Goal: Transaction & Acquisition: Purchase product/service

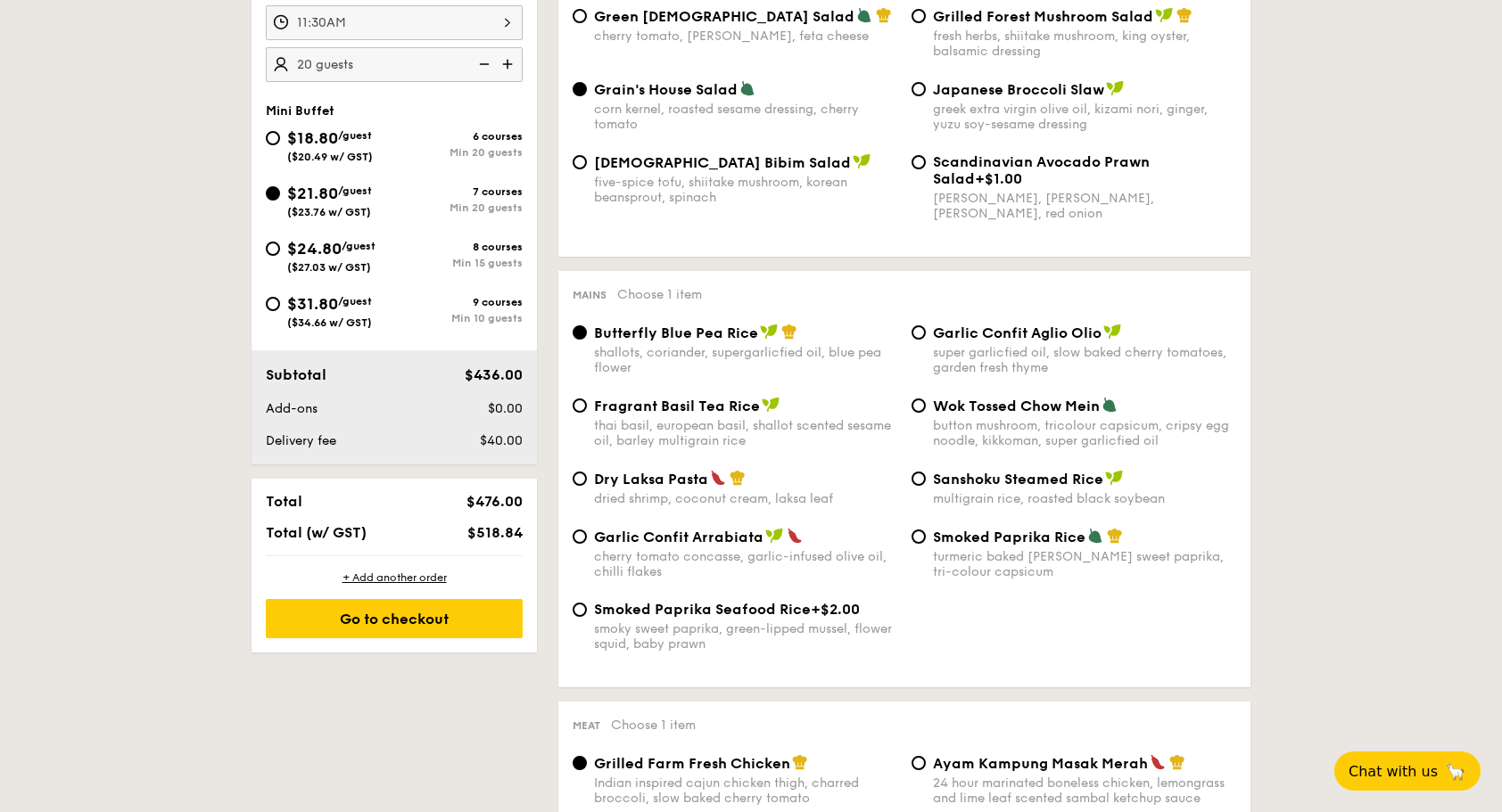
scroll to position [713, 0]
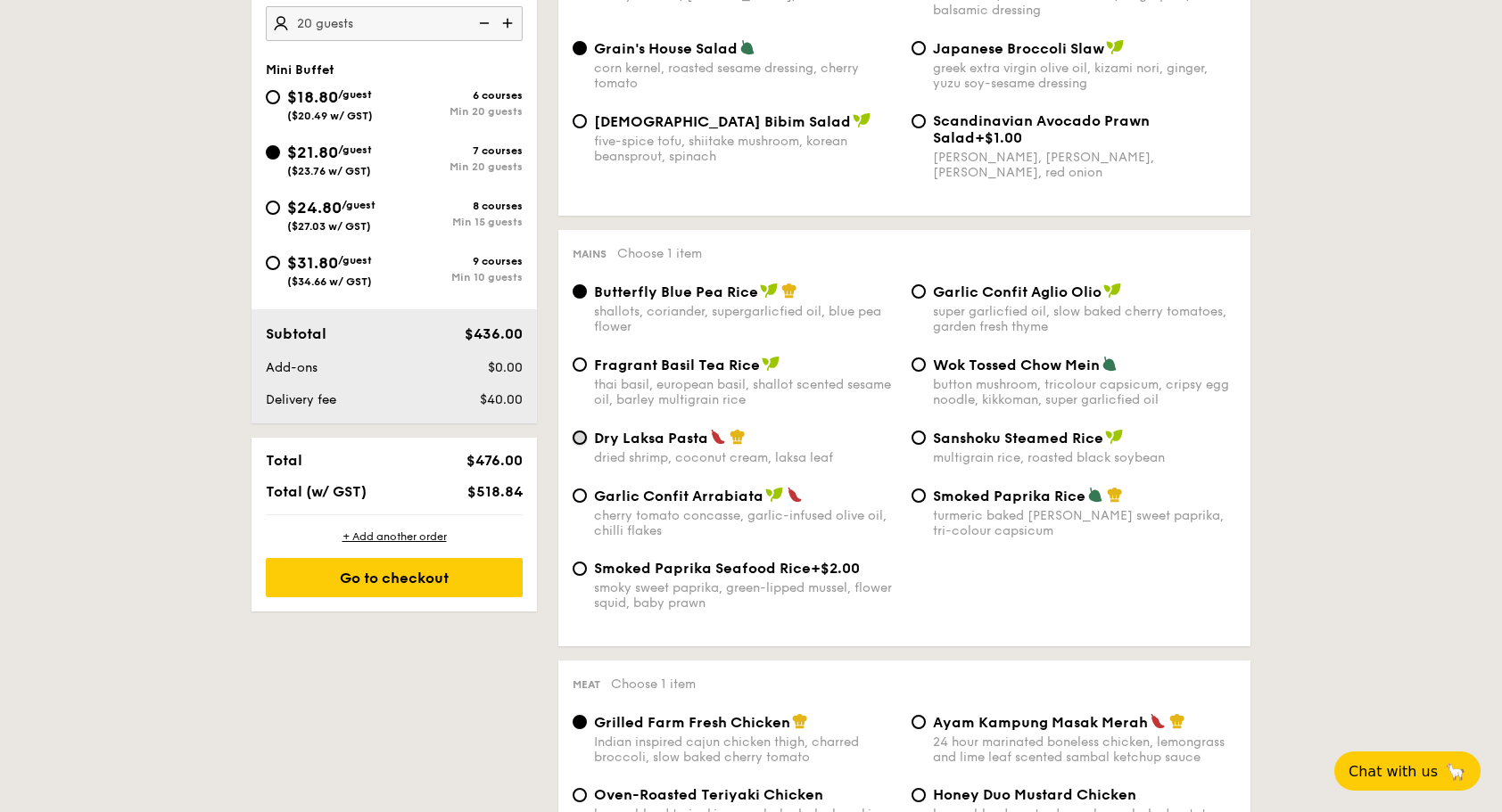
click at [581, 441] on input "Dry Laksa Pasta dried shrimp, coconut cream, laksa leaf" at bounding box center [579, 438] width 15 height 15
radio input "true"
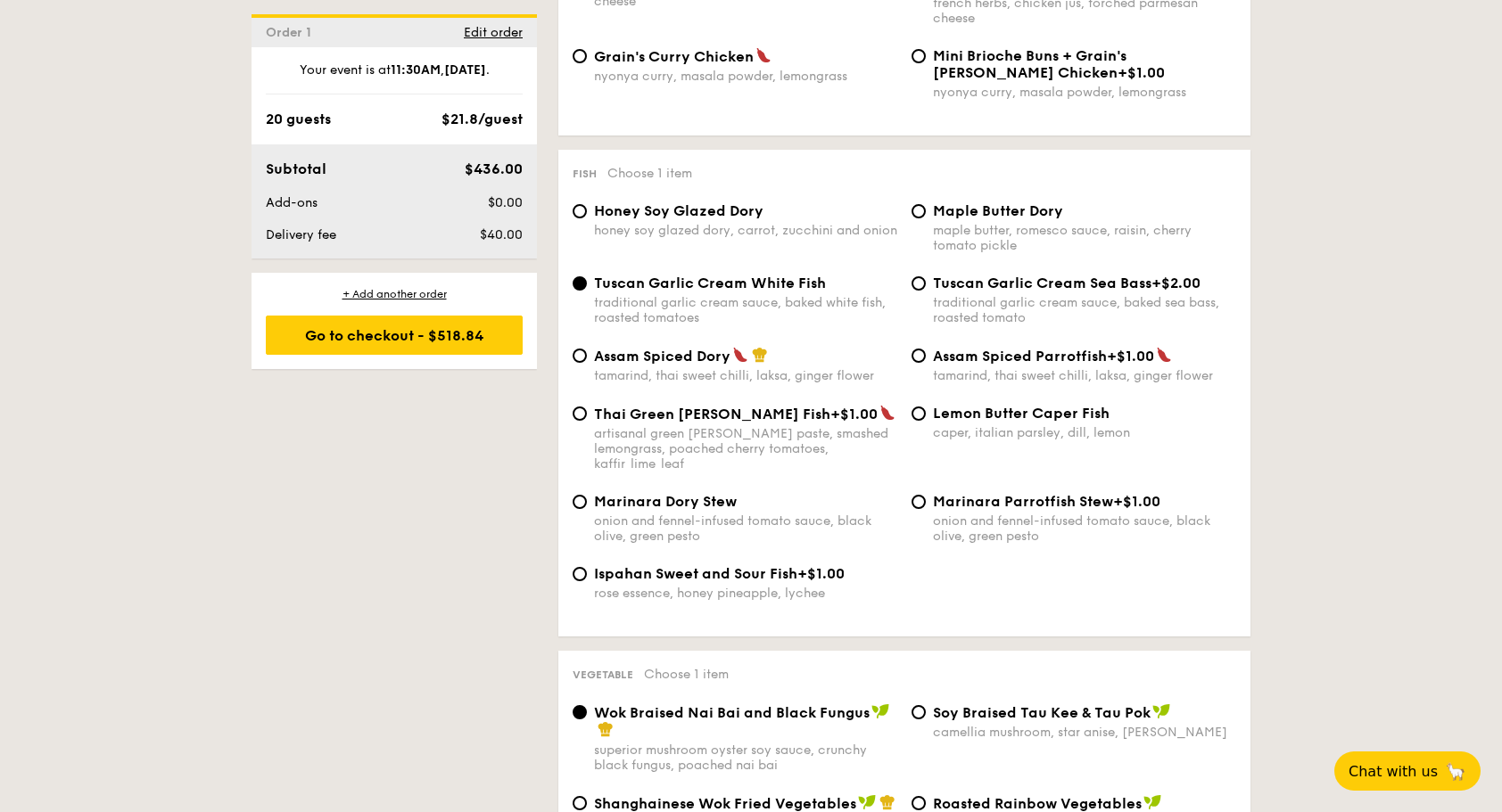
scroll to position [1694, 0]
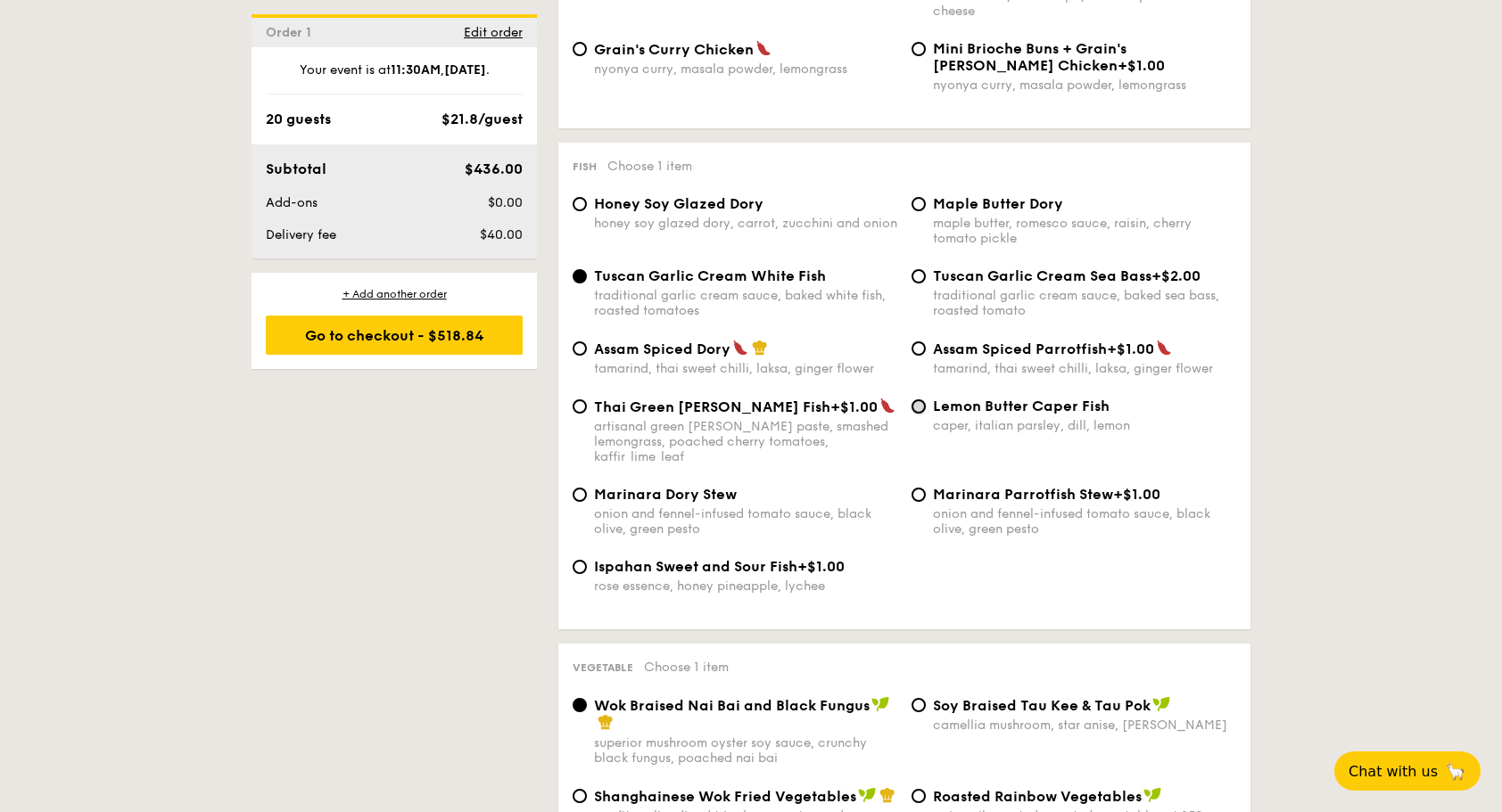
click at [919, 413] on input "Lemon Butter Caper Fish caper, italian parsley, dill, lemon" at bounding box center [919, 407] width 15 height 15
radio input "true"
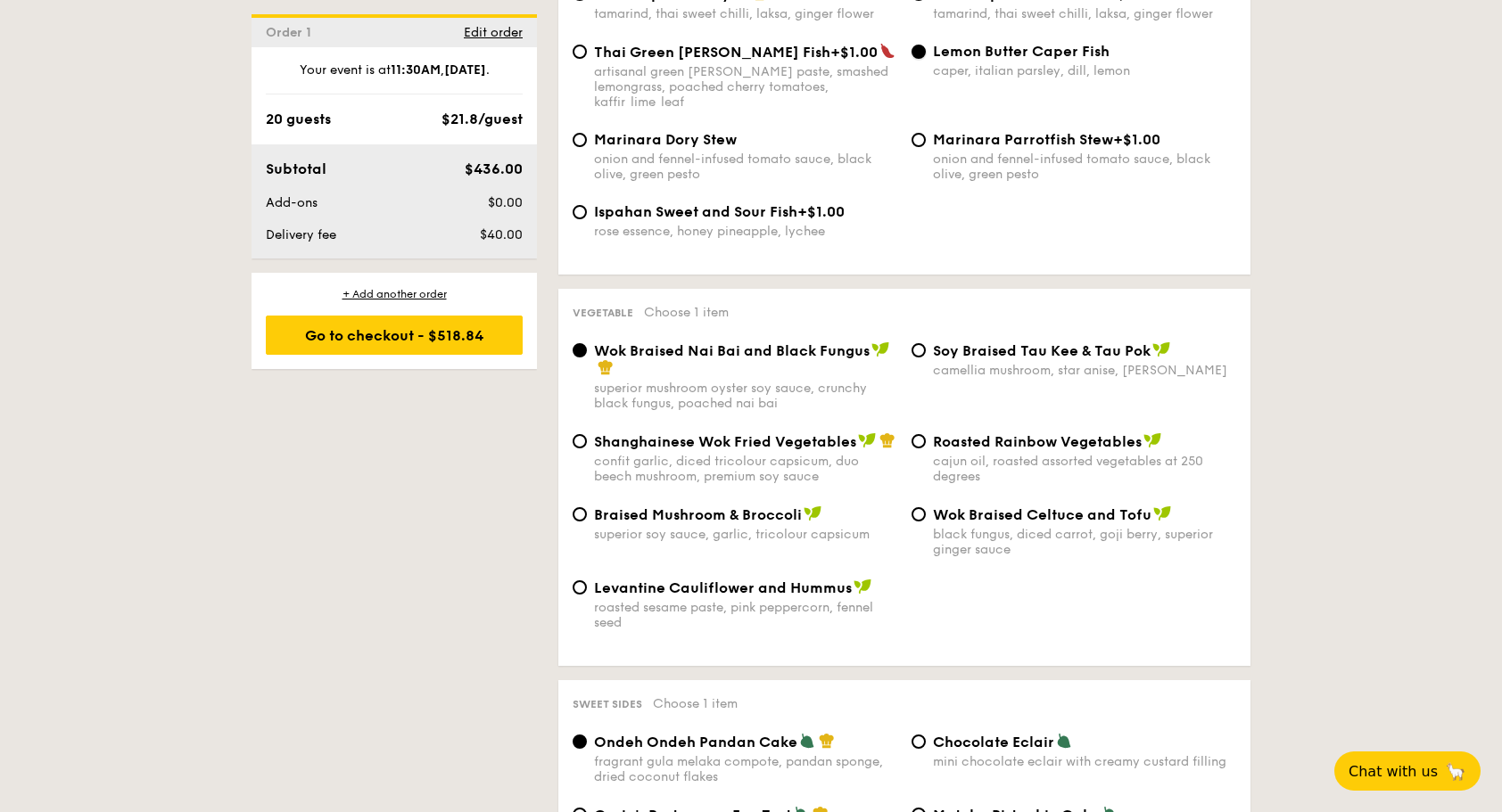
scroll to position [2050, 0]
click at [1003, 451] on div "Roasted Rainbow Vegetables cajun oil, roasted assorted vegetables at 250 degrees" at bounding box center [1084, 456] width 303 height 52
click at [925, 447] on input "Roasted Rainbow Vegetables cajun oil, roasted assorted vegetables at 250 degrees" at bounding box center [919, 440] width 15 height 15
radio input "true"
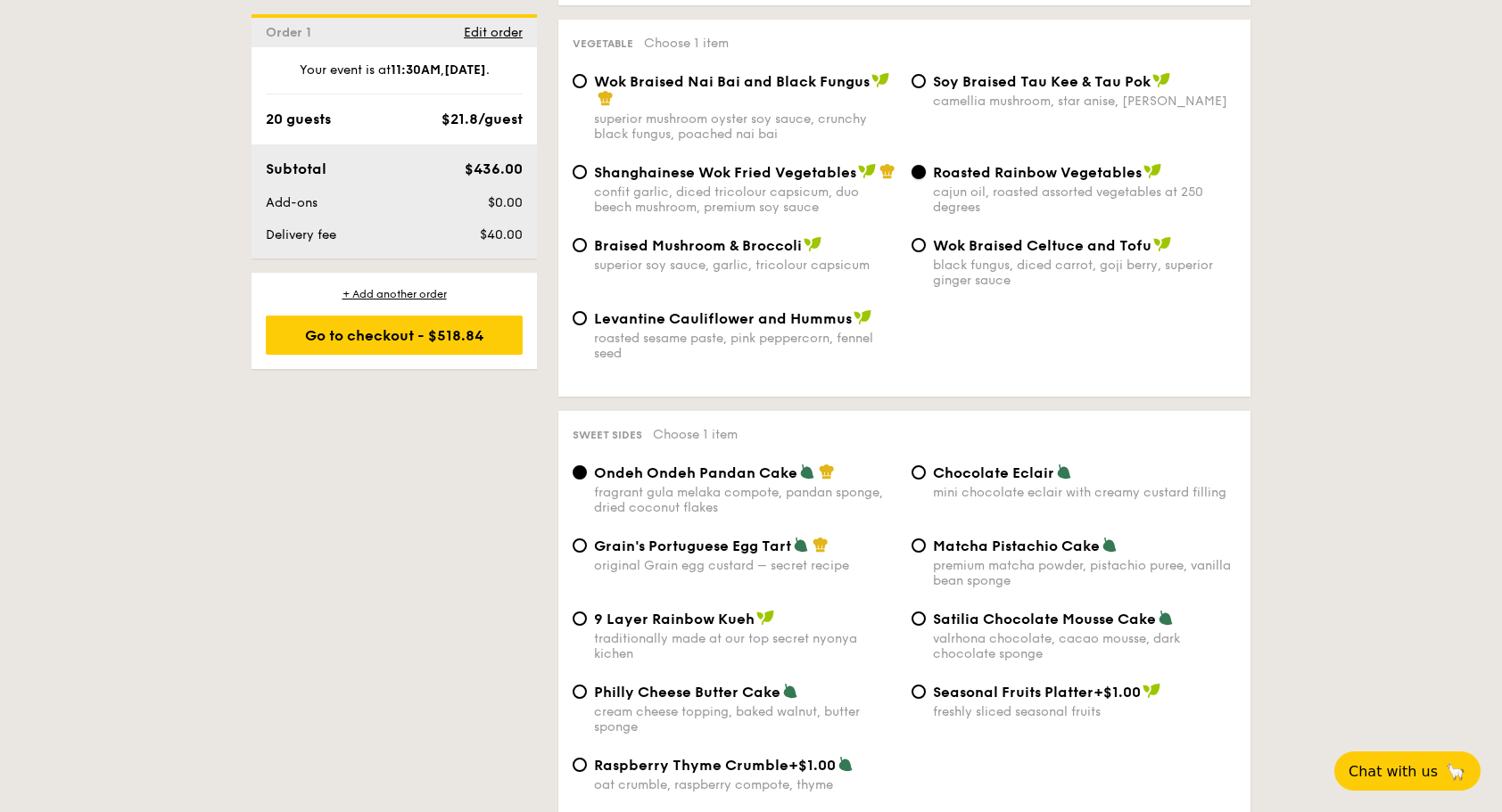
scroll to position [2407, 0]
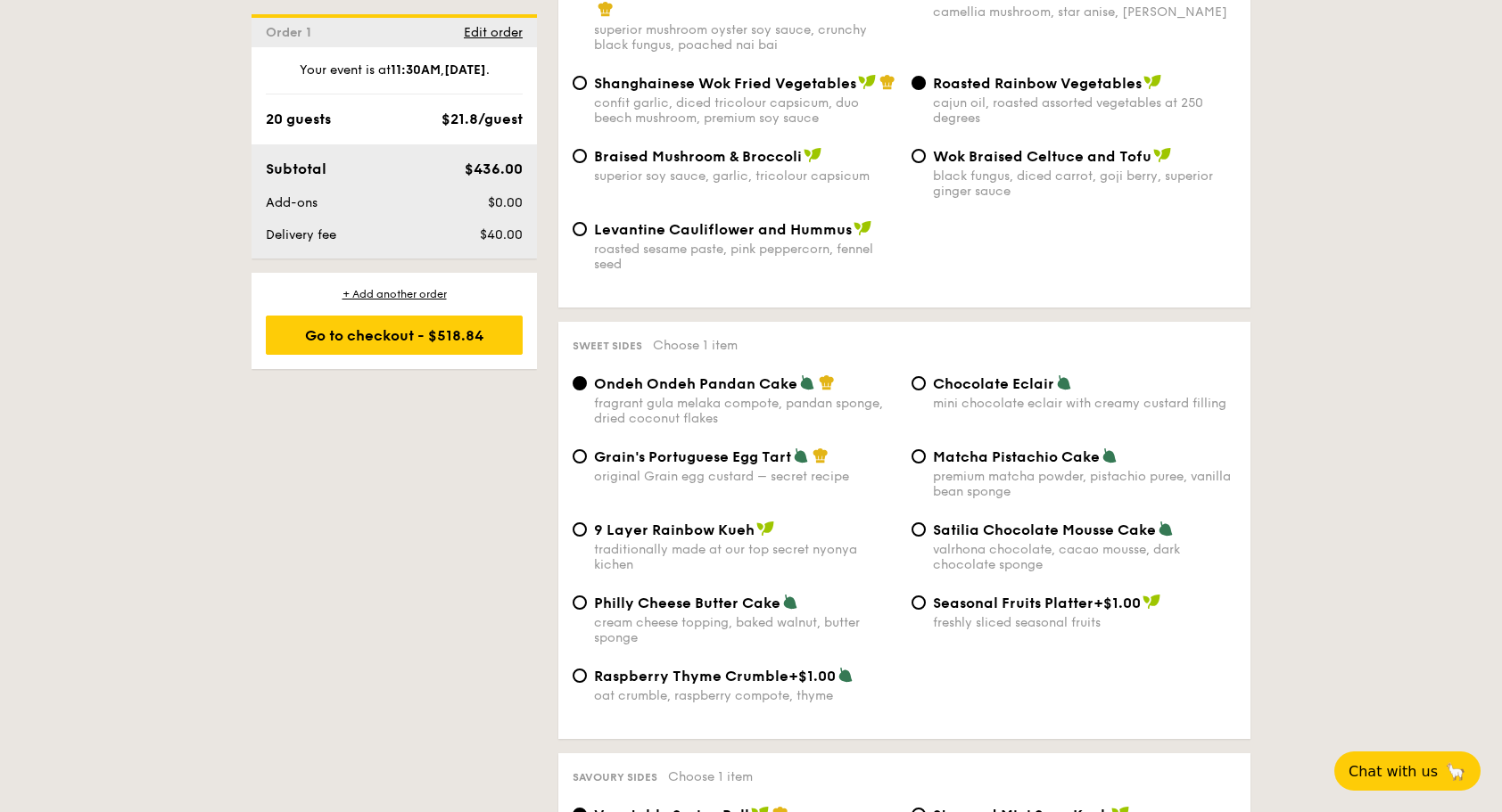
click at [601, 467] on div "Grain's Portuguese Egg Tart original Grain egg custard – secret recipe" at bounding box center [746, 466] width 303 height 36
click at [587, 463] on input "Grain's Portuguese Egg Tart original Grain egg custard – secret recipe" at bounding box center [579, 456] width 15 height 15
radio input "true"
click at [562, 501] on div "Sweet sides Choose 1 item Ondeh Ondeh Pandan Cake fragrant gula melaka compote,…" at bounding box center [904, 530] width 692 height 417
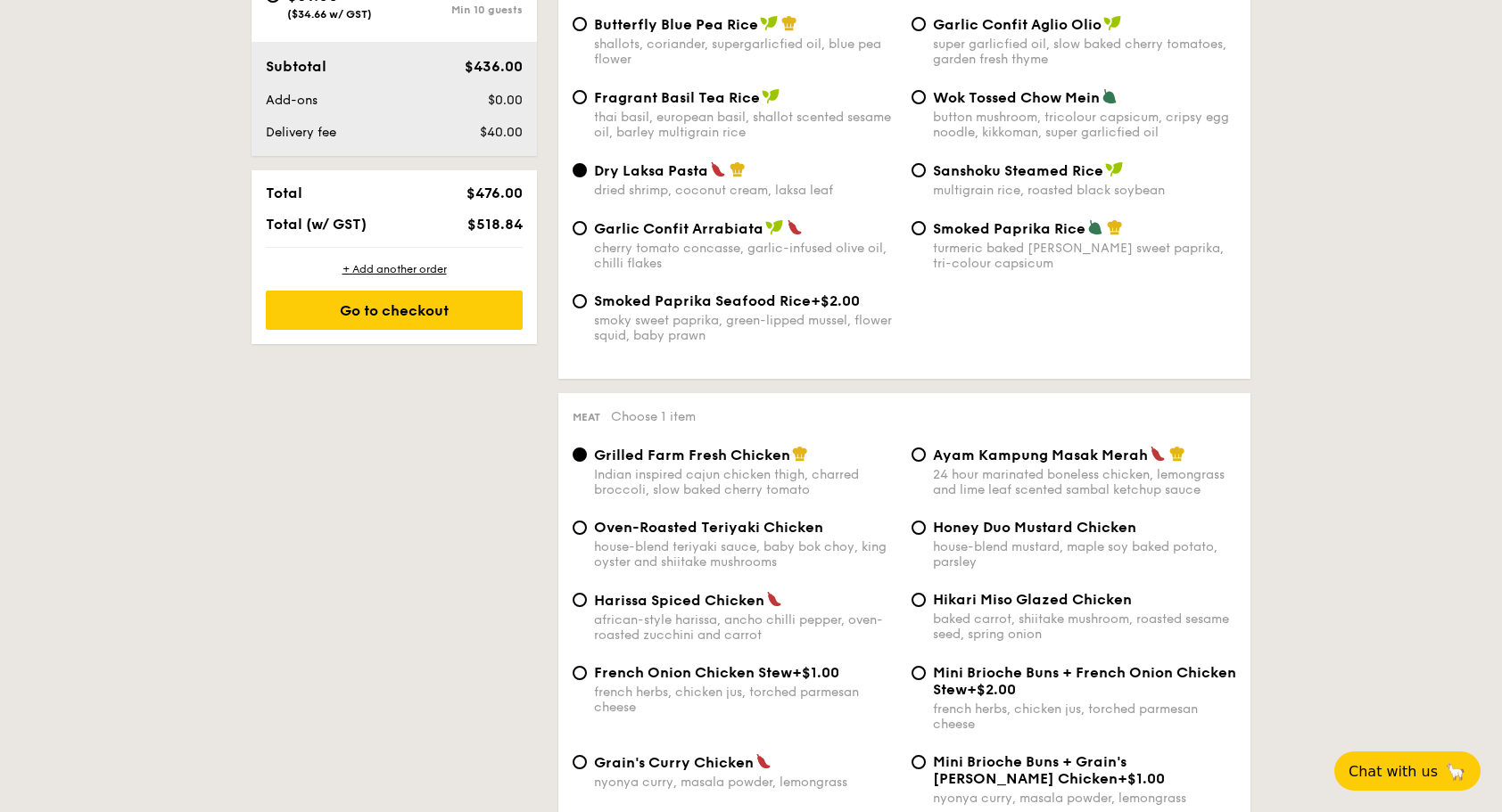
scroll to position [891, 0]
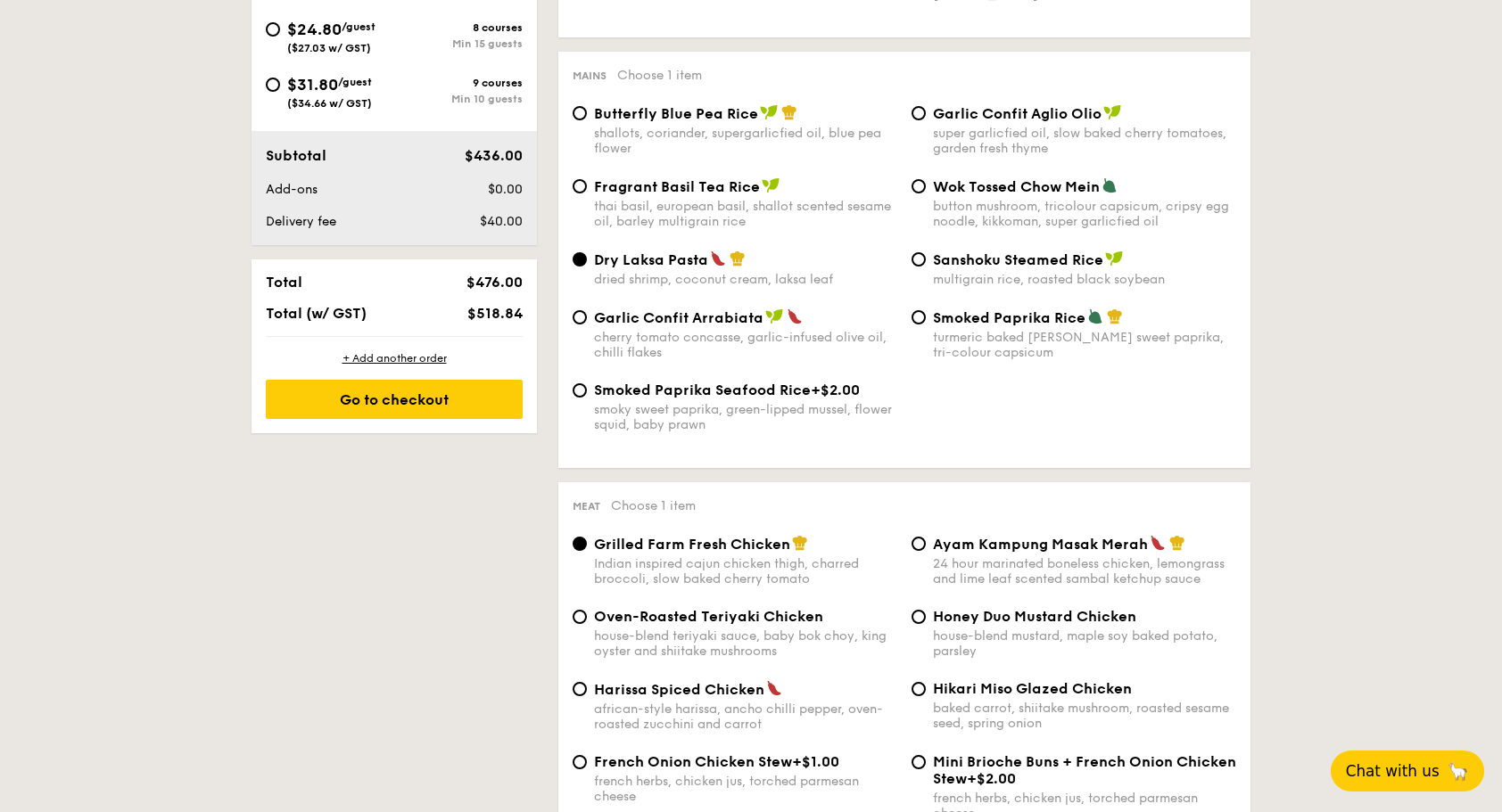
click at [1410, 762] on span "Chat with us" at bounding box center [1392, 771] width 94 height 18
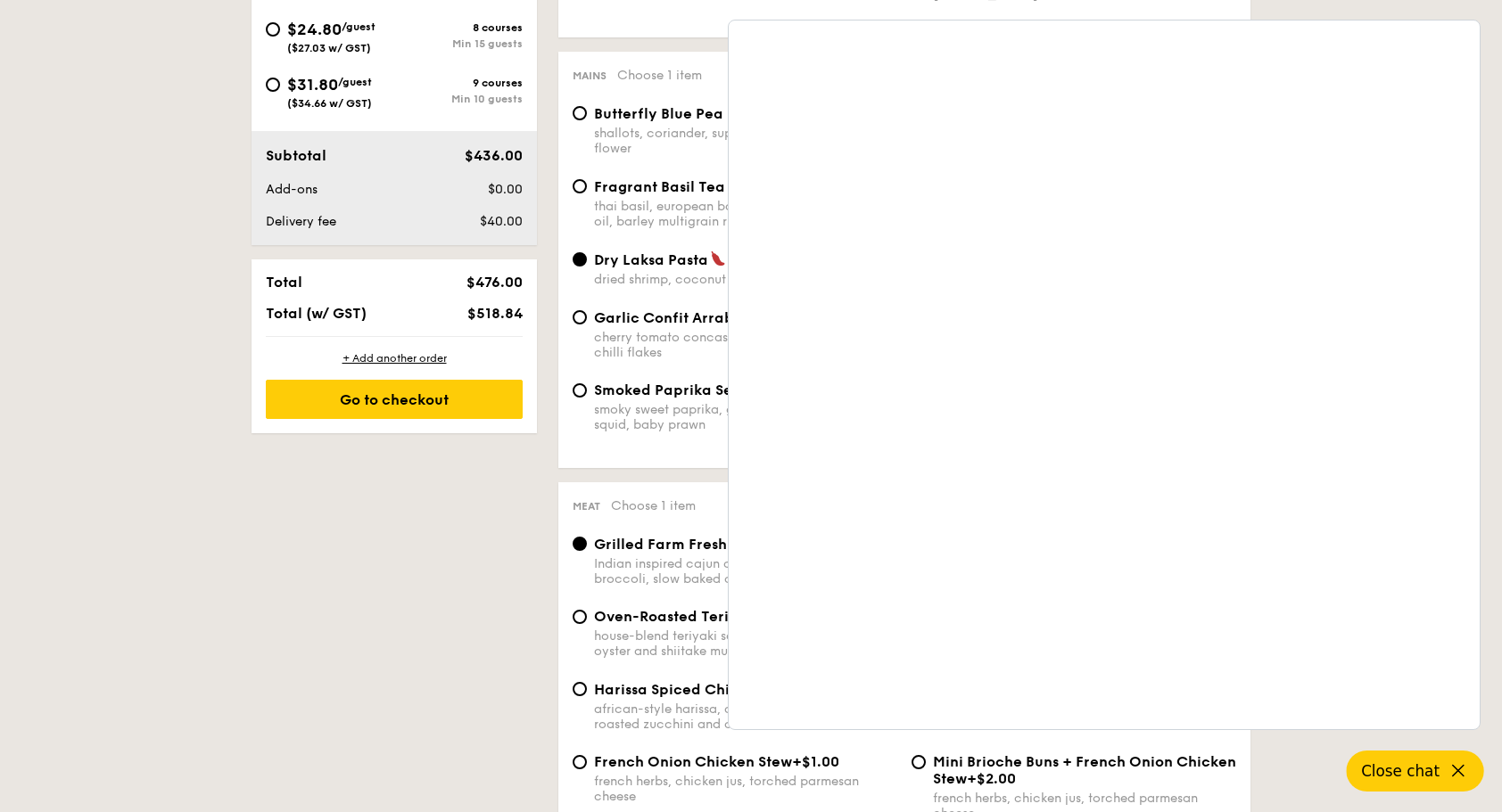
click at [1448, 768] on icon at bounding box center [1457, 771] width 21 height 21
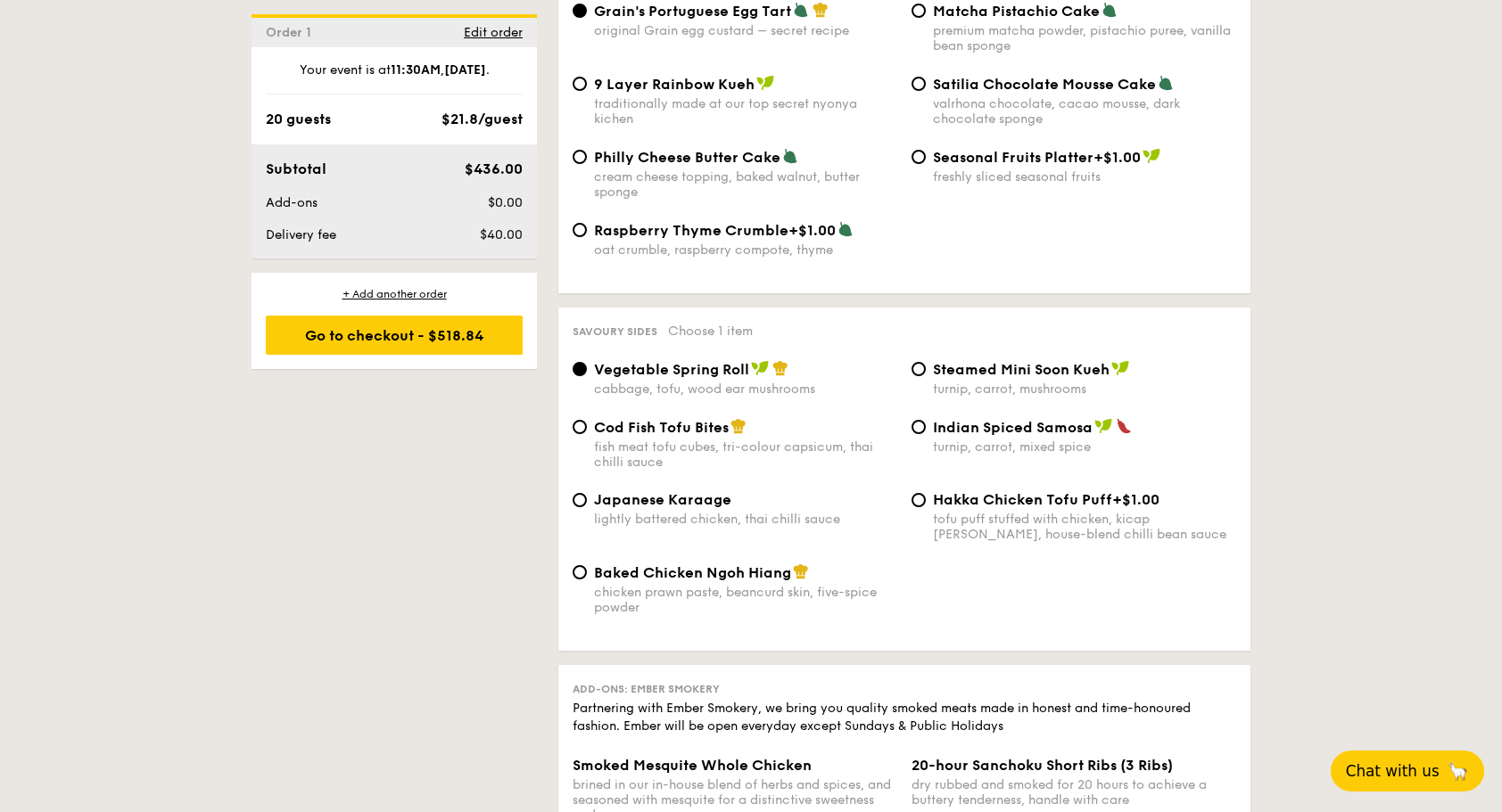
scroll to position [2764, 0]
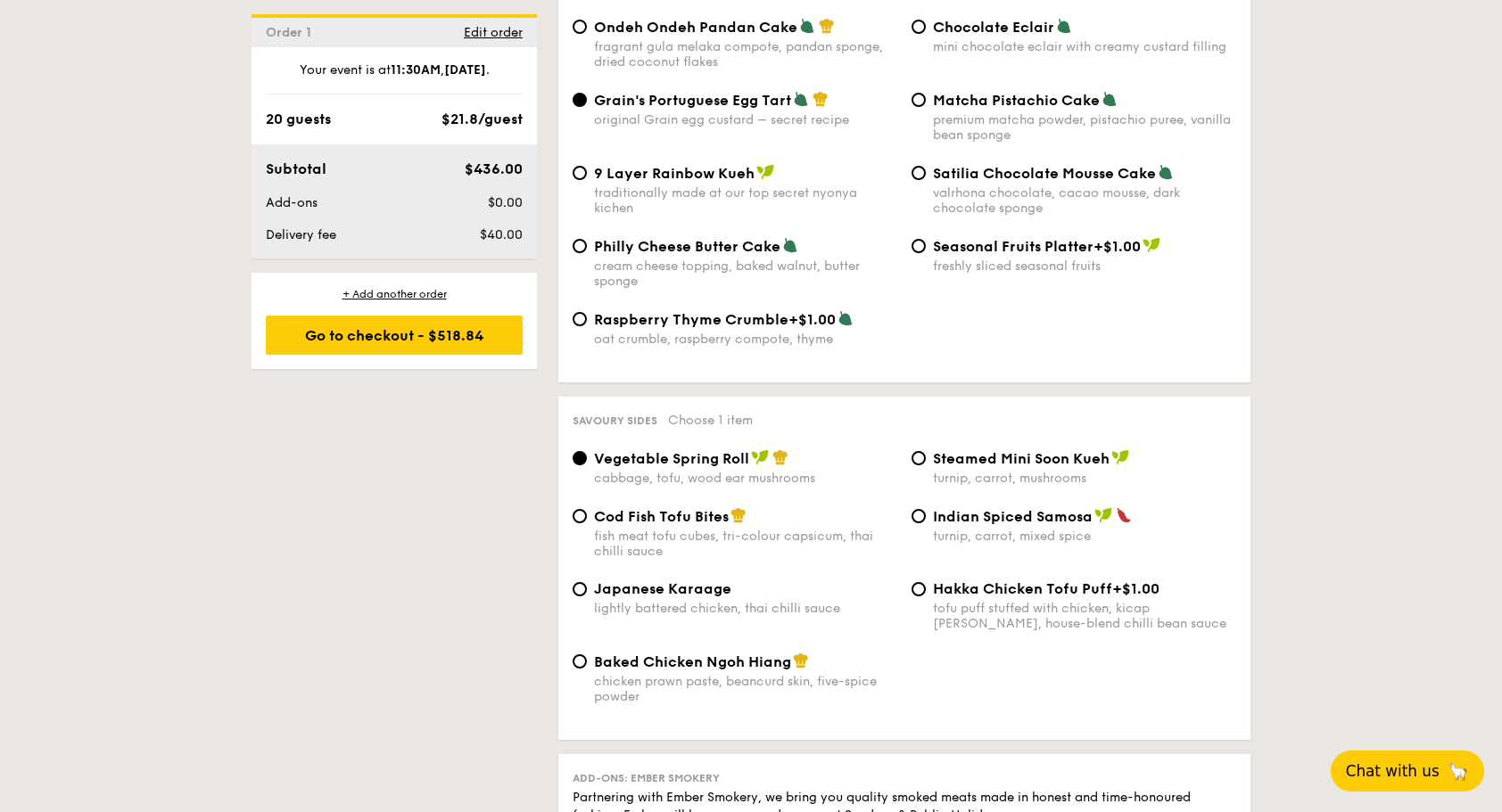
click at [1346, 488] on div "1 - Select menu 2 - Select items 3 - Check out Order 1 Sep 25, 2025 Pick up fro…" at bounding box center [751, 240] width 1502 height 5159
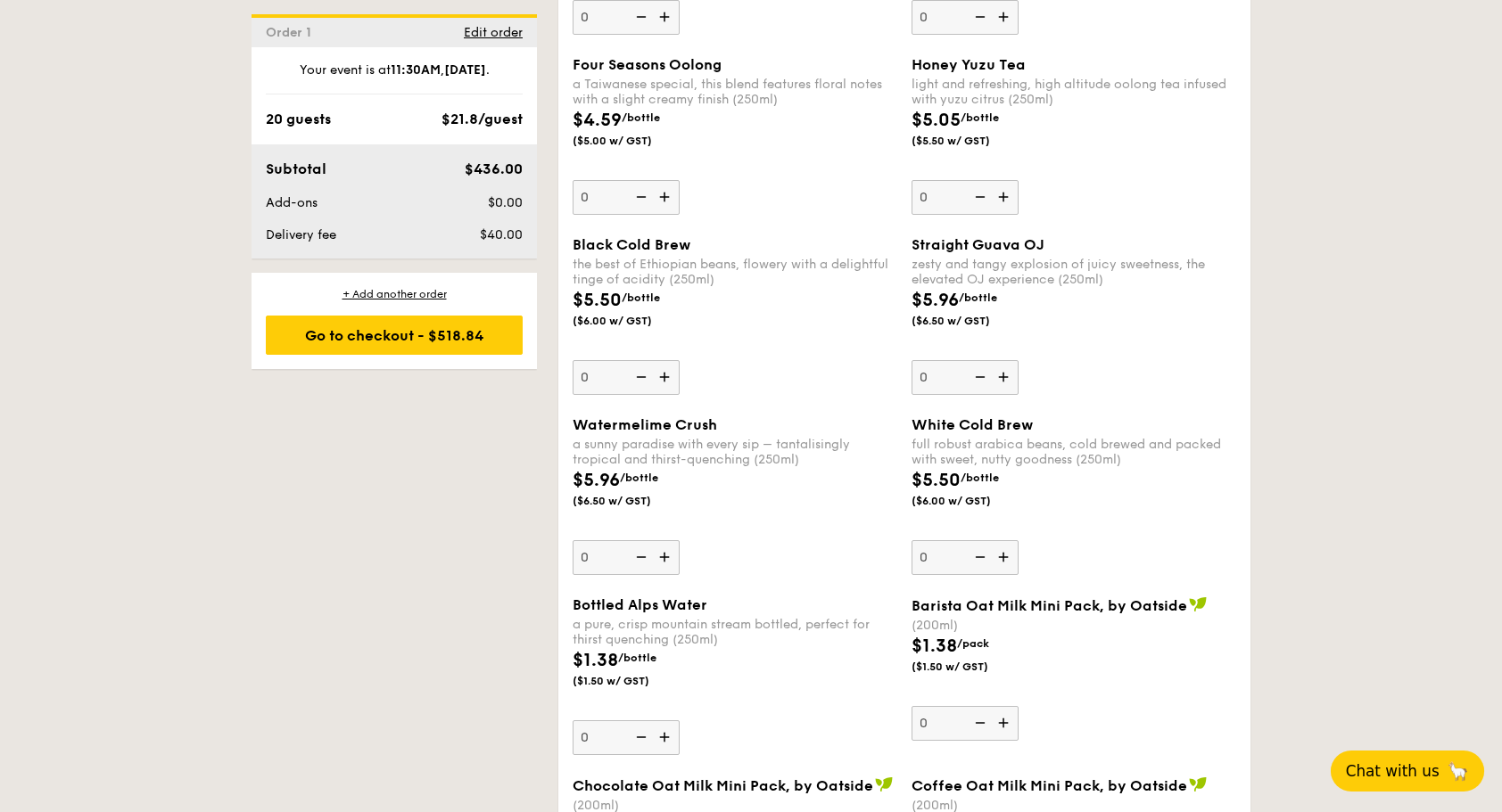
scroll to position [4368, 0]
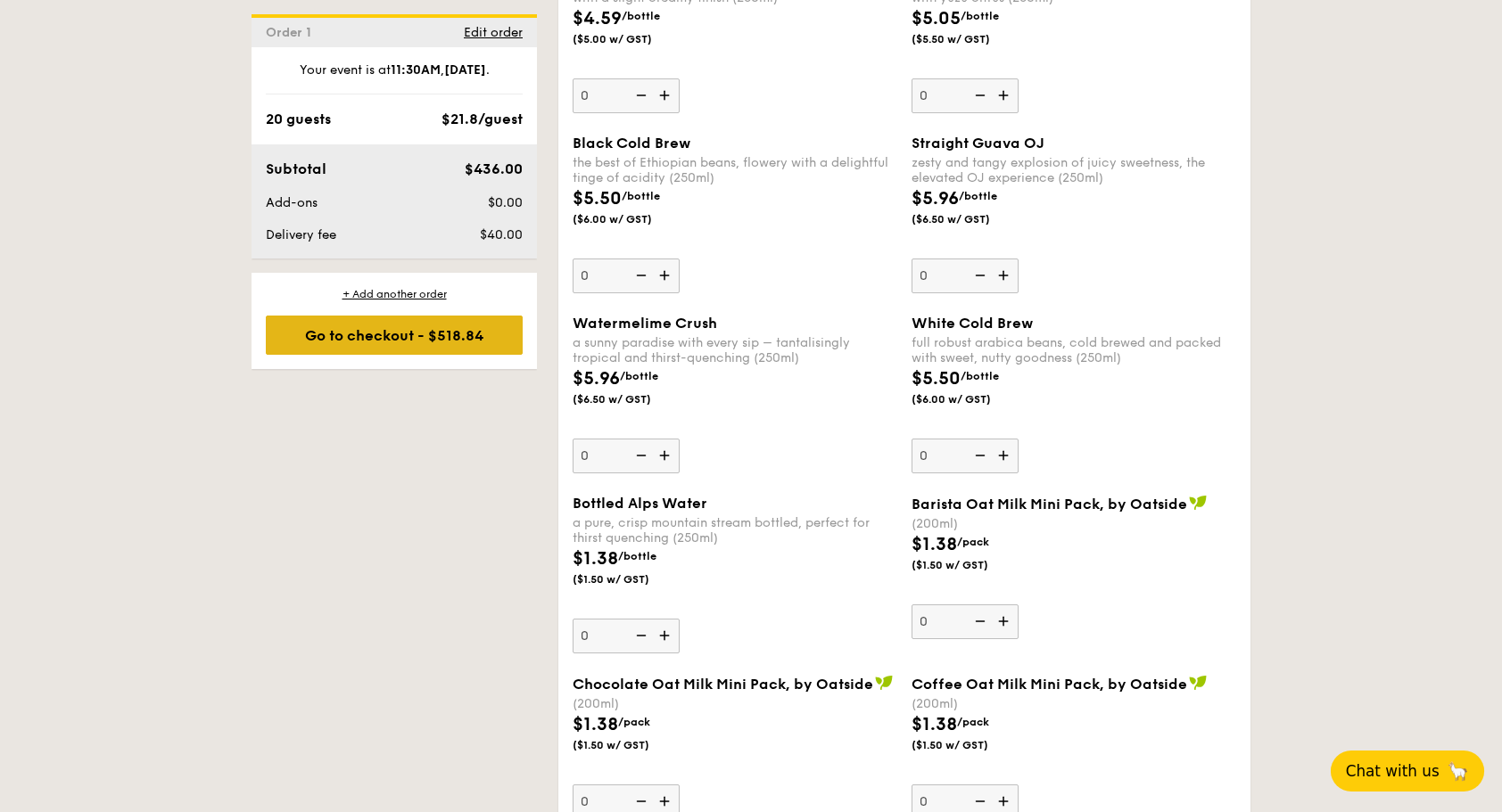
click at [453, 346] on div "Go to checkout - $518.84" at bounding box center [393, 335] width 256 height 39
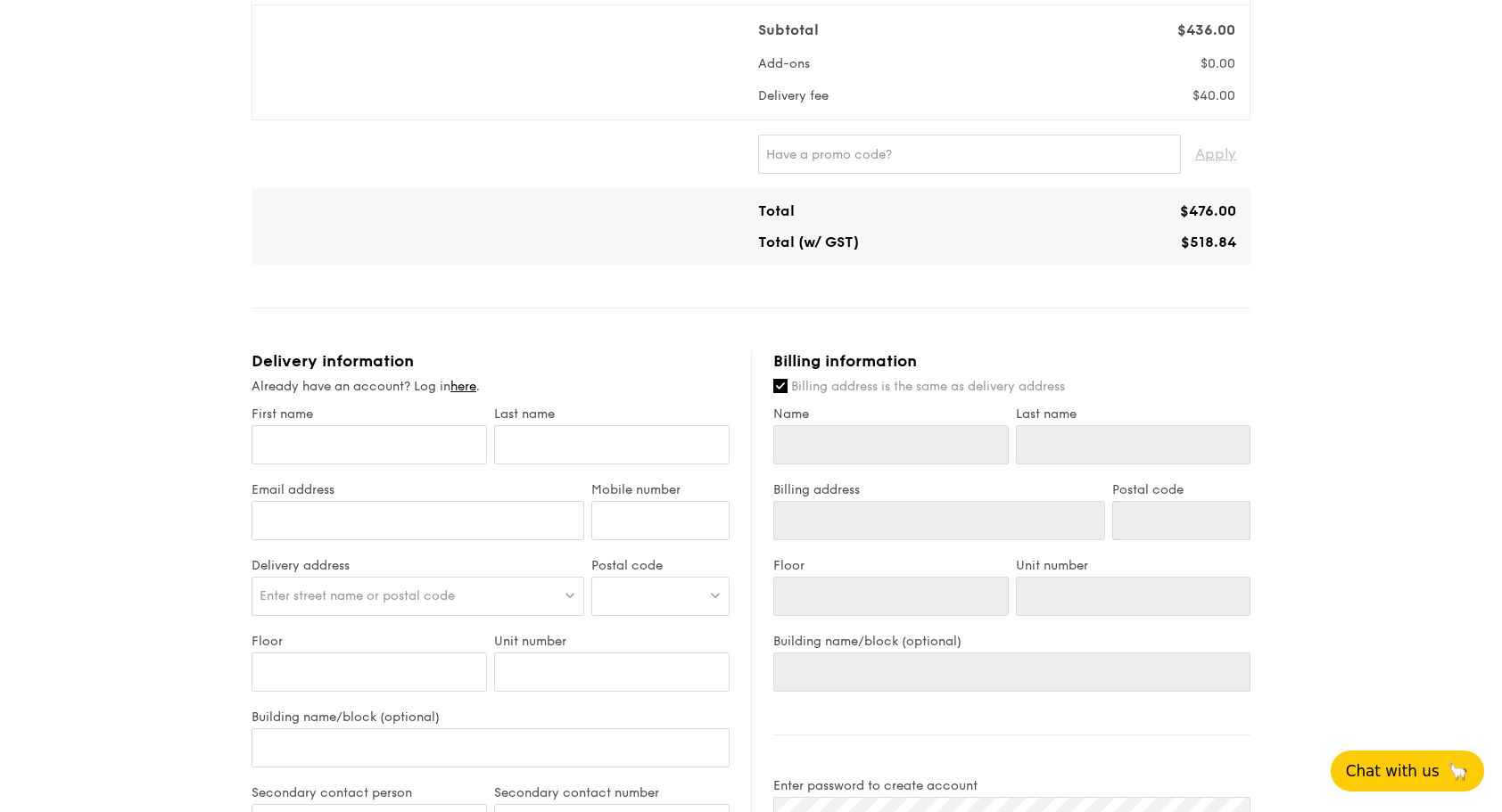
scroll to position [624, 0]
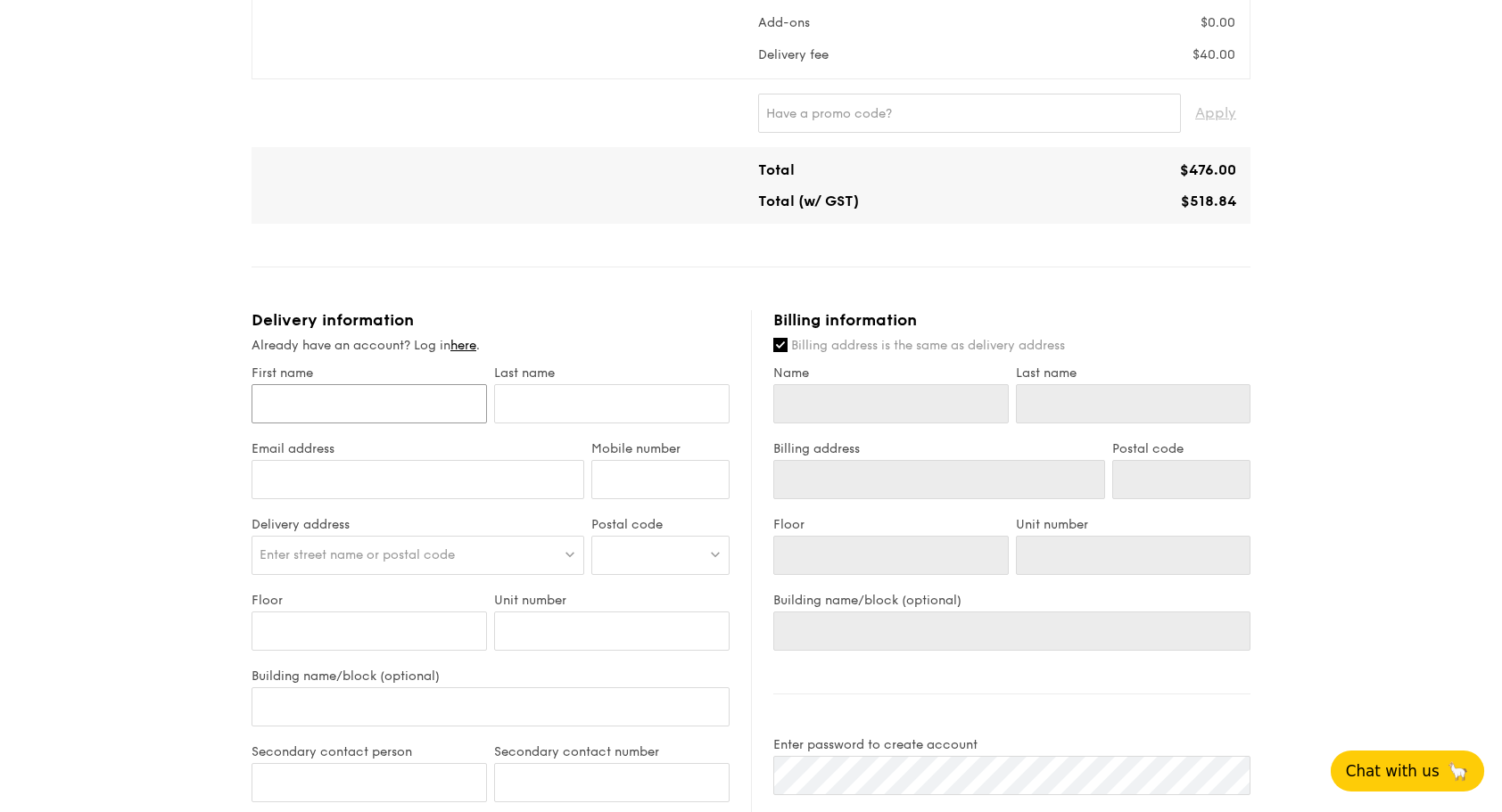
click at [425, 397] on input "First name" at bounding box center [370, 403] width 235 height 39
type input "Karen"
type input "Lin"
type input "karen.lin@lego.com"
type input "93899622"
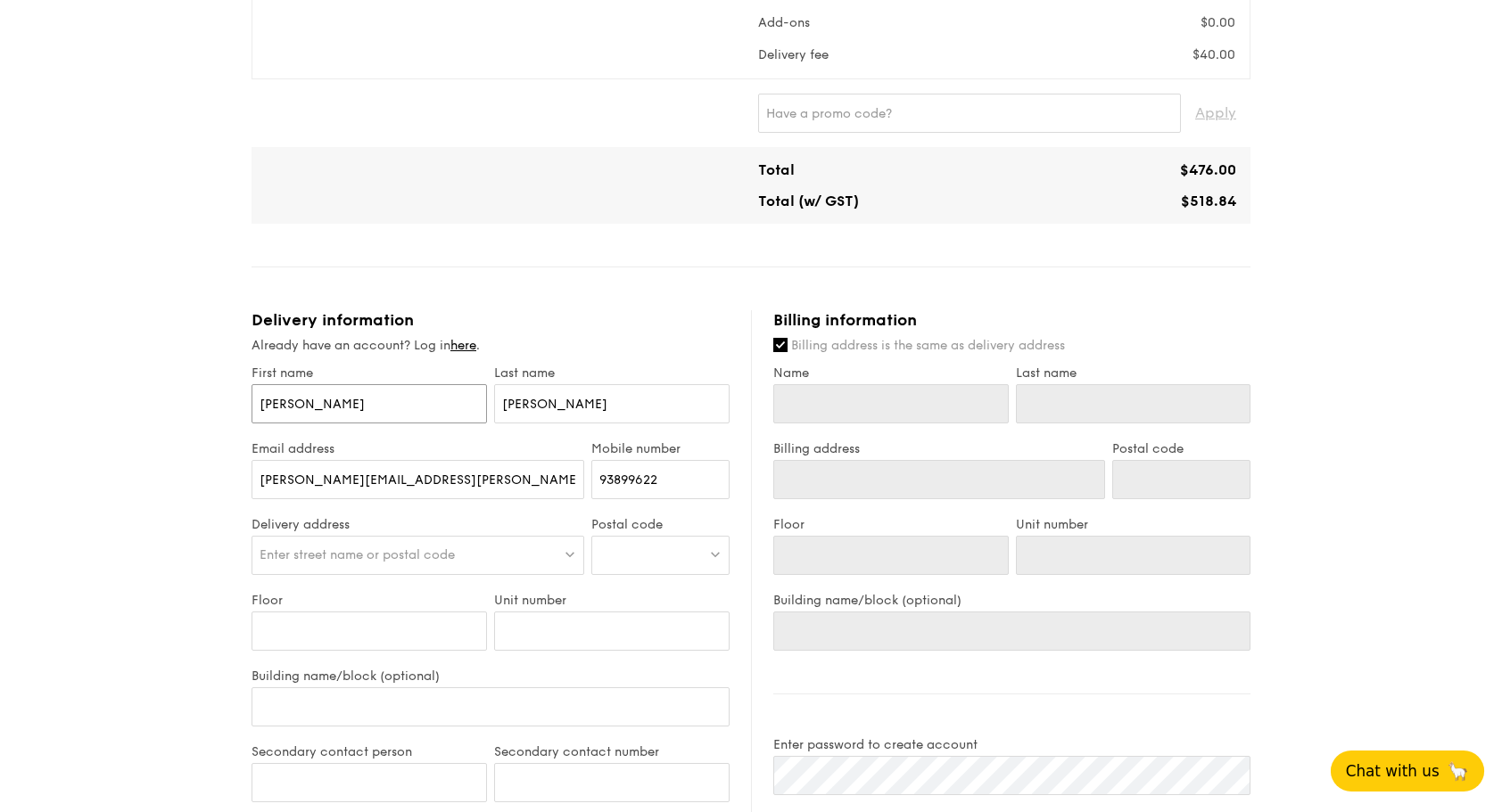
type input "Karen"
type input "Lin"
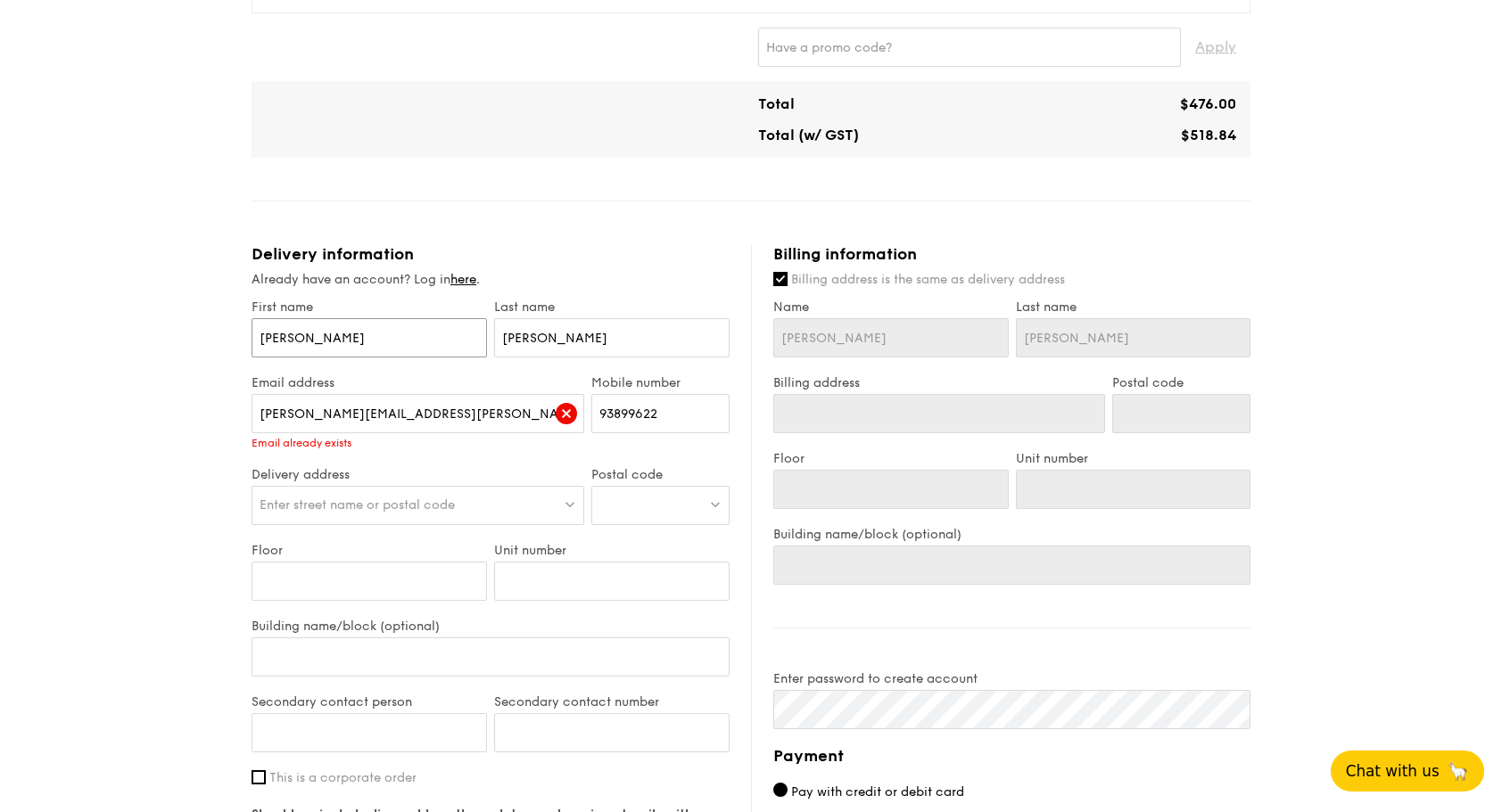
scroll to position [713, 0]
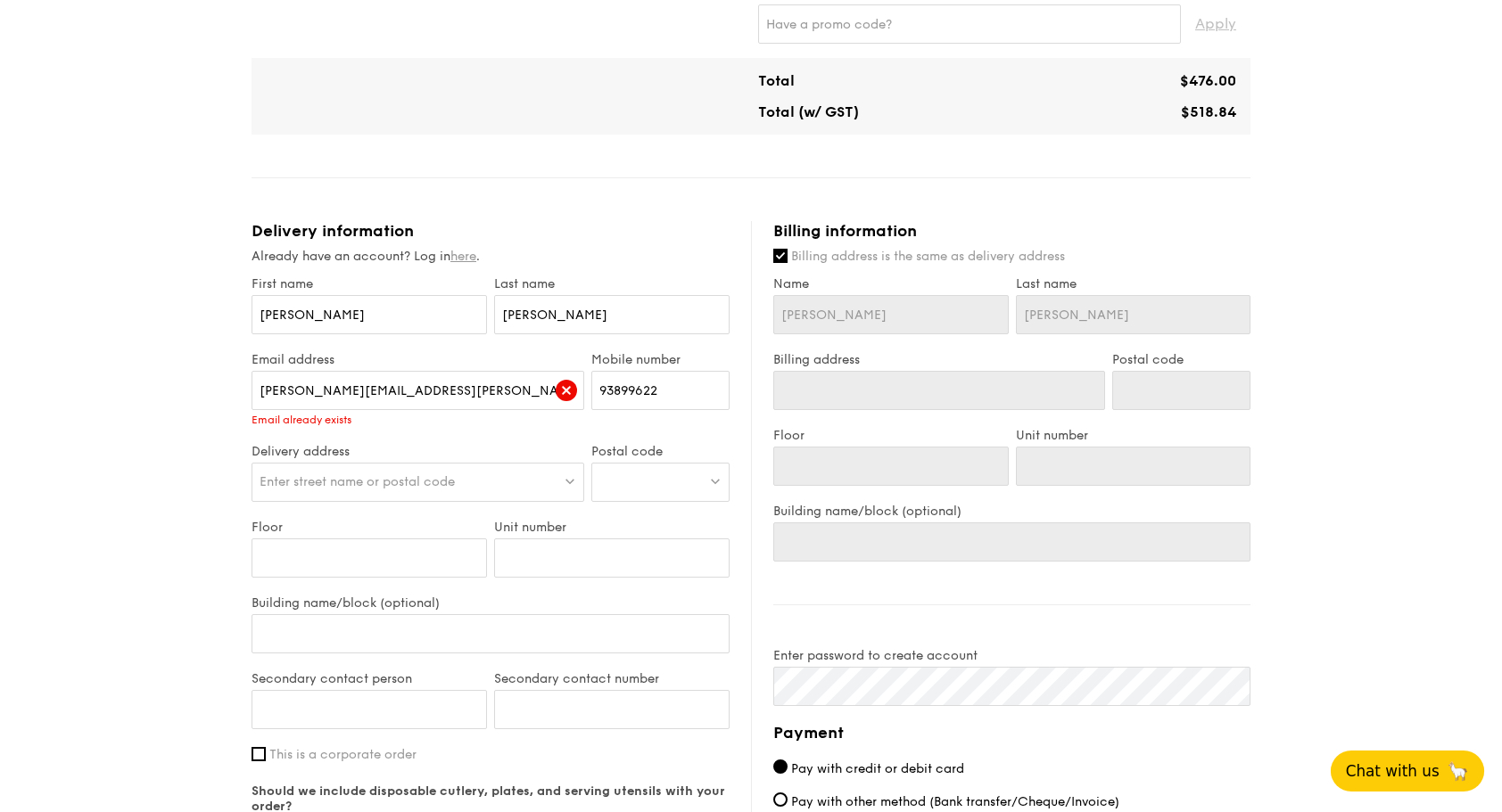
click at [473, 255] on link "here" at bounding box center [463, 256] width 26 height 16
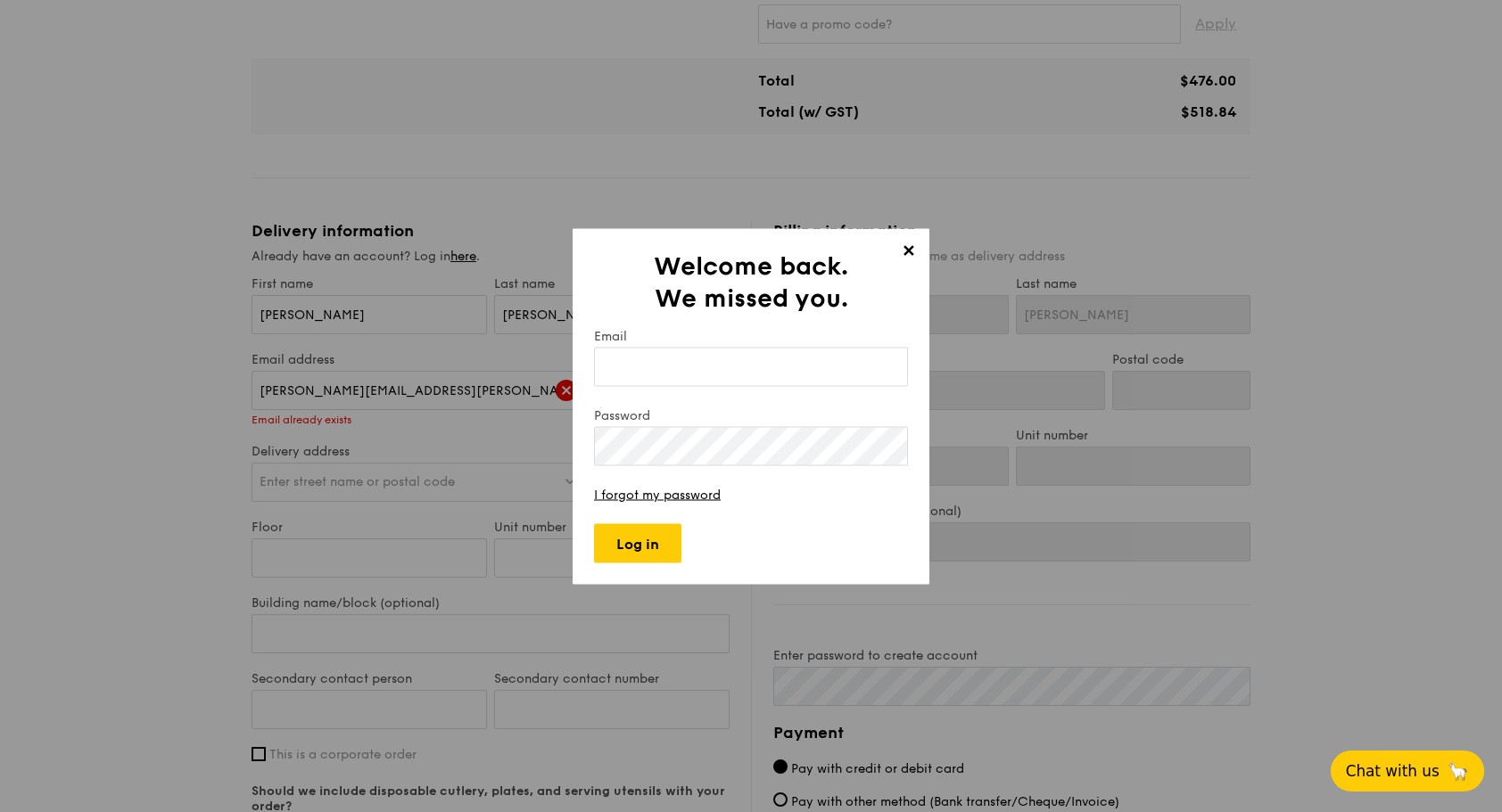
click at [693, 362] on input "Email" at bounding box center [751, 366] width 314 height 39
type input "karen.lin@lego.com"
click at [654, 492] on link "I forgot my password" at bounding box center [657, 494] width 127 height 16
click at [631, 538] on input "Log in" at bounding box center [638, 543] width 88 height 39
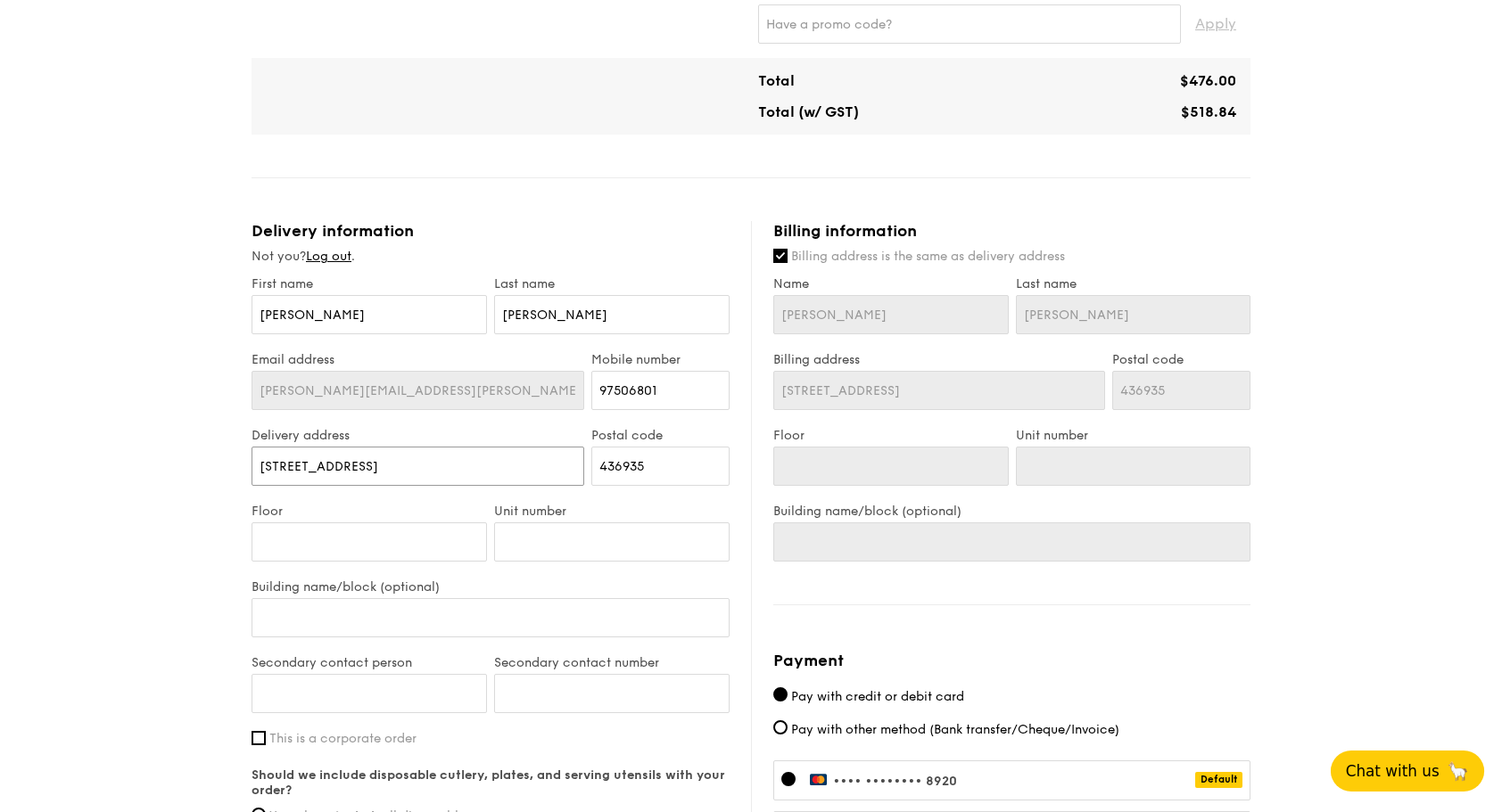
drag, startPoint x: 475, startPoint y: 473, endPoint x: 235, endPoint y: 465, distance: 240.1
click at [235, 465] on div "1 - Select menu 2 - Select items 3 - Check out Mini Buffet $21.80 /guest ($23.7…" at bounding box center [751, 220] width 1502 height 1796
paste input "38 Beach Road"
type input "38 Beach Road"
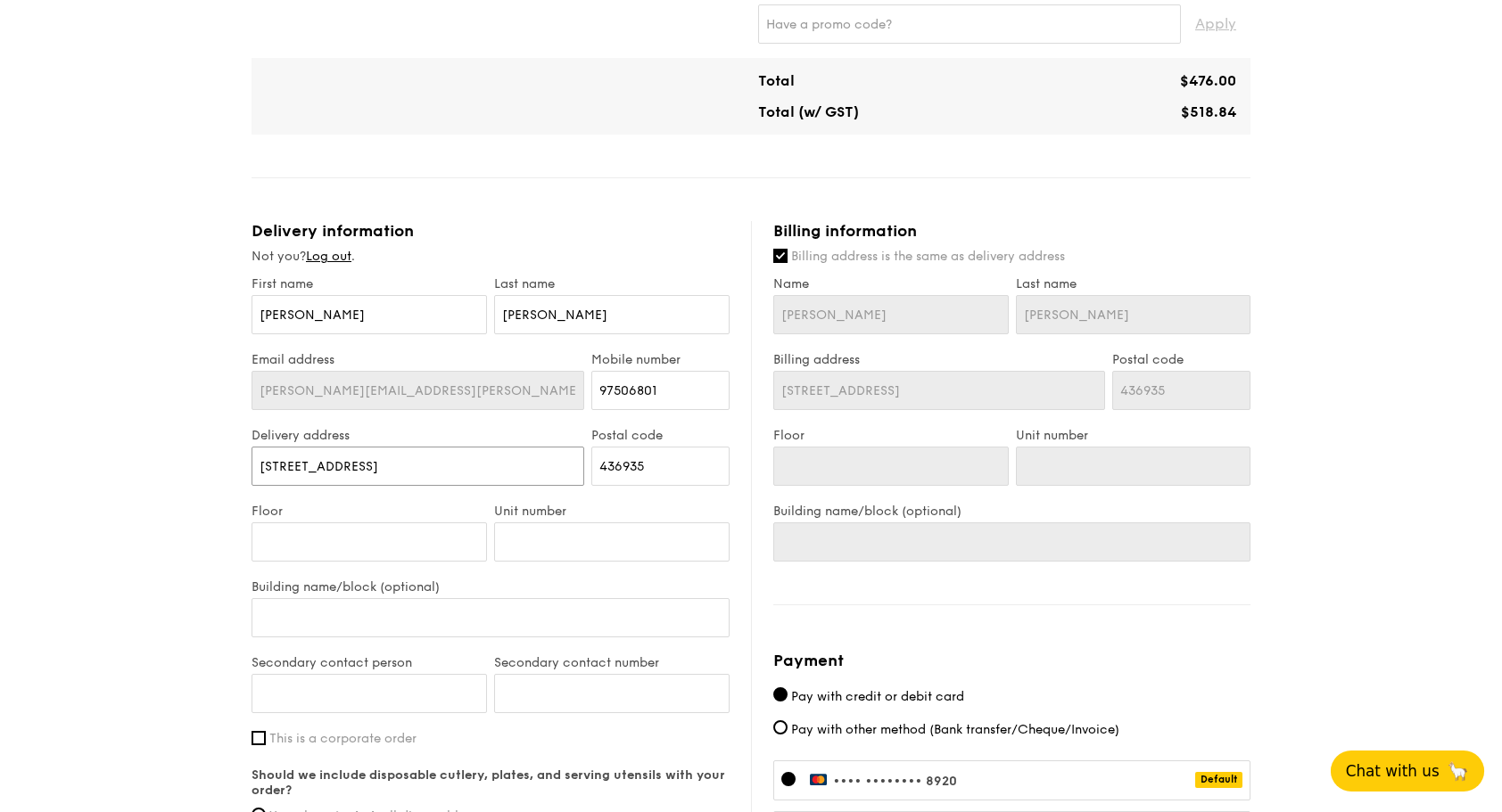
type input "38 Beach Road, #13-11 South Beach Tower"
drag, startPoint x: 665, startPoint y: 462, endPoint x: 592, endPoint y: 463, distance: 73.0
click at [592, 463] on input "436935" at bounding box center [660, 466] width 138 height 39
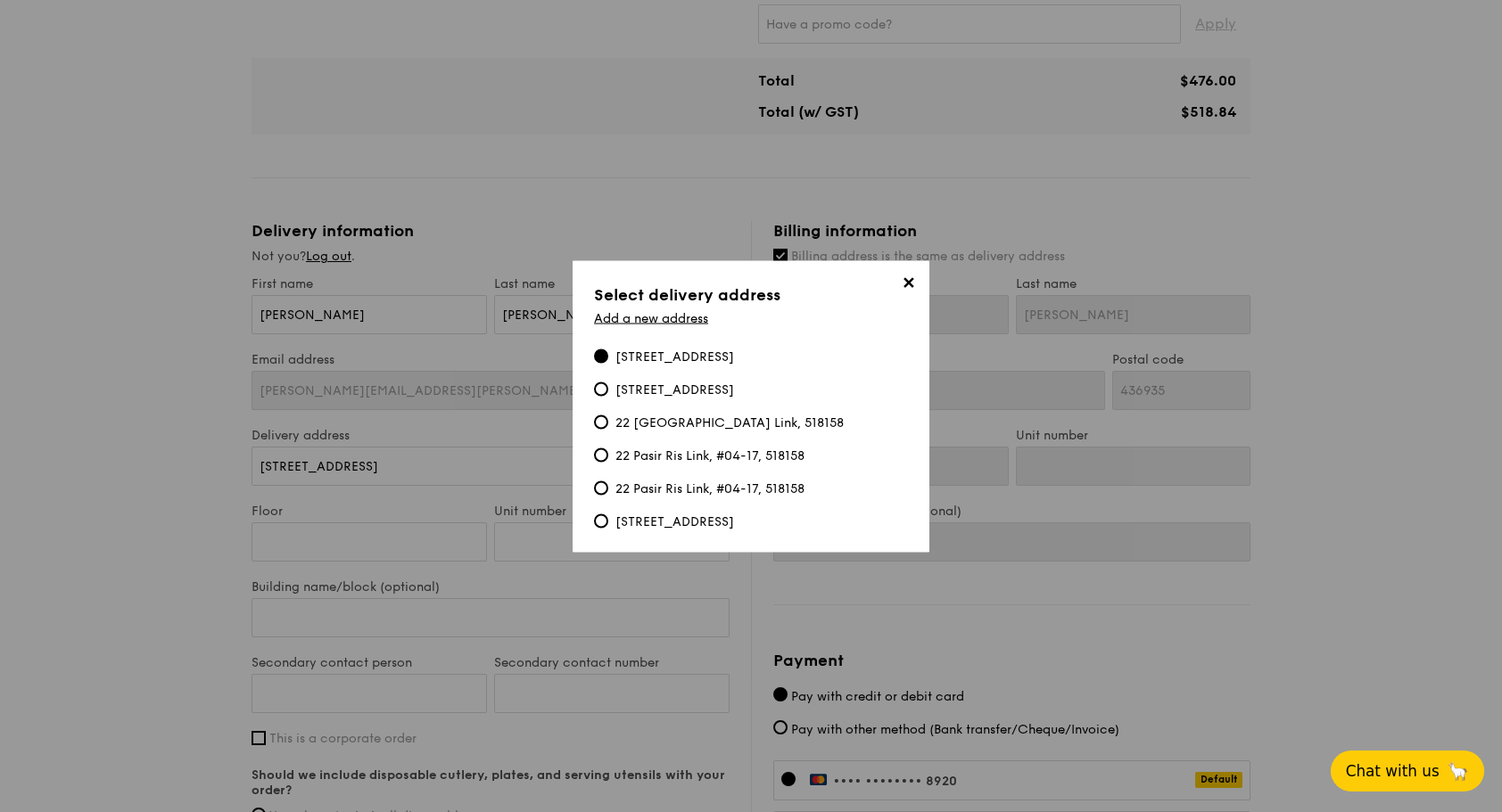
click at [662, 386] on div "38 Beach Road, #13-11, 189767" at bounding box center [674, 390] width 119 height 18
click at [608, 386] on input "38 Beach Road, #13-11, 189767" at bounding box center [601, 389] width 15 height 15
type input "38 Beach Road"
type input "189767"
type input "13"
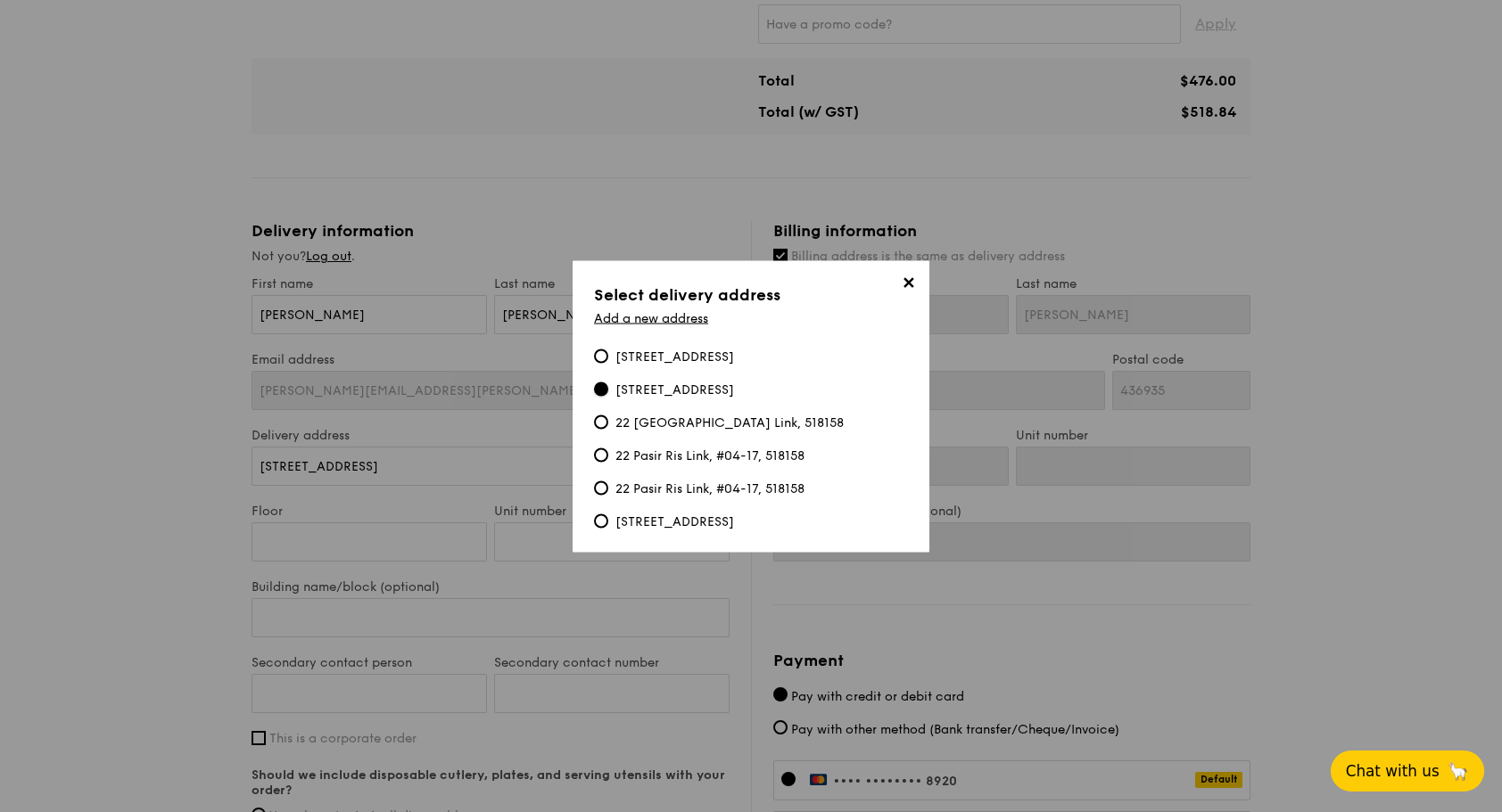
type input "11"
type input "38 Beach Road"
type input "189767"
type input "13"
type input "11"
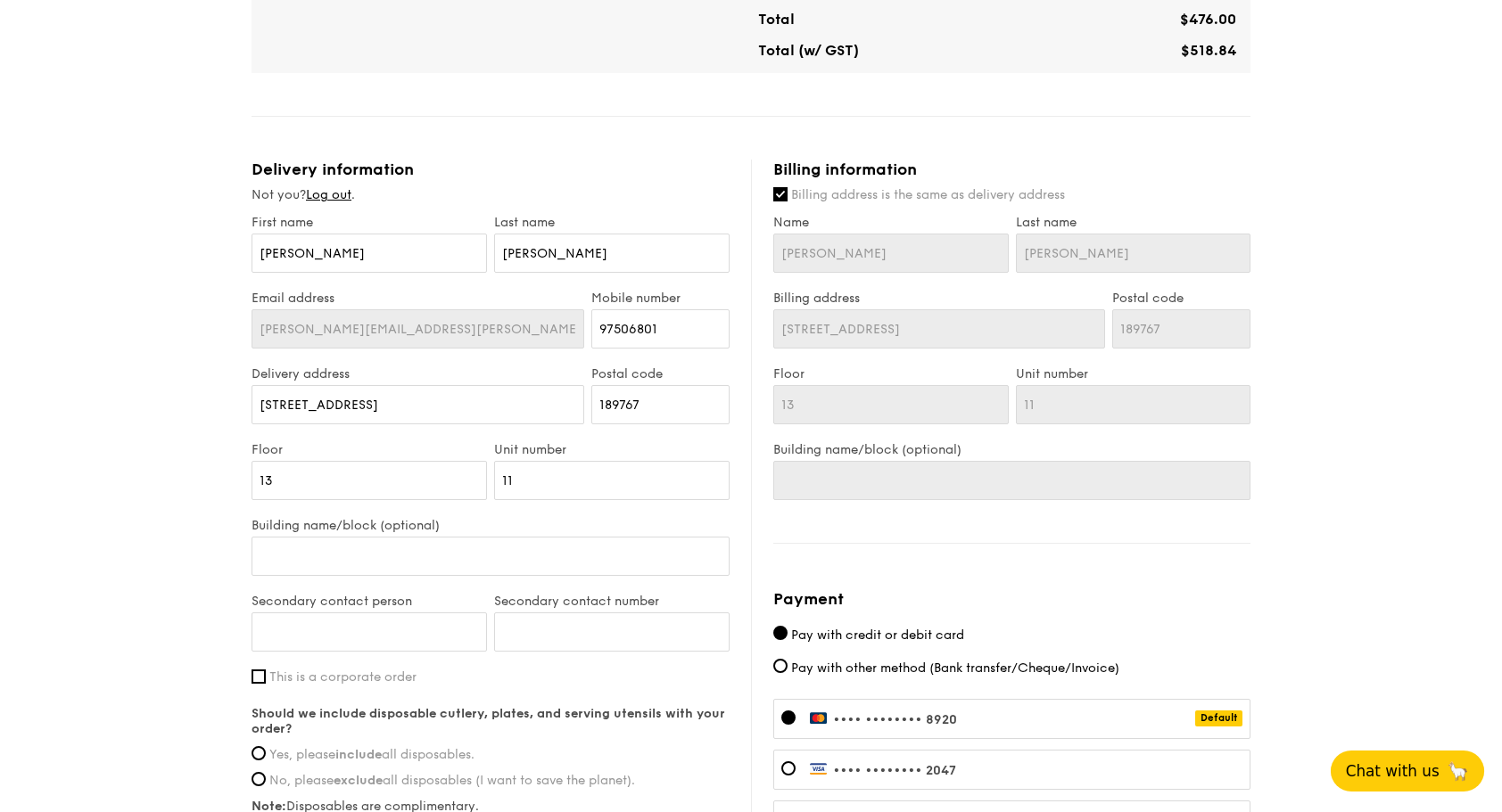
scroll to position [802, 0]
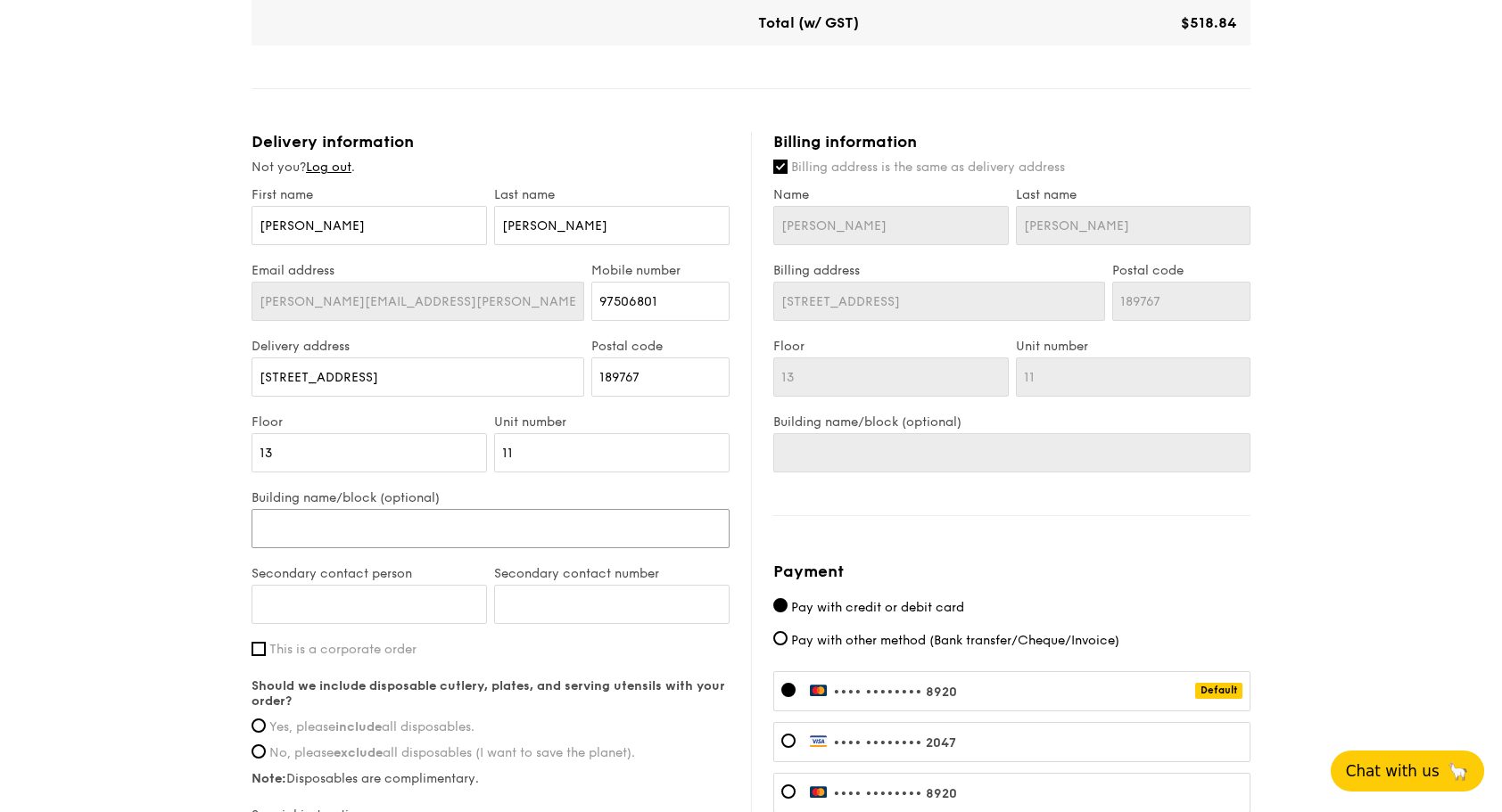
click at [531, 516] on input "Building name/block (optional)" at bounding box center [491, 528] width 478 height 39
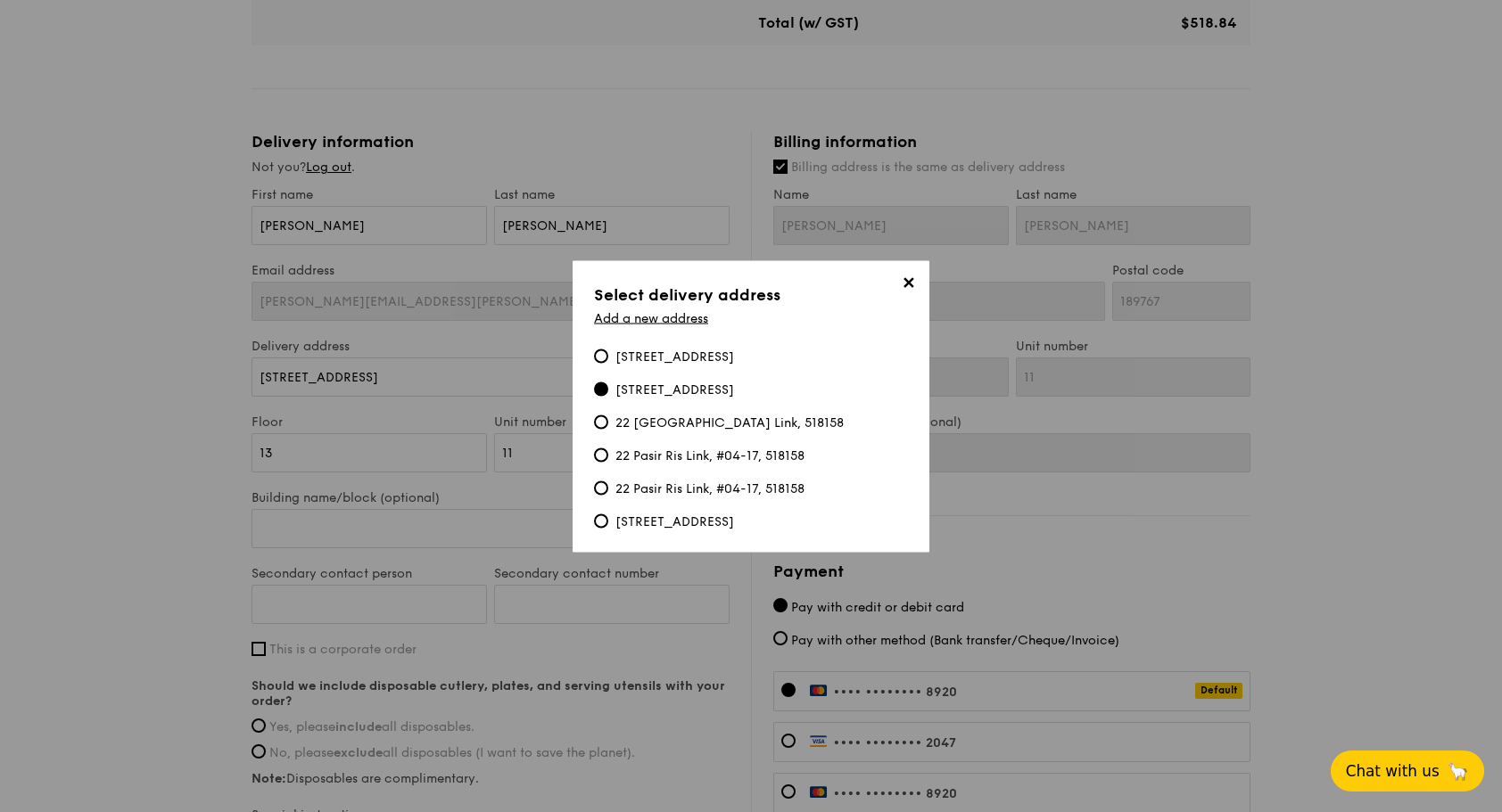
click at [673, 390] on div "38 Beach Road, #13-11, 189767" at bounding box center [674, 390] width 119 height 18
click at [608, 390] on input "38 Beach Road, #13-11, 189767" at bounding box center [601, 389] width 15 height 15
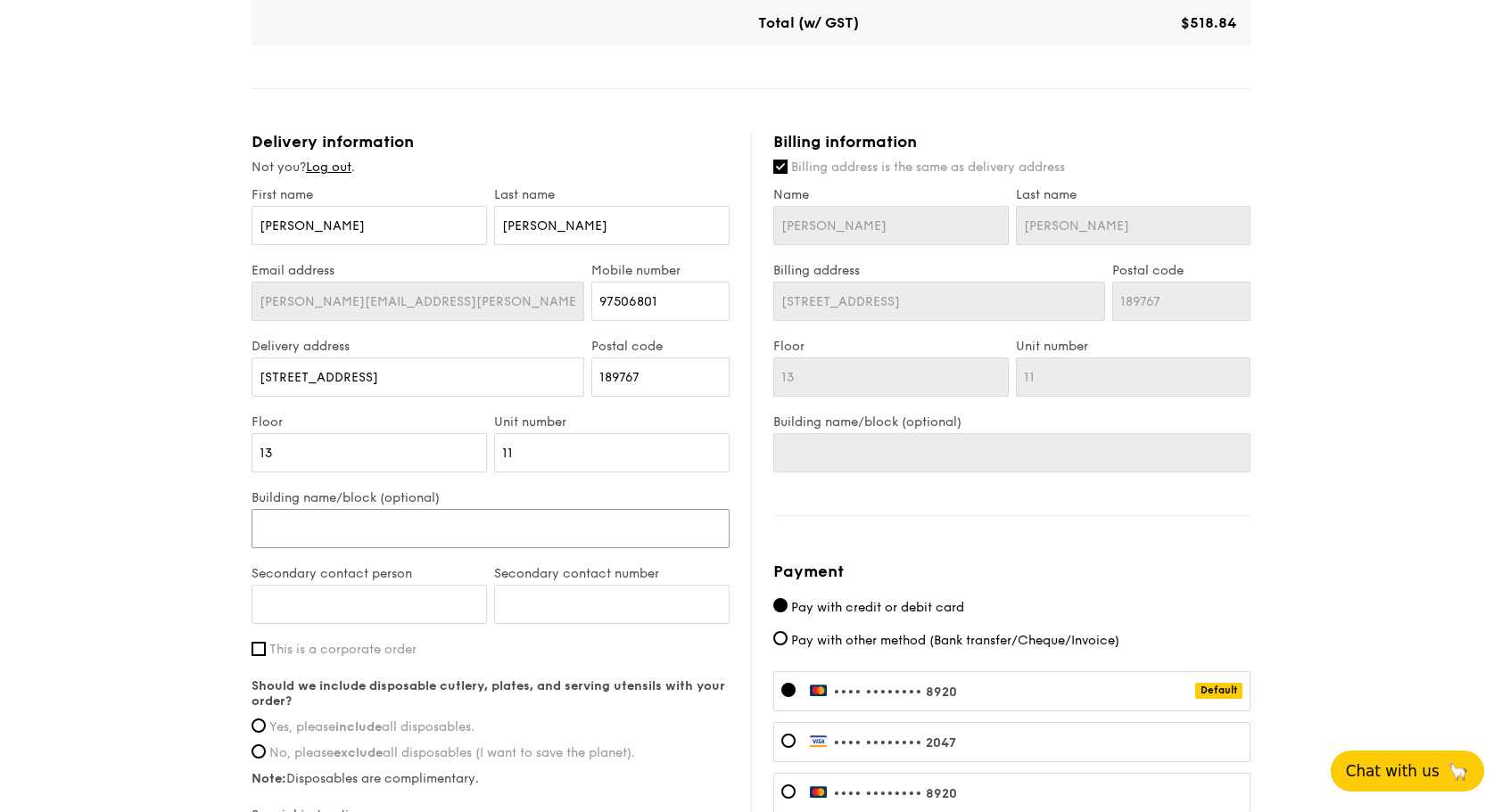
click at [402, 523] on input "Building name/block (optional)" at bounding box center [491, 528] width 478 height 39
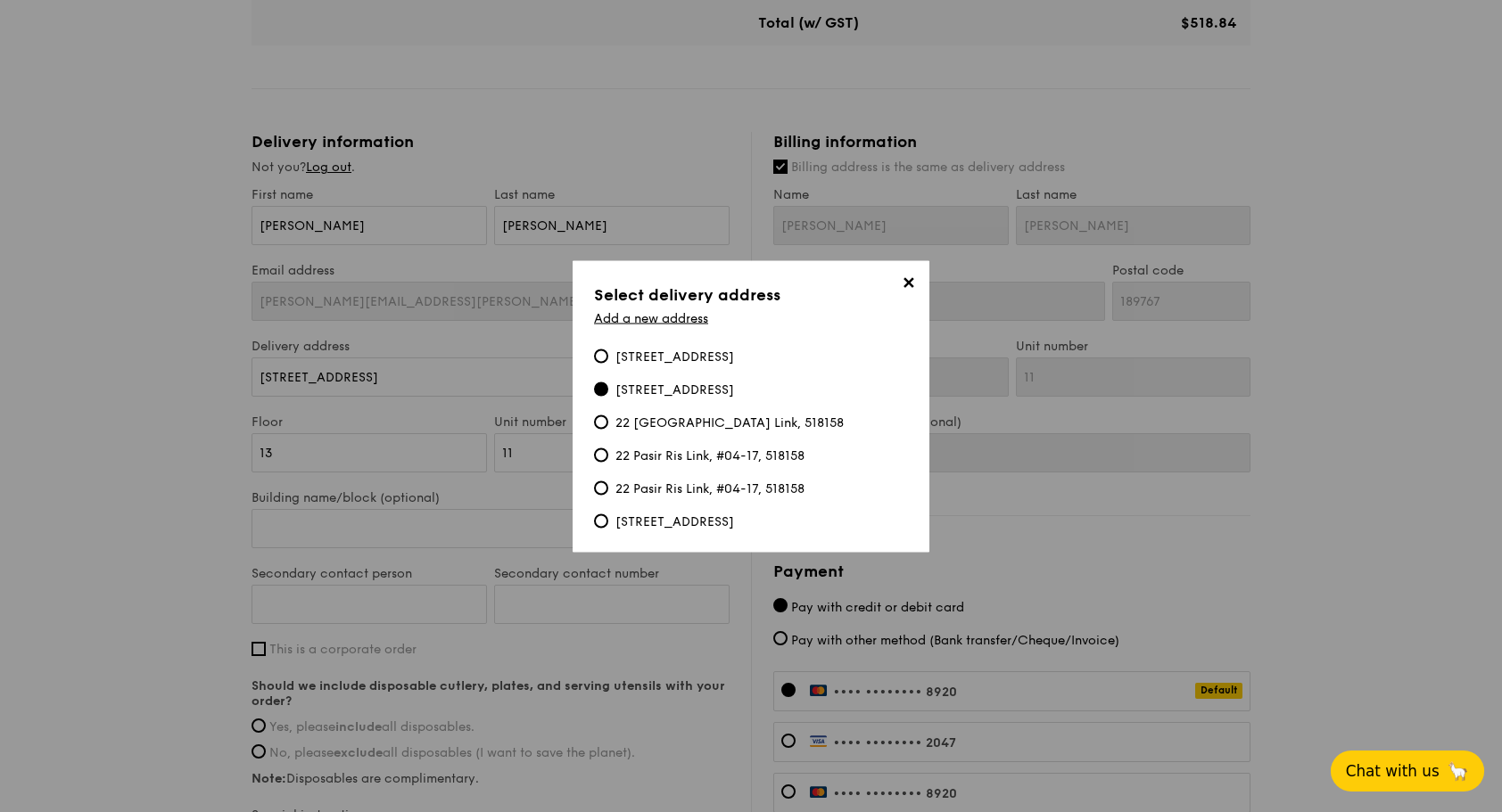
click at [899, 289] on span "✕" at bounding box center [907, 285] width 25 height 25
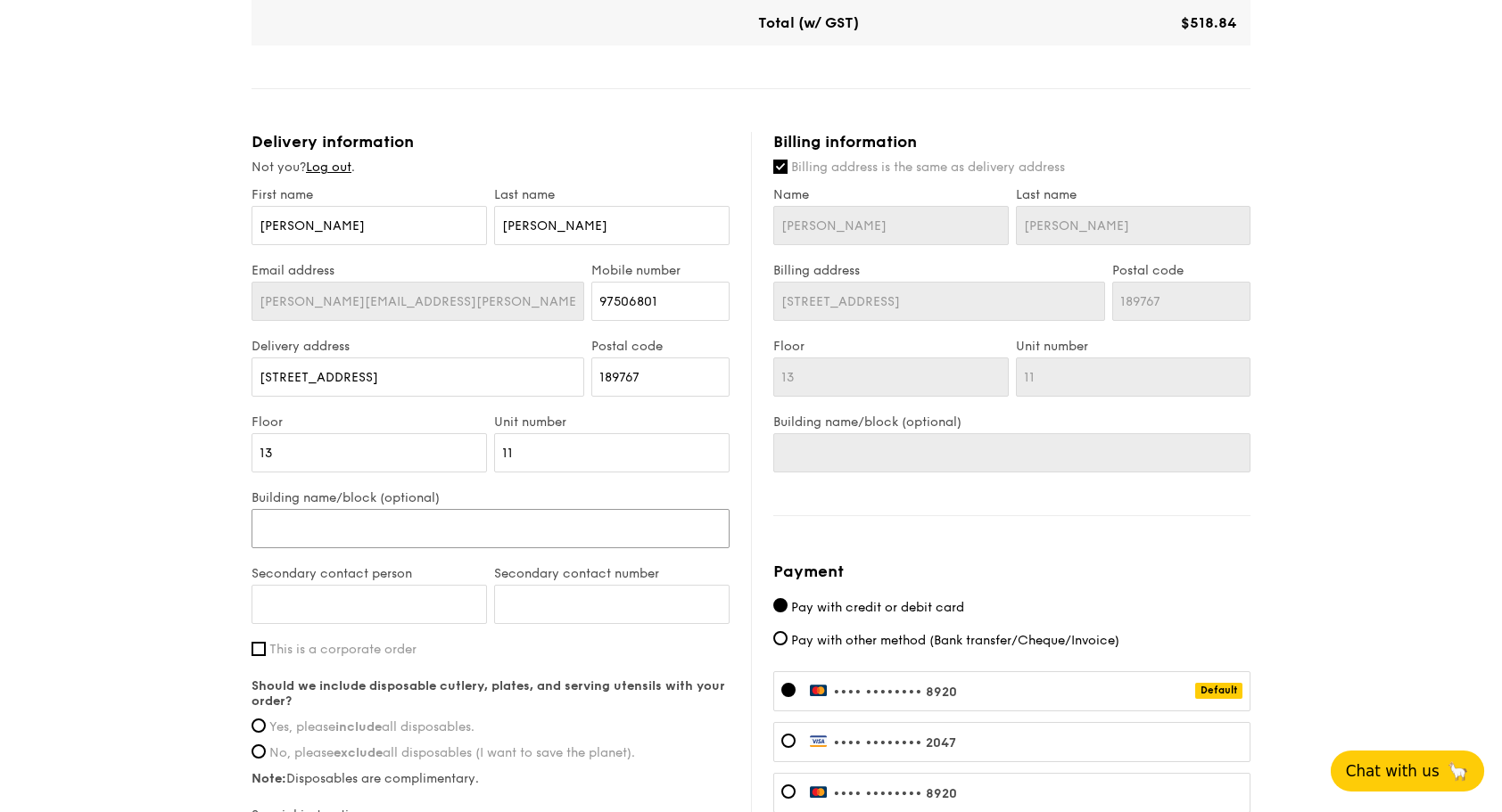
click at [366, 529] on input "Building name/block (optional)" at bounding box center [491, 528] width 478 height 39
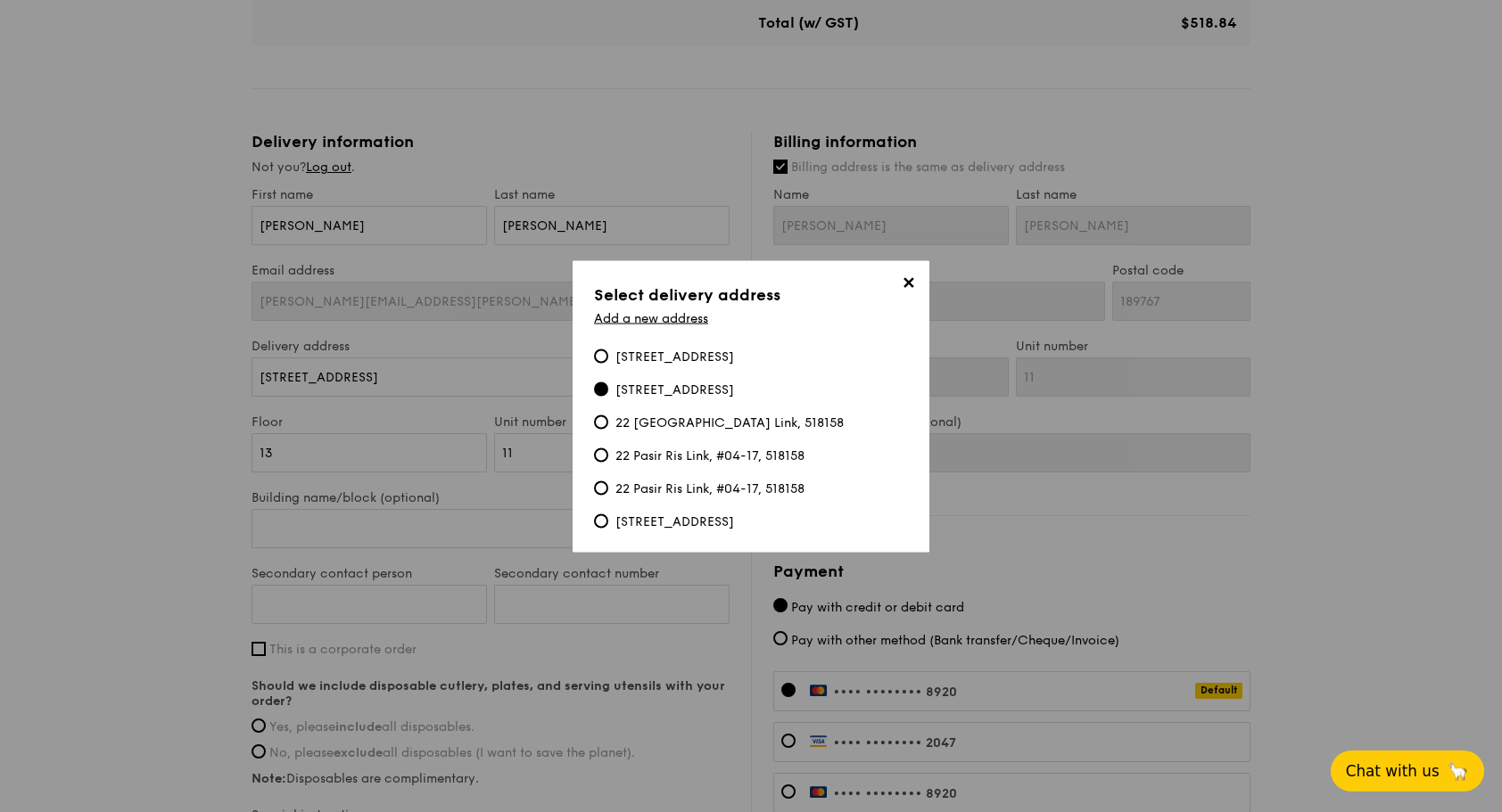
click at [914, 280] on span "✕" at bounding box center [907, 285] width 25 height 25
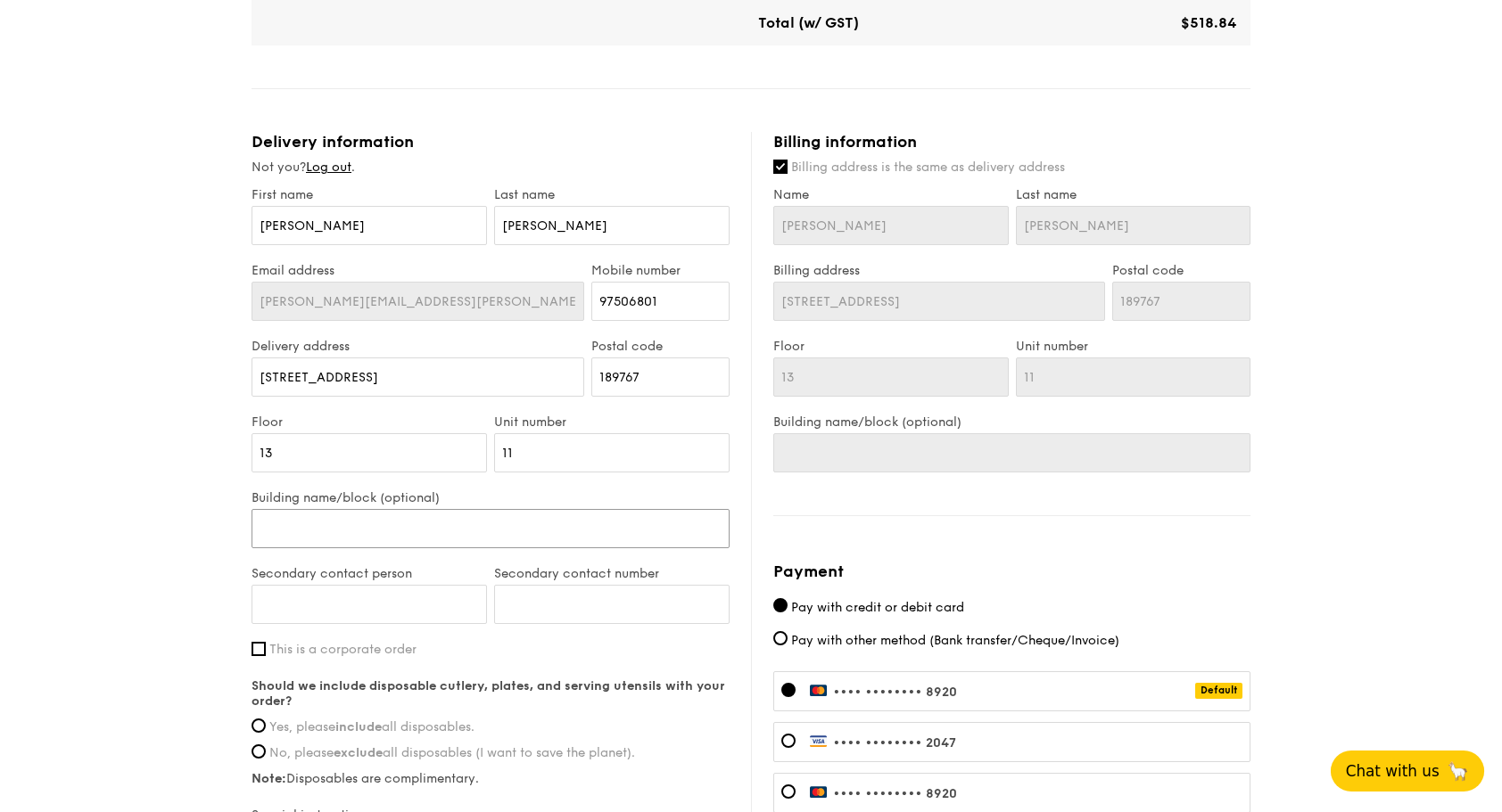
click at [285, 532] on input "Building name/block (optional)" at bounding box center [491, 528] width 478 height 39
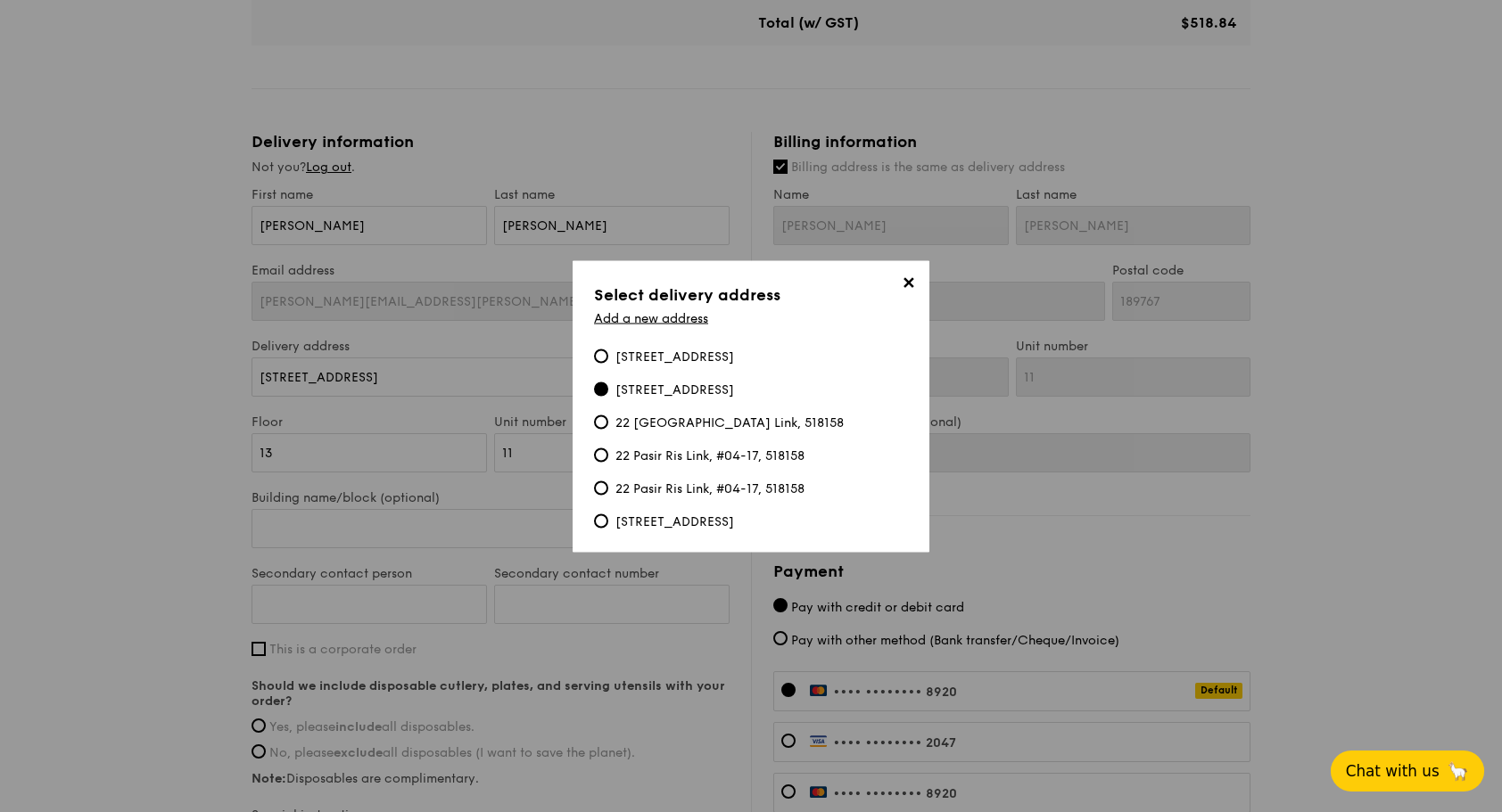
click at [902, 289] on span "✕" at bounding box center [907, 285] width 25 height 25
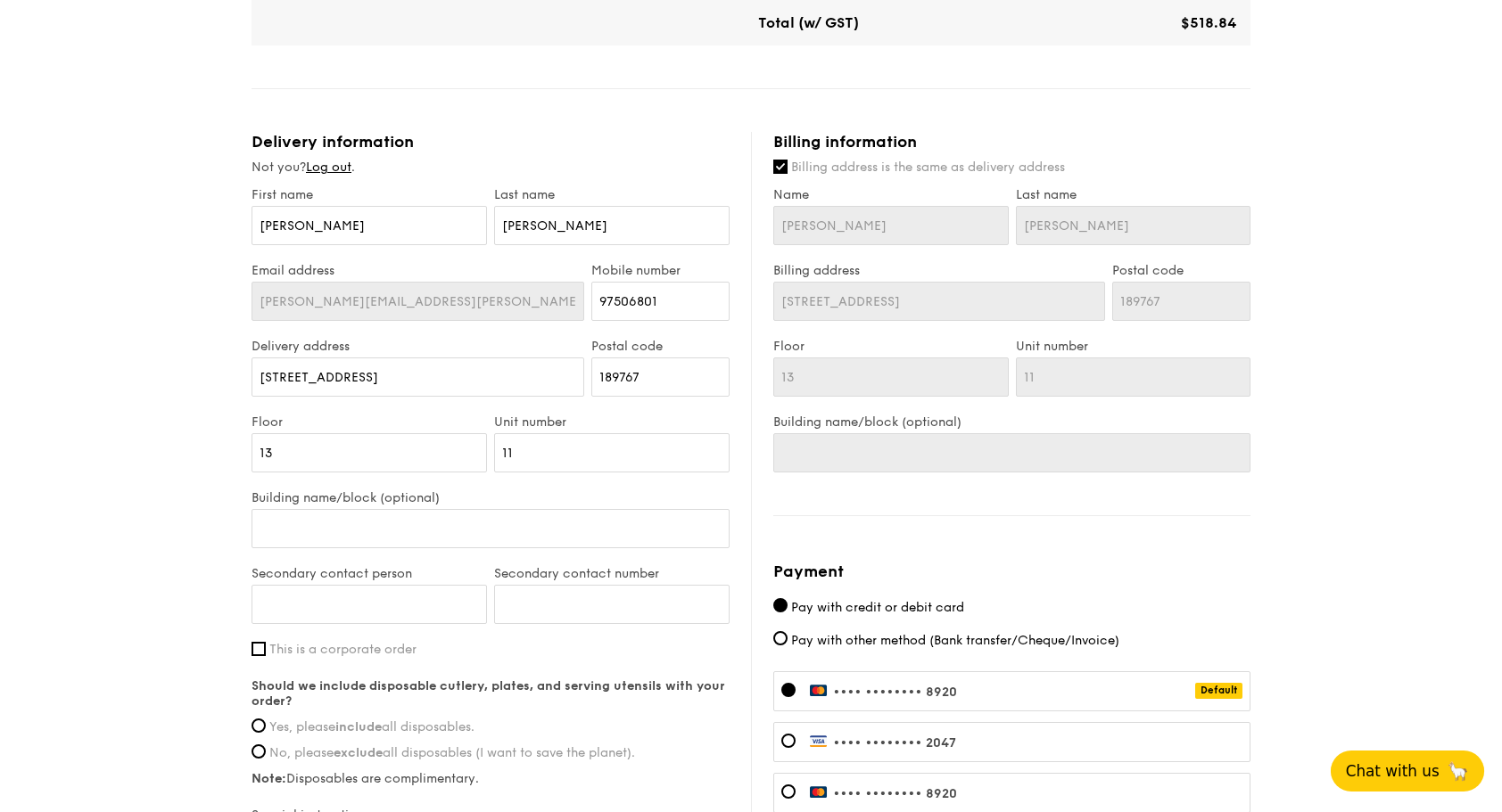
scroll to position [891, 0]
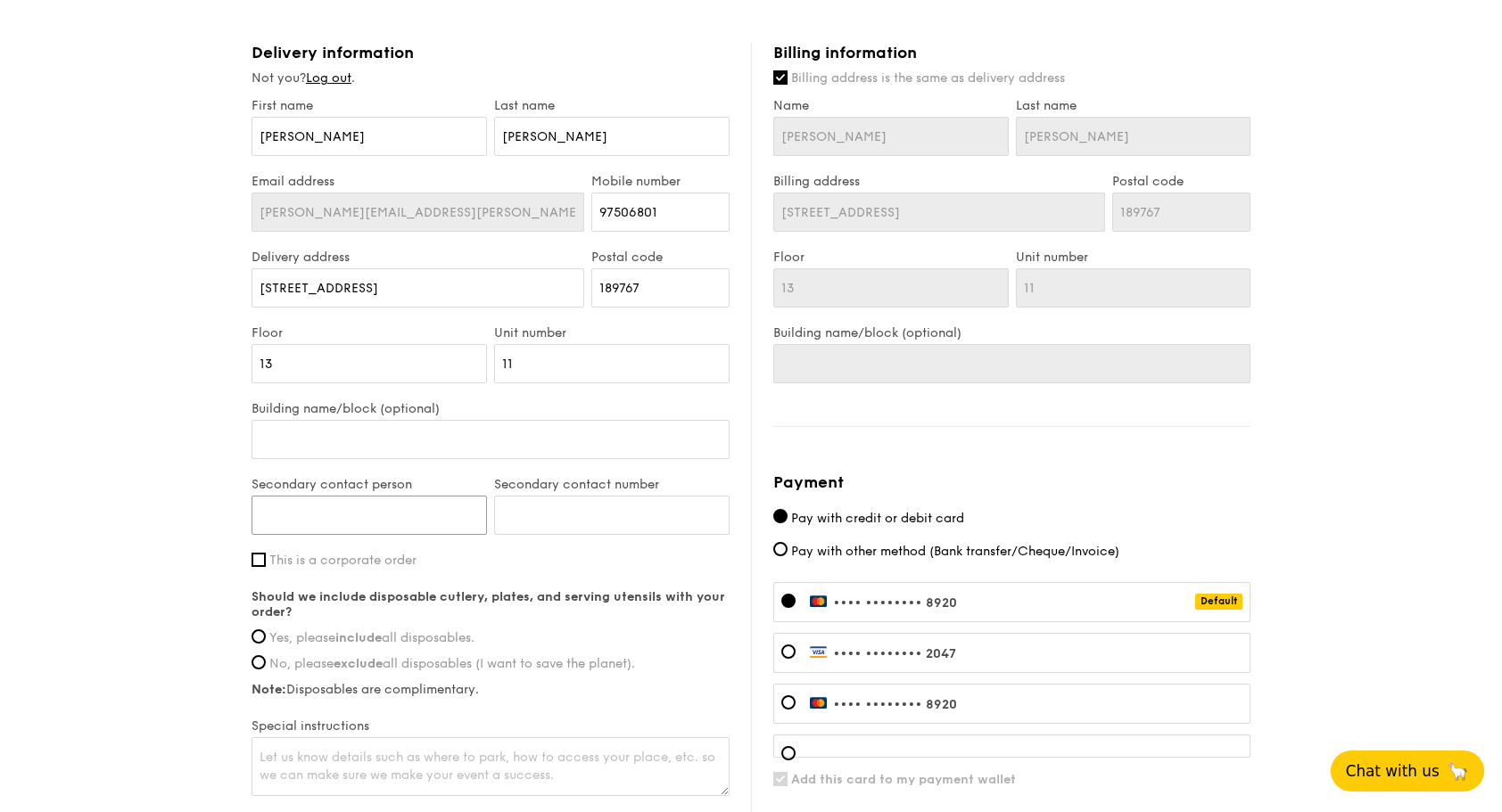
click at [422, 510] on input "Secondary contact person" at bounding box center [370, 515] width 235 height 39
type input "Denise"
click at [570, 508] on input "Secondary contact number" at bounding box center [611, 515] width 235 height 39
type input "91818325"
click at [267, 562] on label "This is a corporate order" at bounding box center [491, 560] width 478 height 16
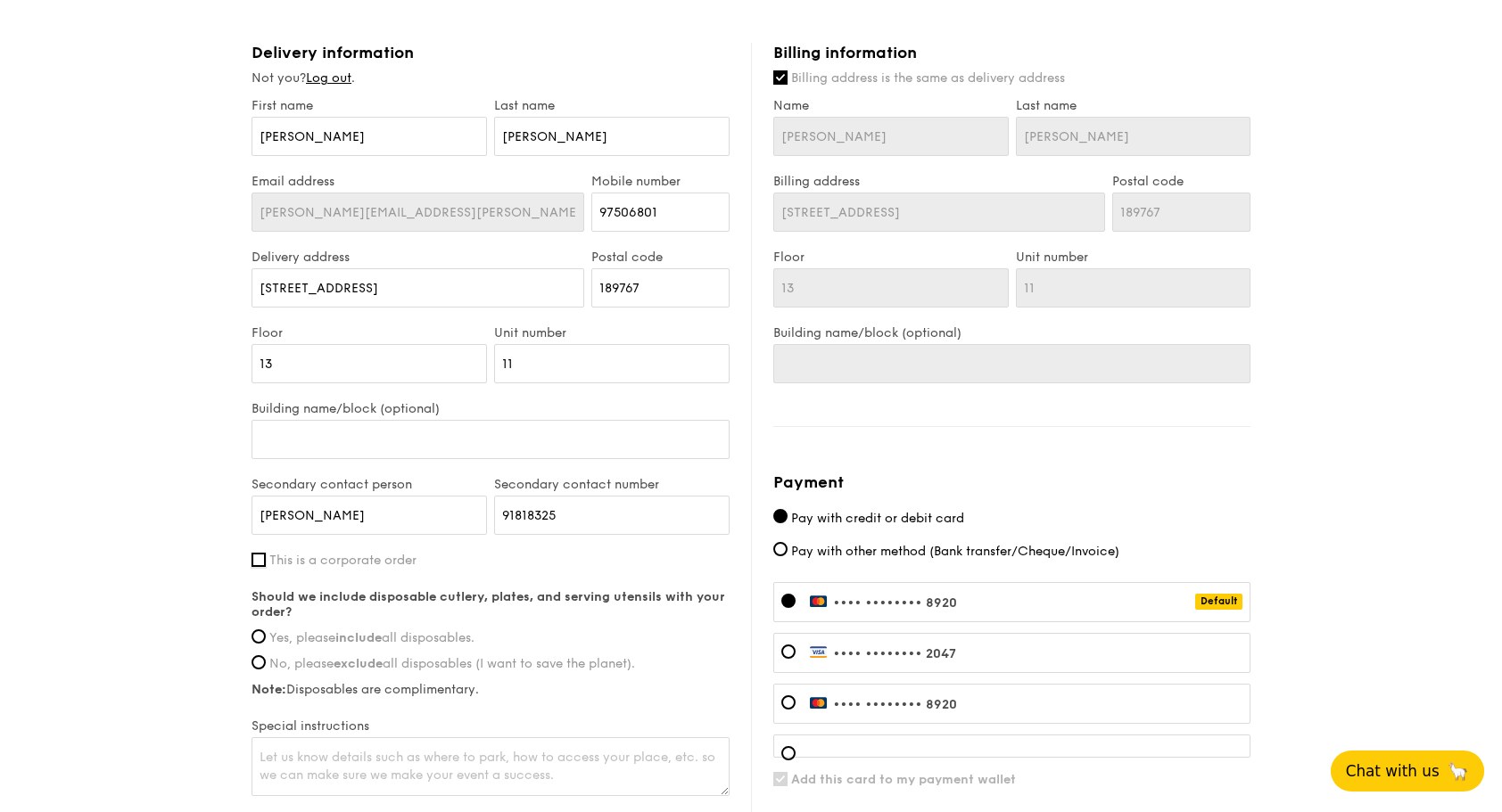
click at [266, 562] on input "This is a corporate order" at bounding box center [259, 560] width 15 height 15
checkbox input "true"
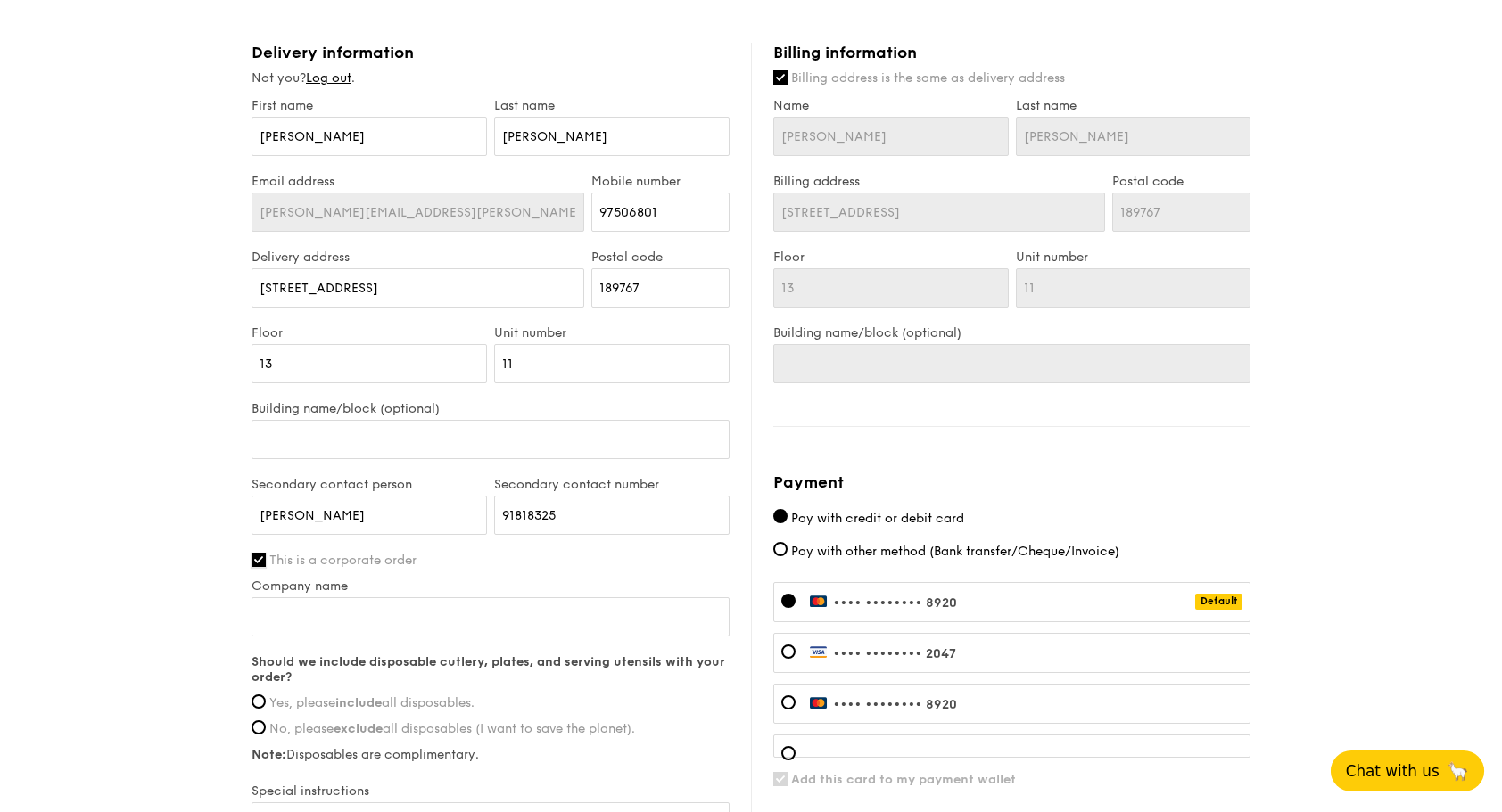
scroll to position [981, 0]
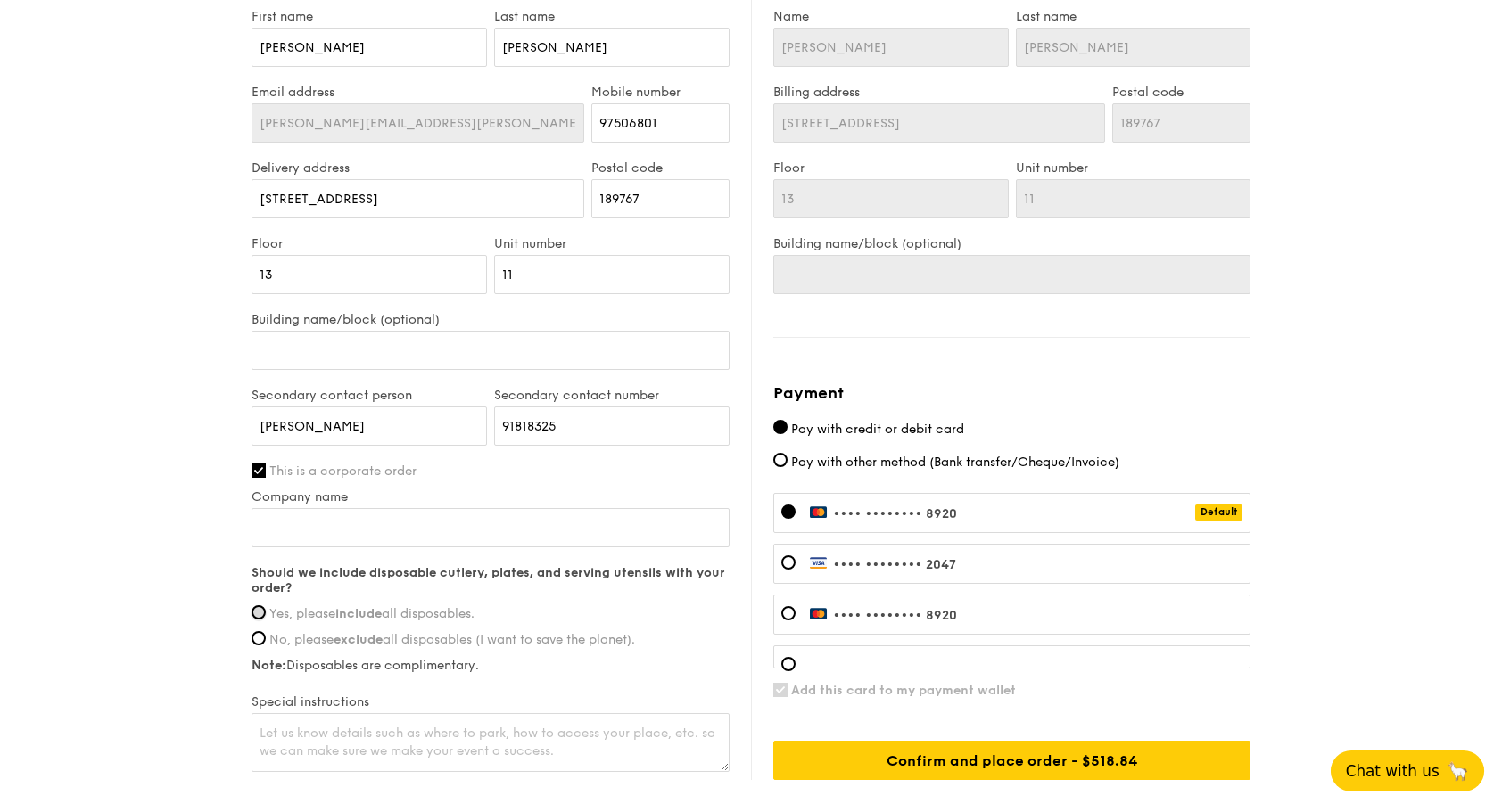
click at [255, 613] on input "Yes, please include all disposables." at bounding box center [259, 612] width 15 height 15
radio input "true"
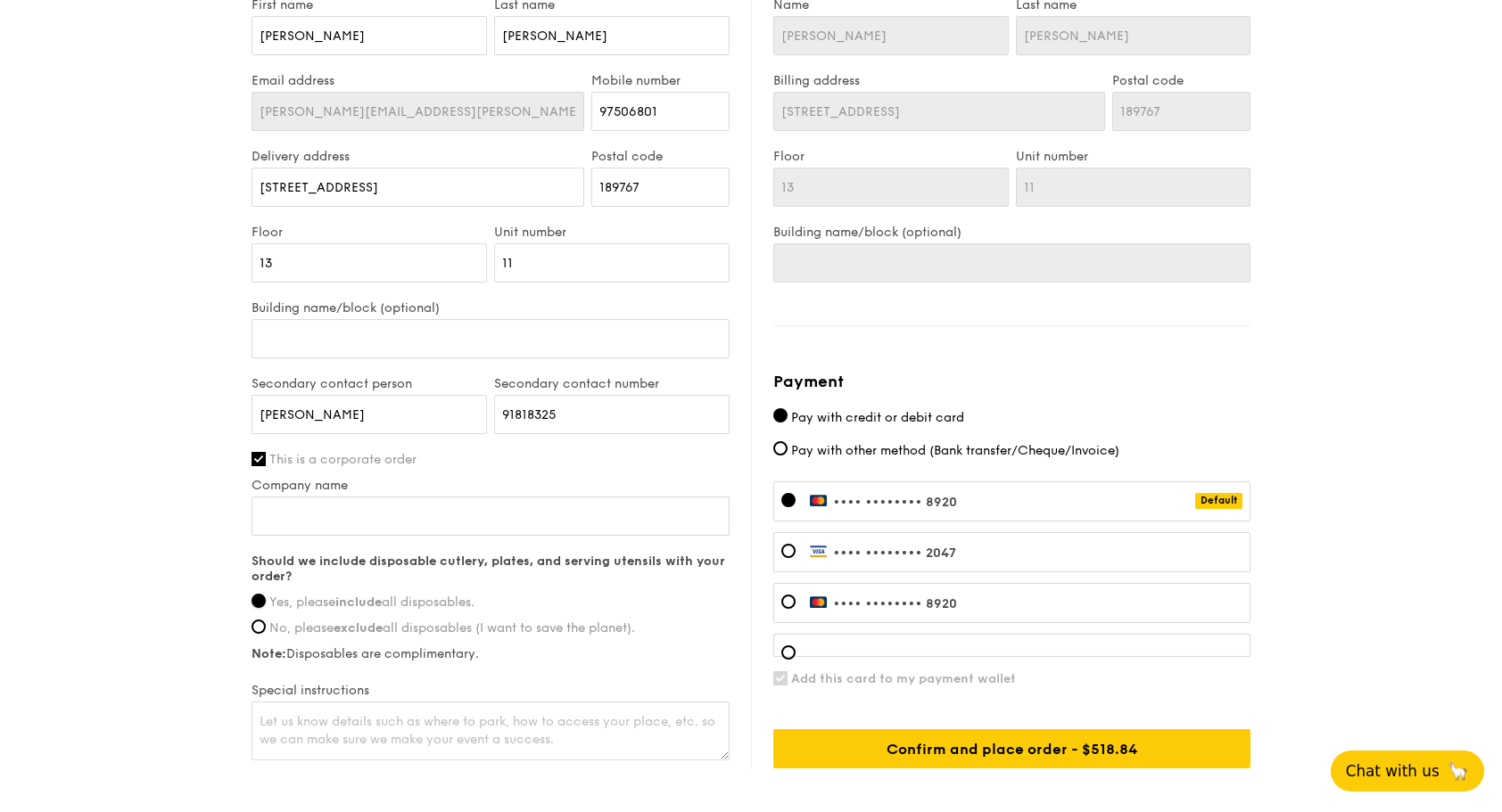
scroll to position [1070, 0]
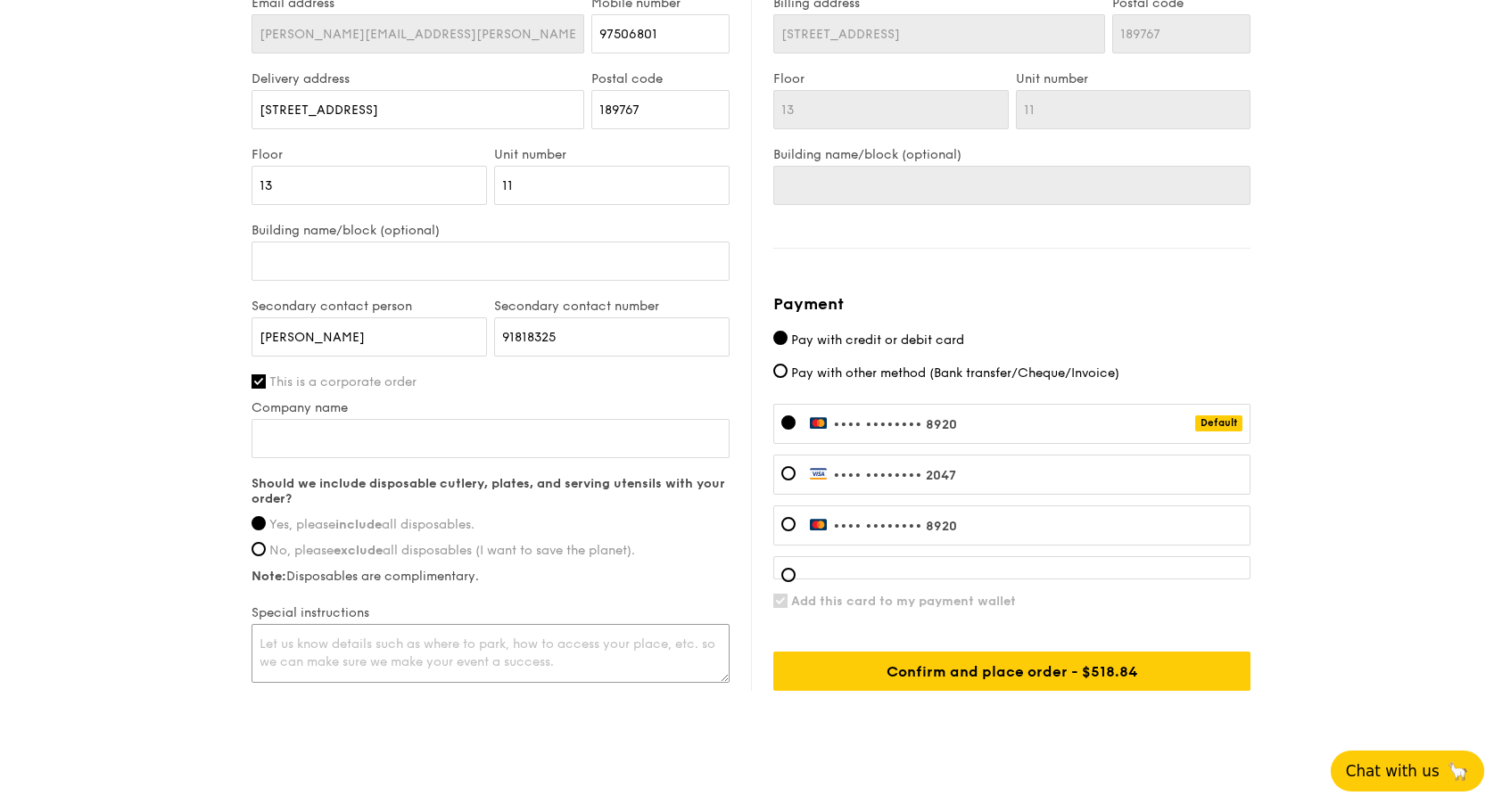
click at [339, 640] on textarea at bounding box center [491, 653] width 478 height 58
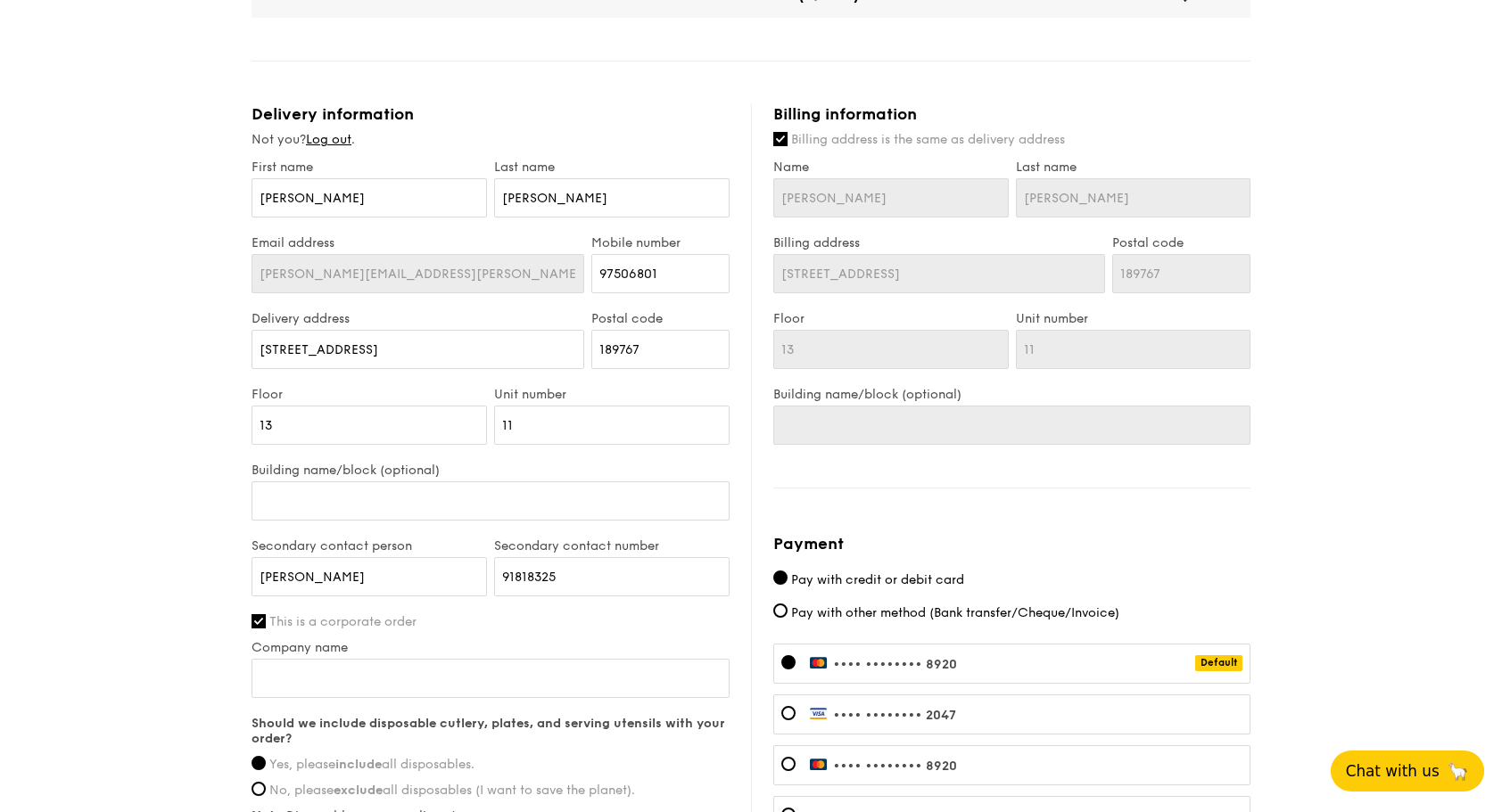
scroll to position [802, 0]
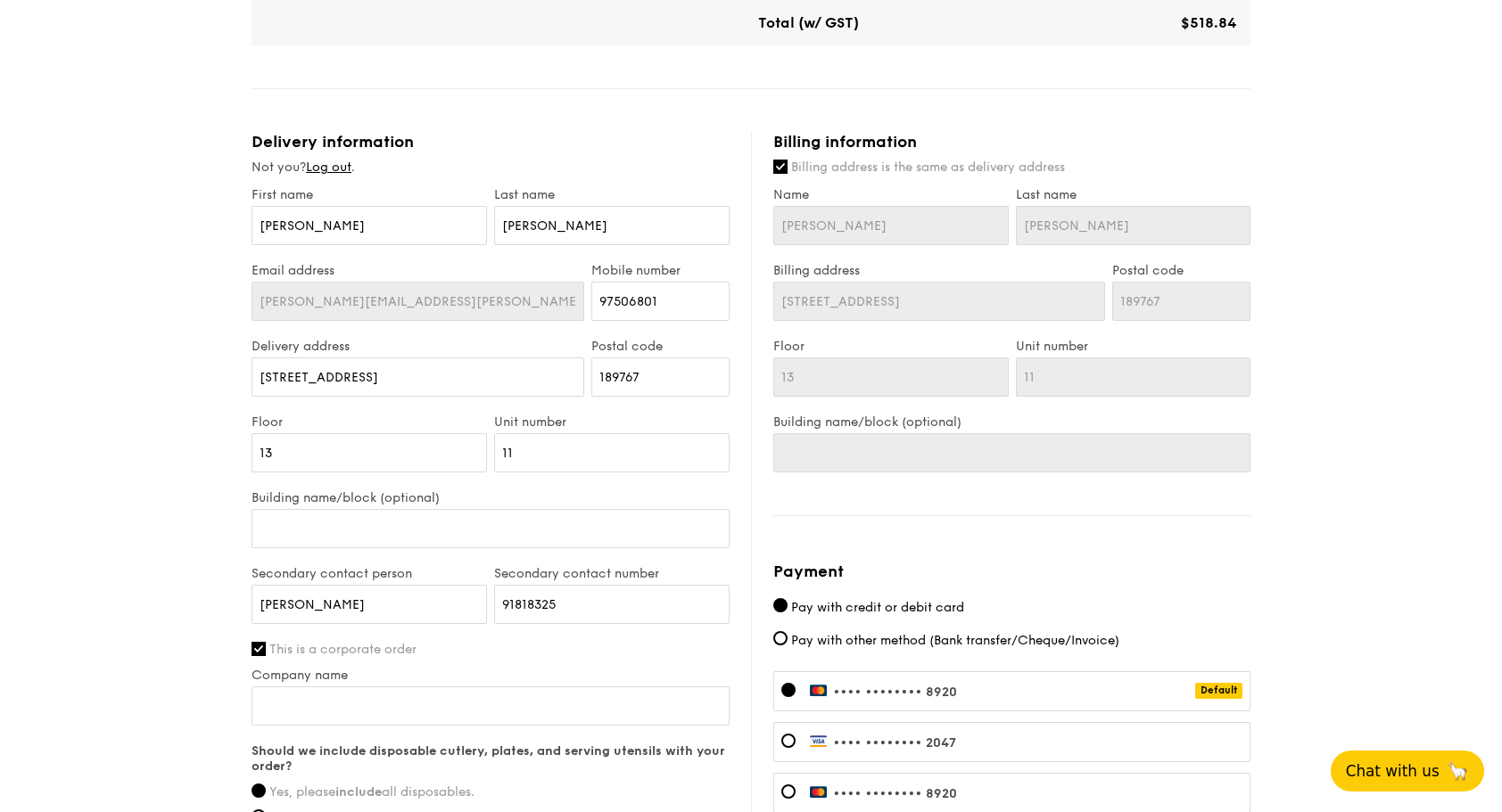
type textarea "Send to LEGO Singapore."
click at [807, 455] on input "Building name/block (optional)" at bounding box center [1011, 453] width 477 height 39
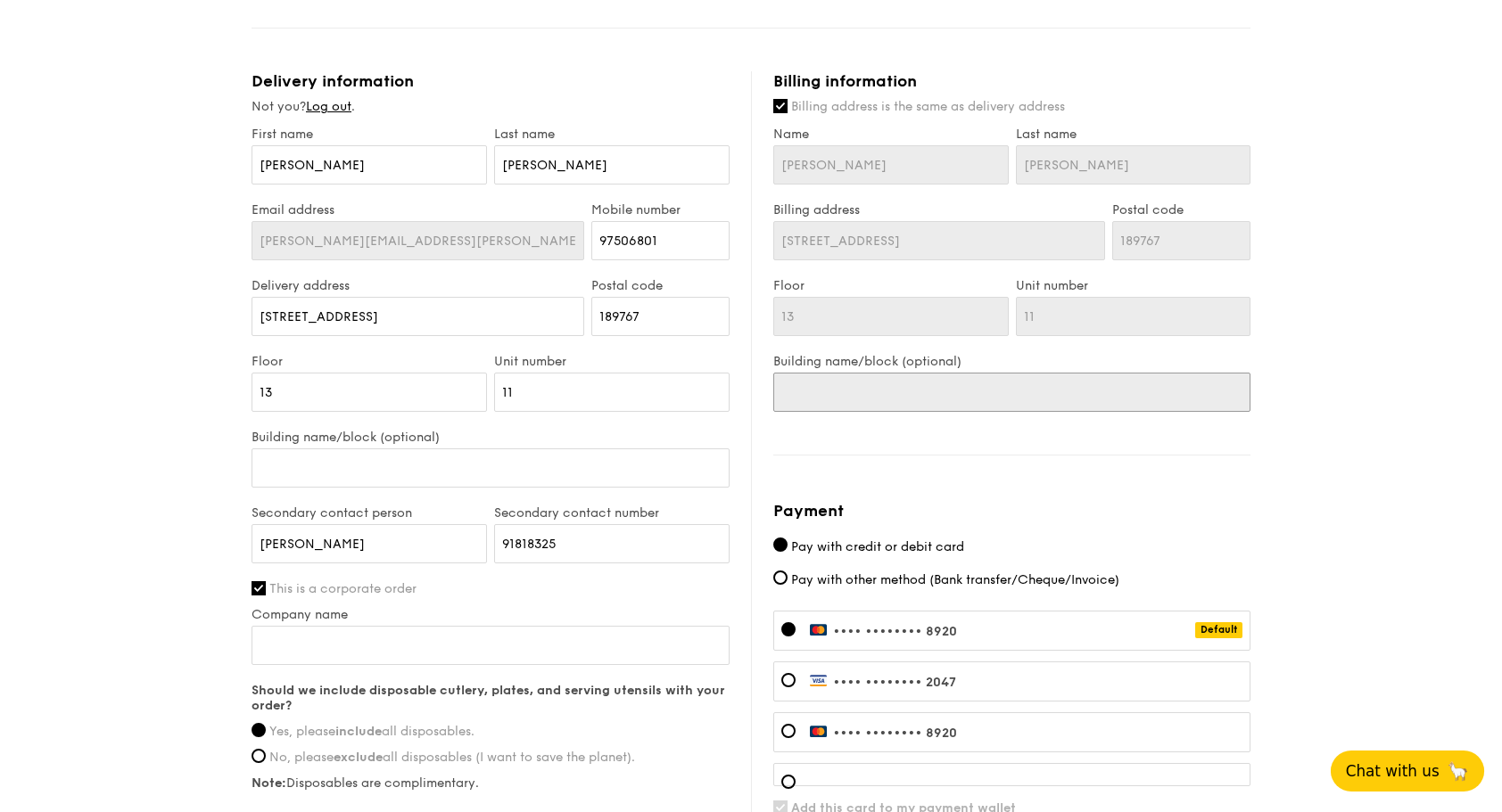
scroll to position [891, 0]
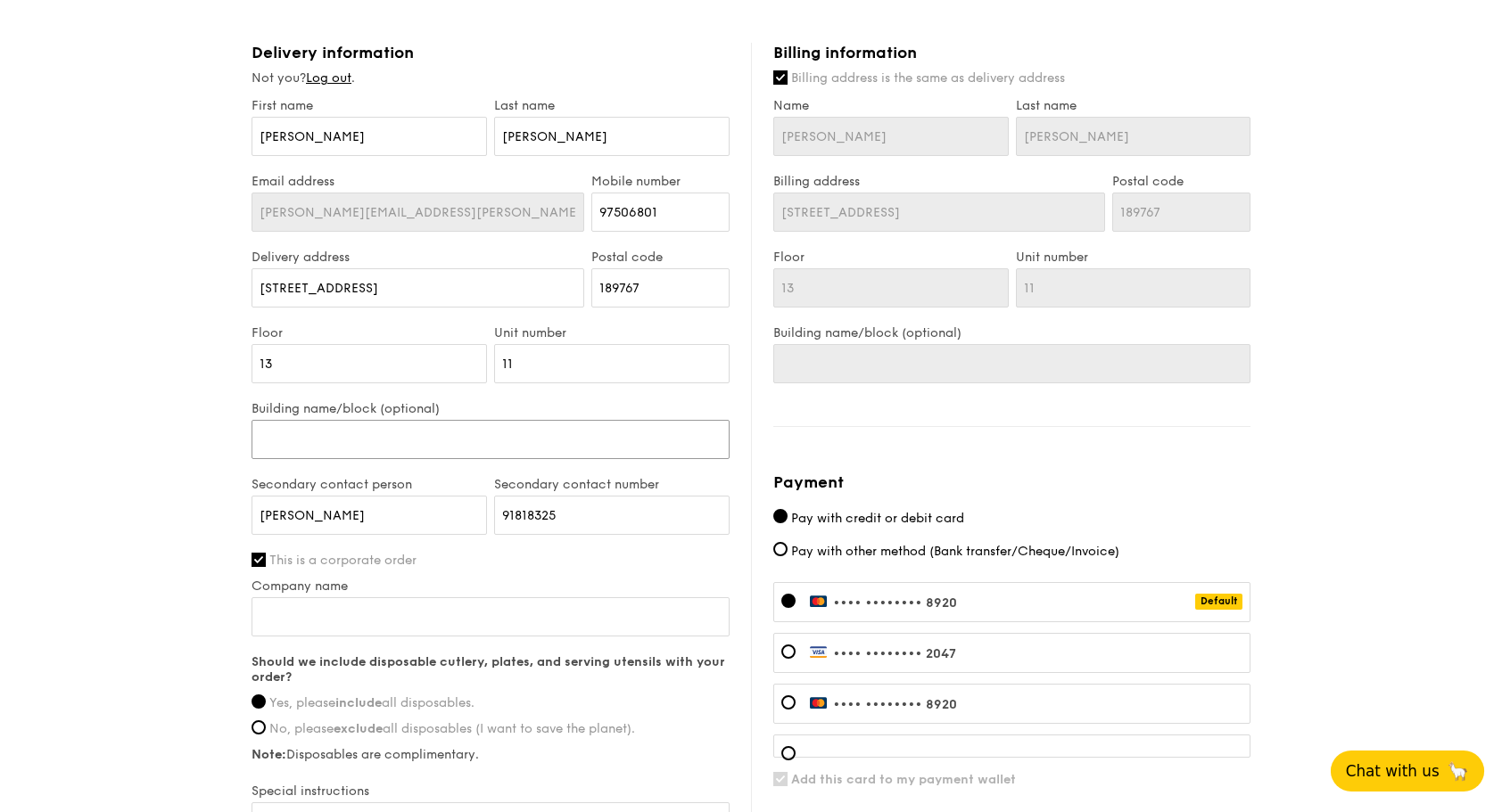
click at [332, 435] on input "Building name/block (optional)" at bounding box center [491, 439] width 478 height 39
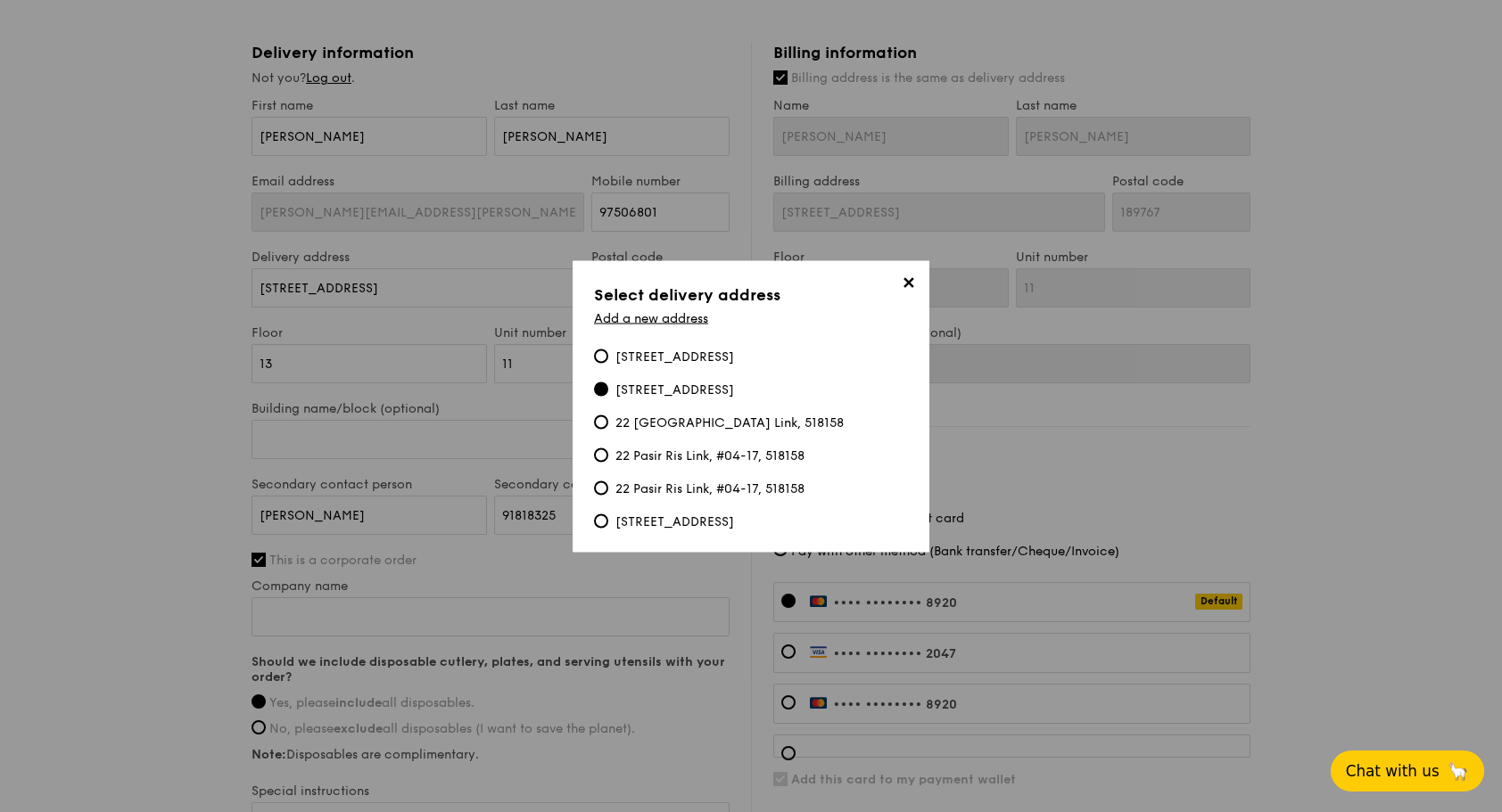
click at [912, 282] on span "✕" at bounding box center [907, 285] width 25 height 25
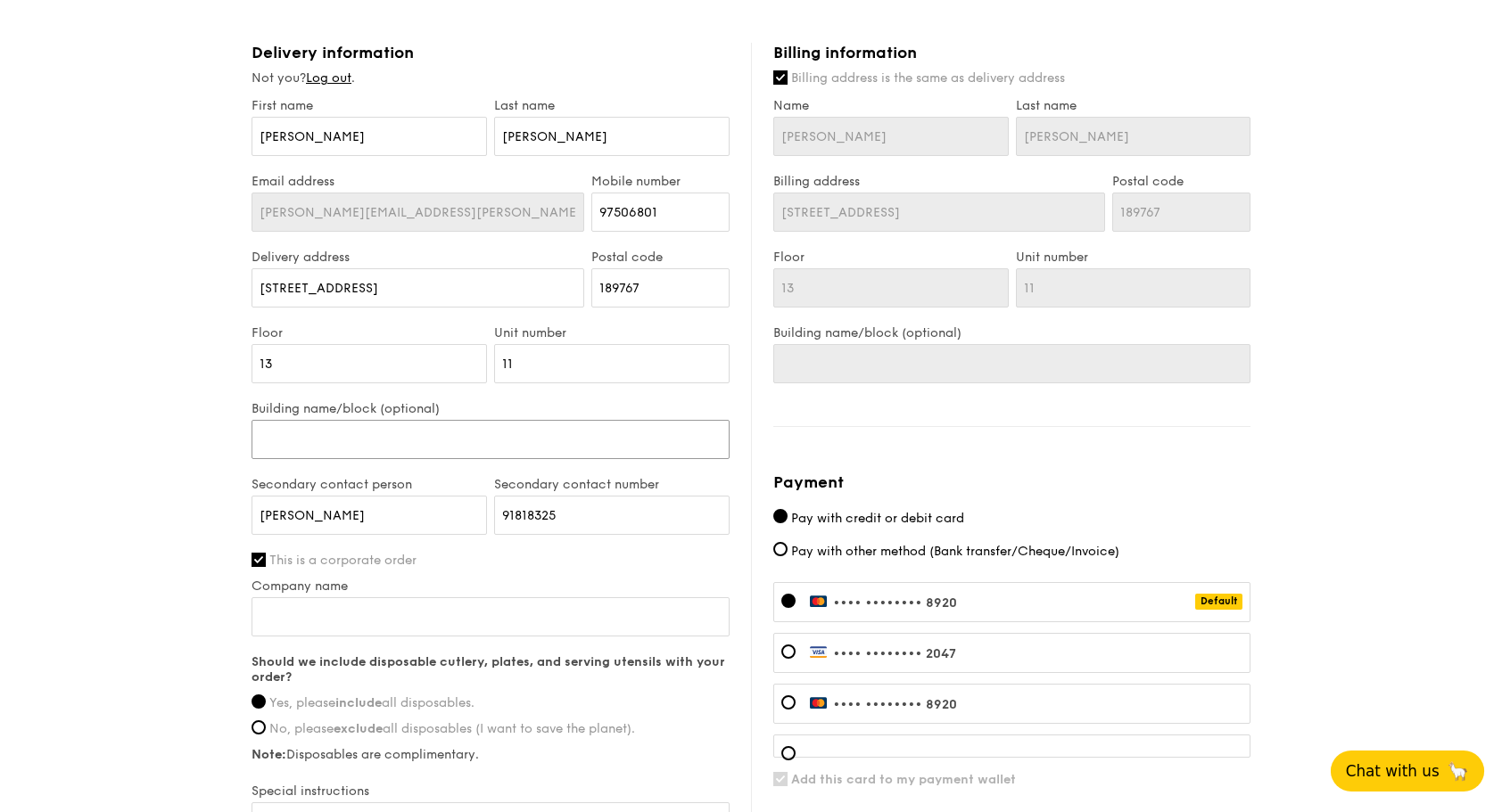
click at [392, 442] on input "Building name/block (optional)" at bounding box center [491, 439] width 478 height 39
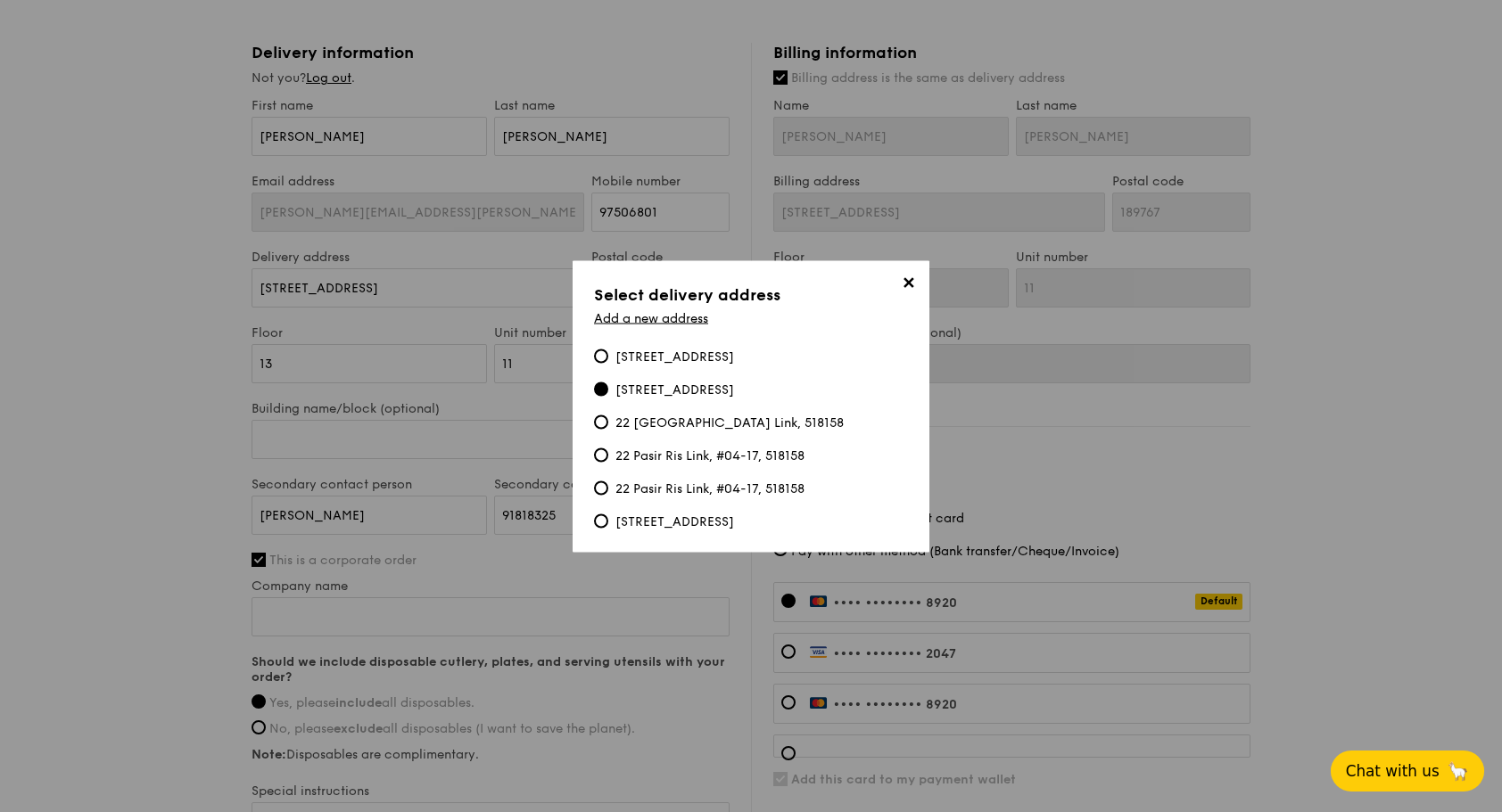
click at [683, 381] on div "38 Beach Road, #13-11, 189767" at bounding box center [674, 390] width 119 height 18
click at [608, 381] on input "38 Beach Road, #13-11, 189767" at bounding box center [601, 389] width 15 height 15
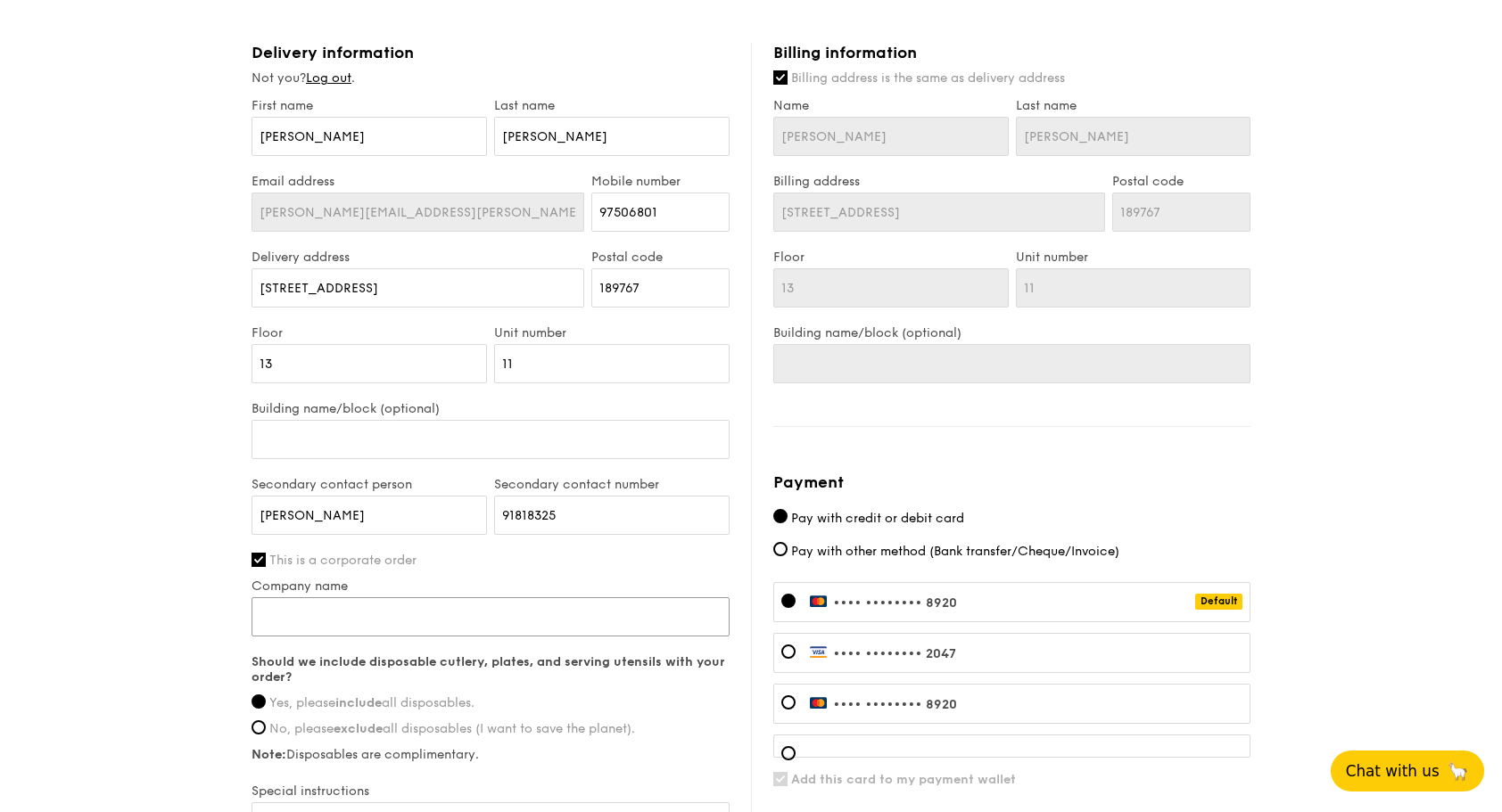
click at [370, 615] on input "Company name" at bounding box center [491, 617] width 478 height 39
type input "LEGO Singapore"
click at [182, 633] on div "1 - Select menu 2 - Select items 3 - Check out Mini Buffet $21.80 /guest ($23.7…" at bounding box center [751, 42] width 1502 height 1796
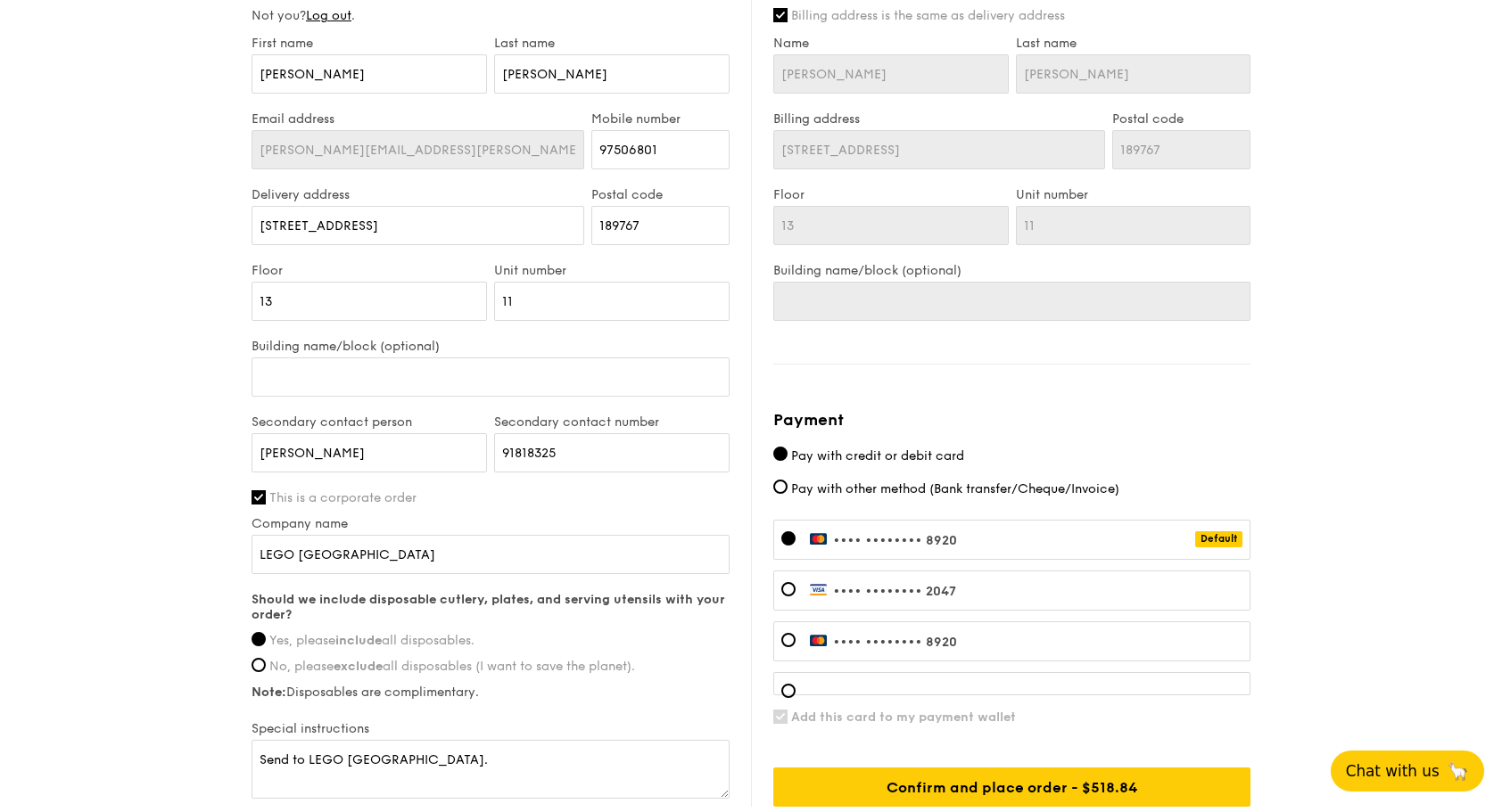
scroll to position [981, 0]
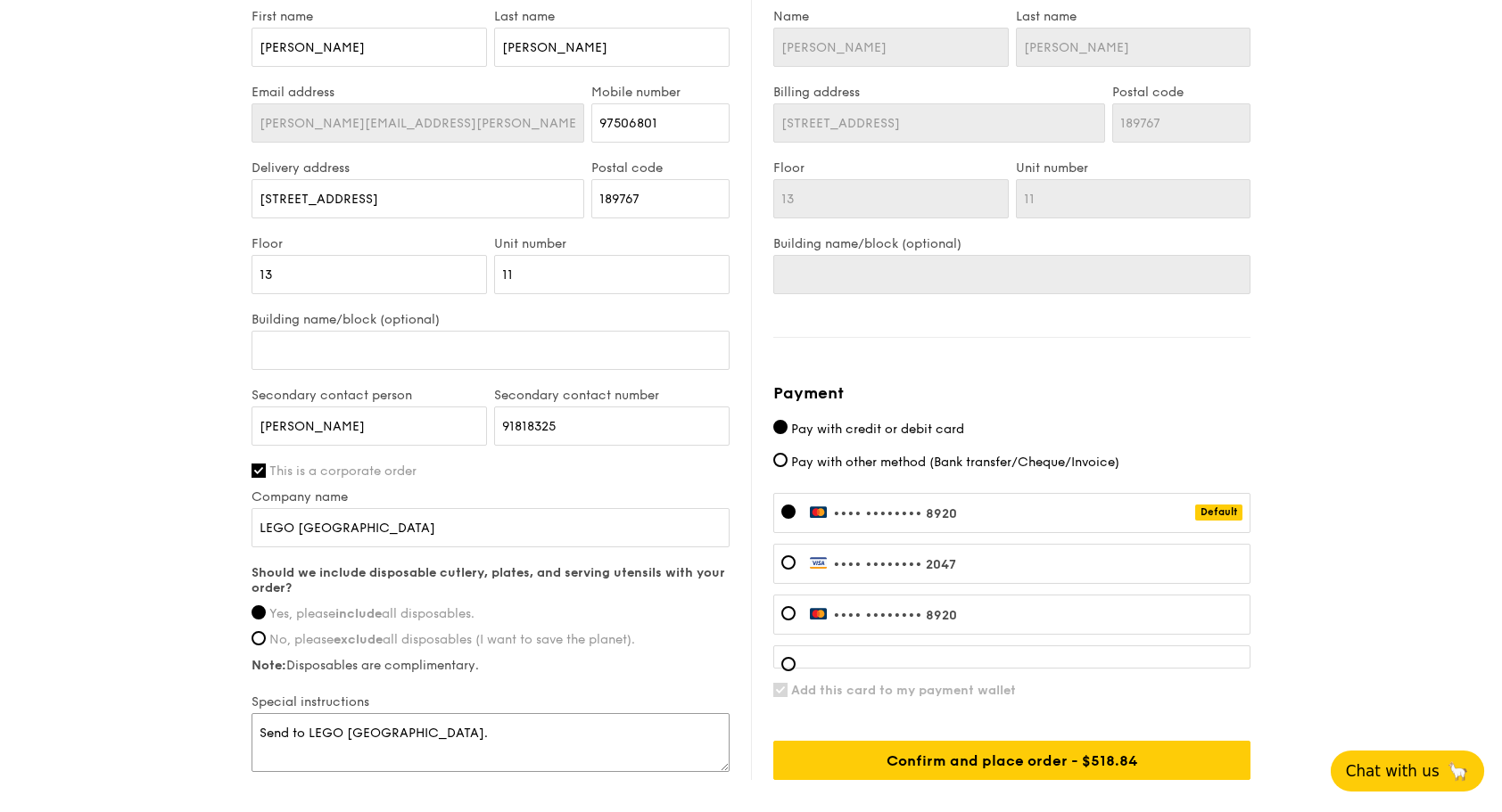
drag, startPoint x: 436, startPoint y: 730, endPoint x: 224, endPoint y: 731, distance: 212.0
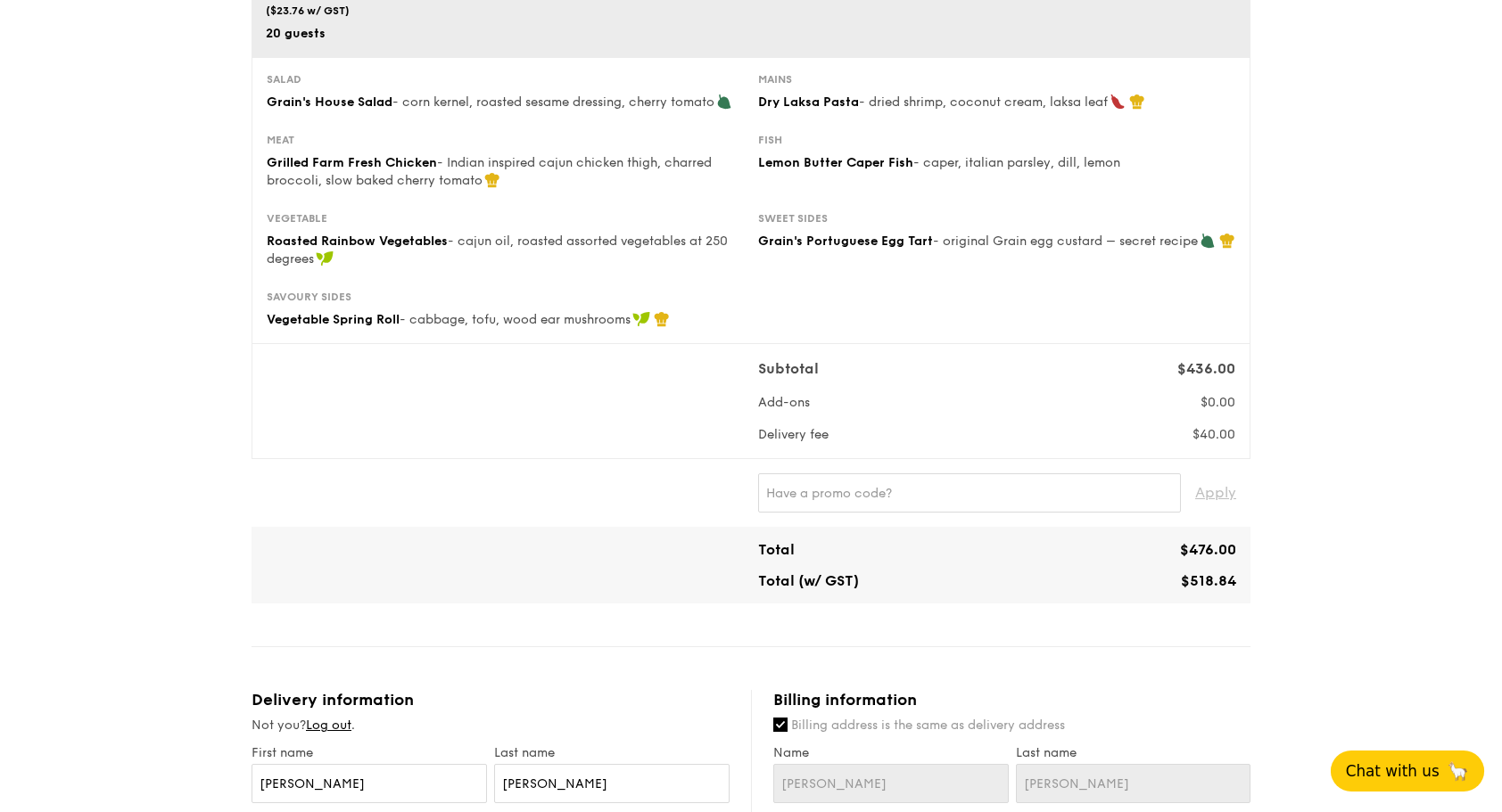
scroll to position [0, 0]
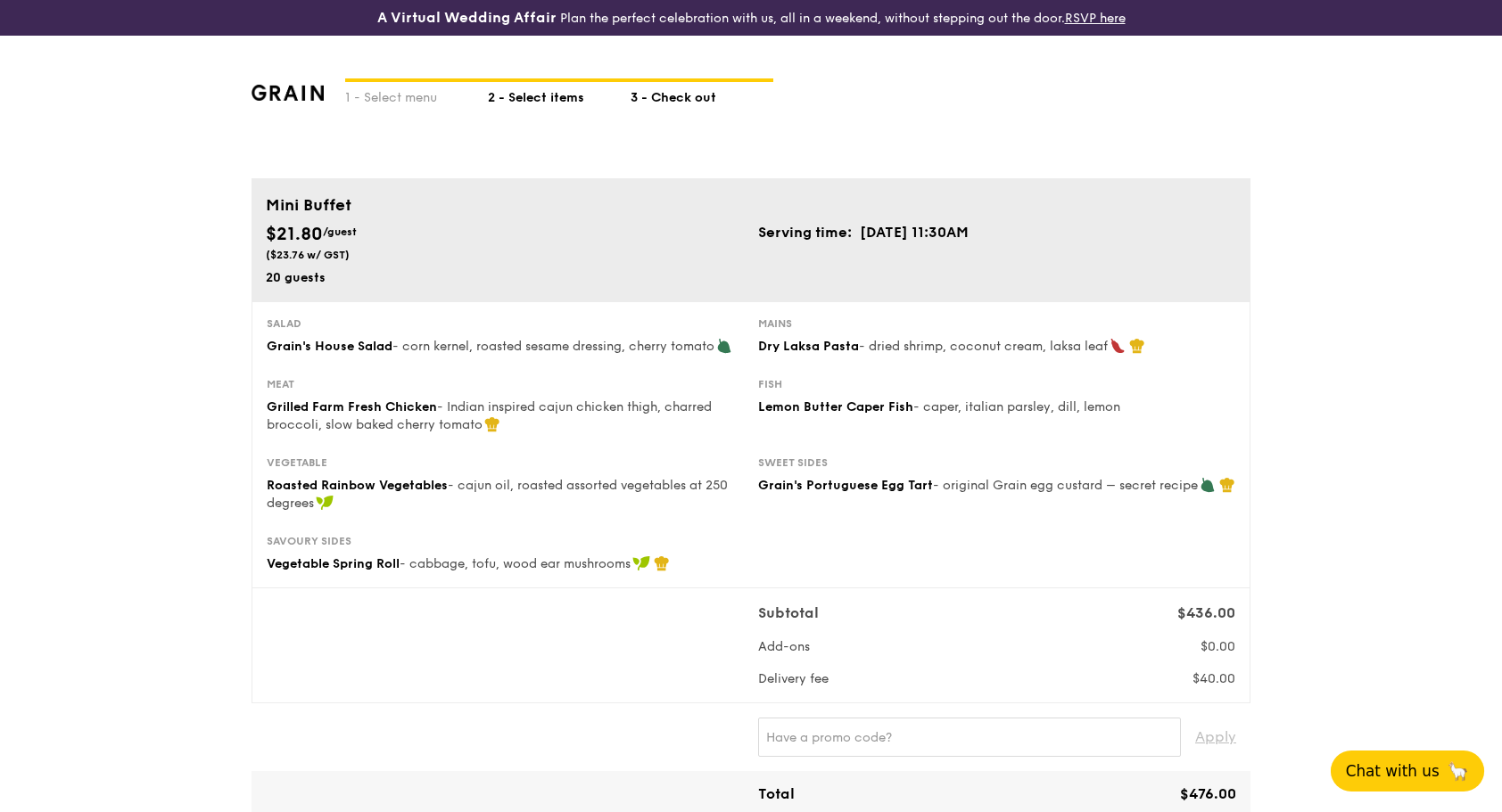
type textarea "Building name is South Beach Tower."
click at [529, 98] on div "2 - Select items" at bounding box center [559, 94] width 142 height 25
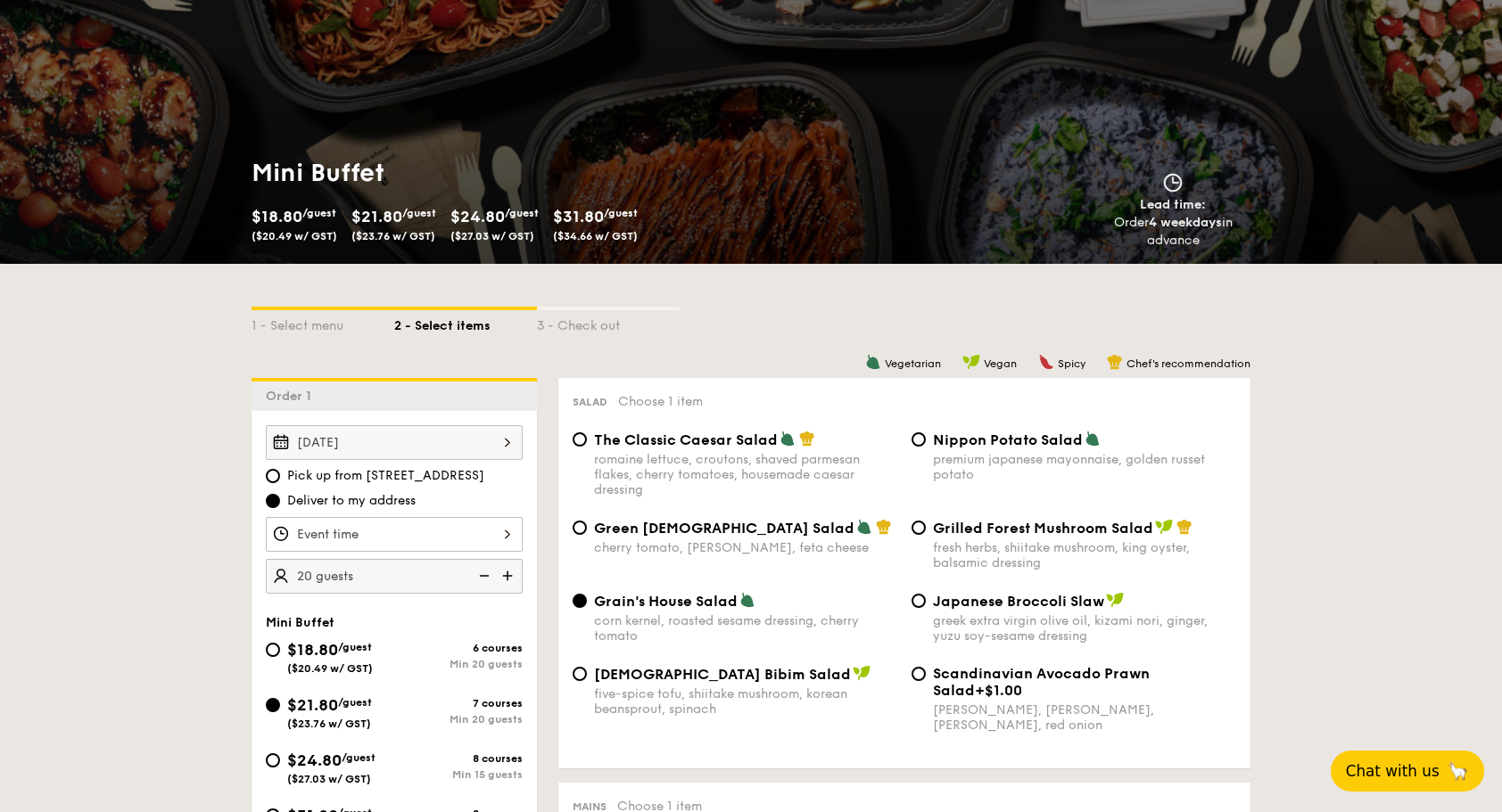
scroll to position [267, 0]
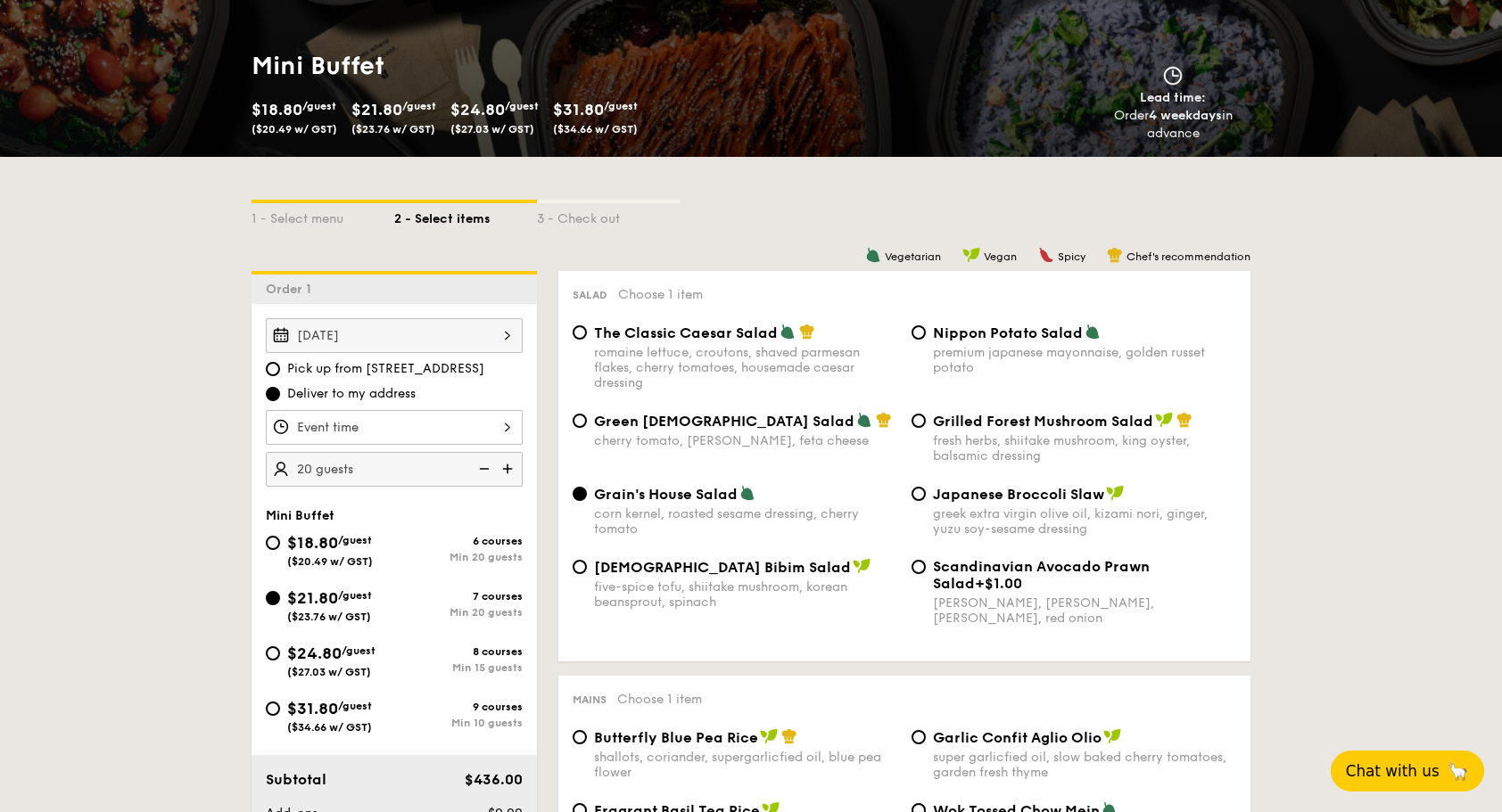
click at [508, 464] on img at bounding box center [508, 468] width 26 height 34
click at [484, 463] on img at bounding box center [482, 468] width 26 height 34
type input "20 guests"
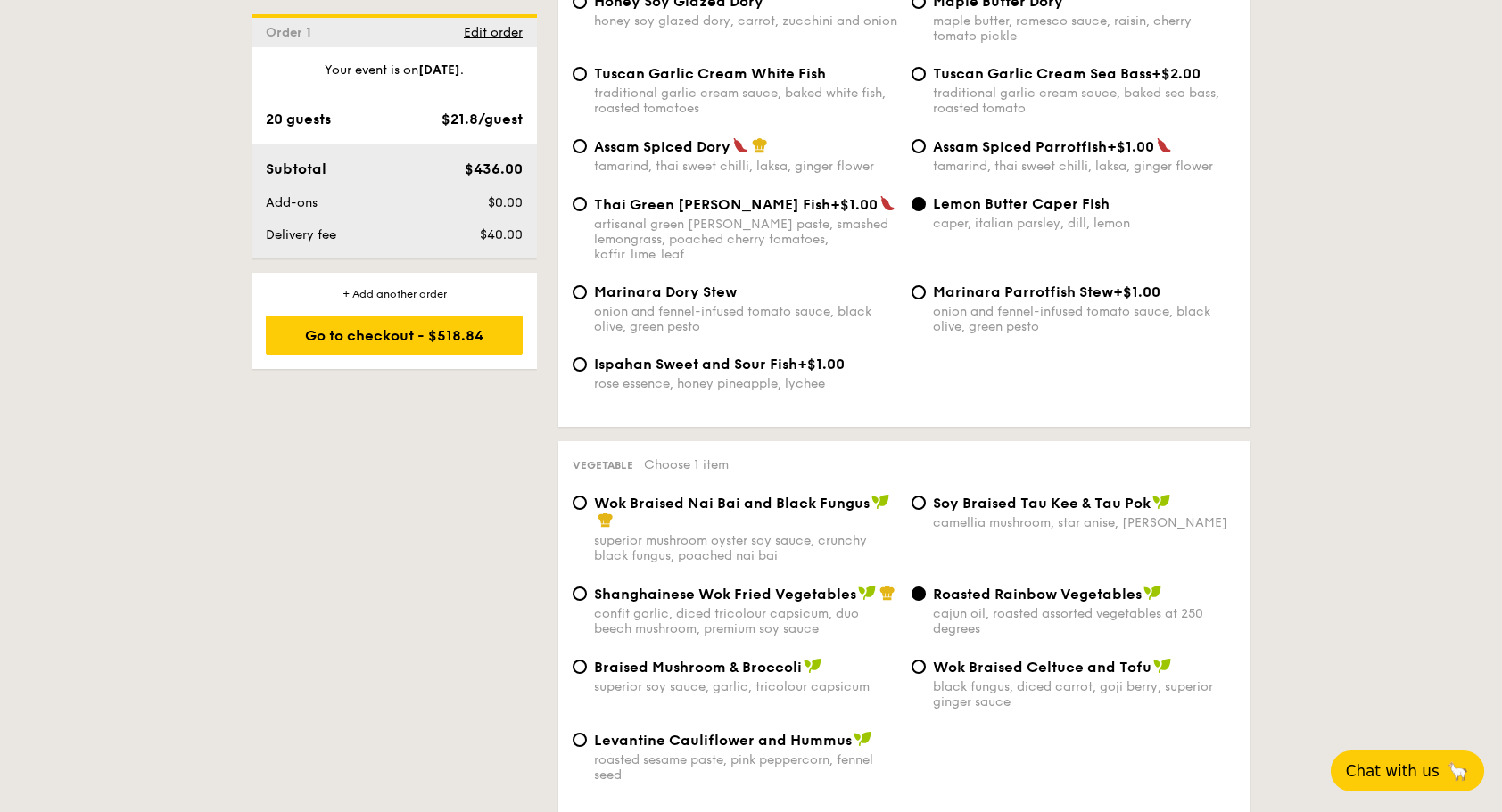
scroll to position [2050, 0]
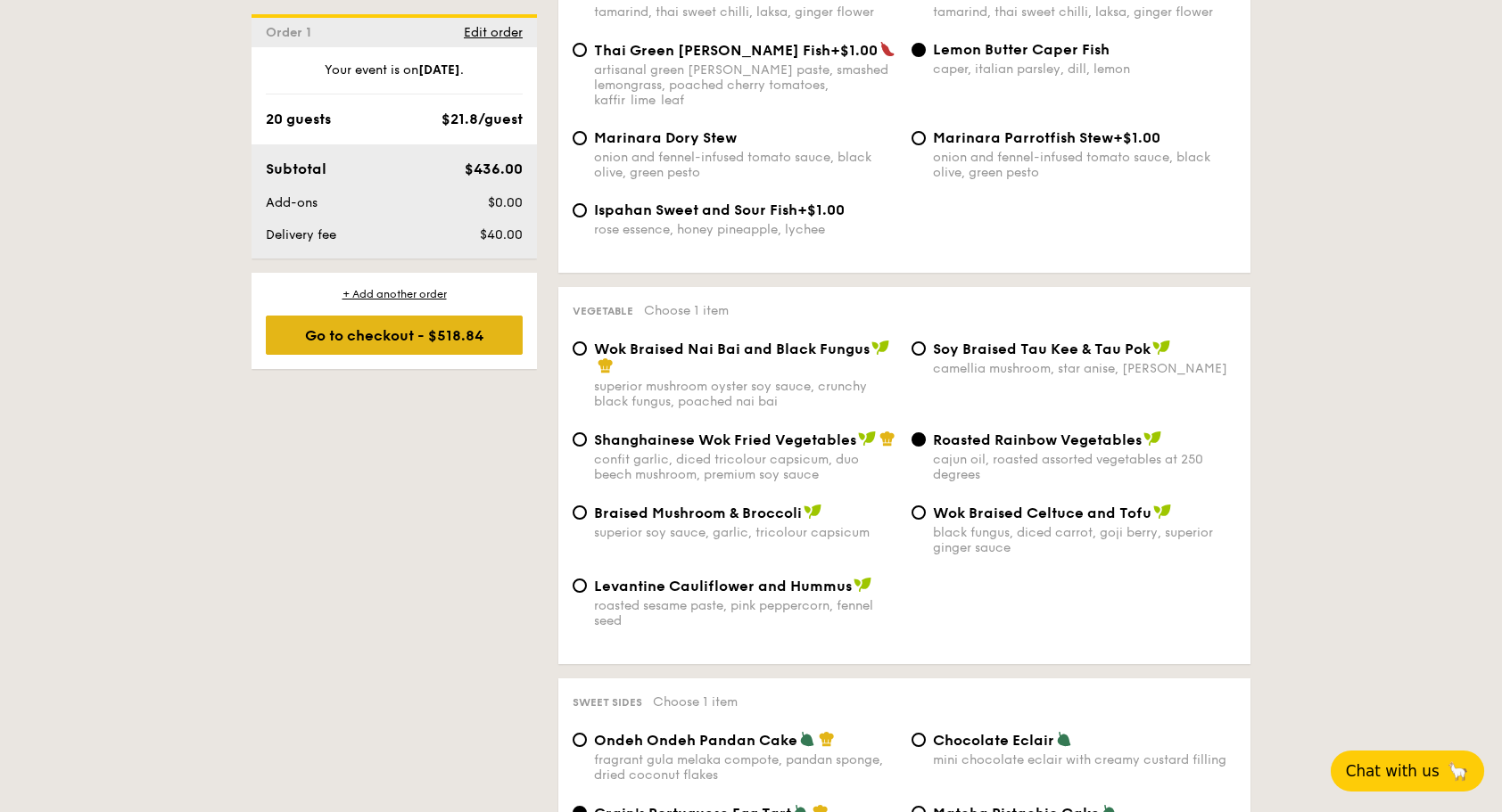
click at [472, 346] on div "Go to checkout - $518.84" at bounding box center [393, 335] width 256 height 39
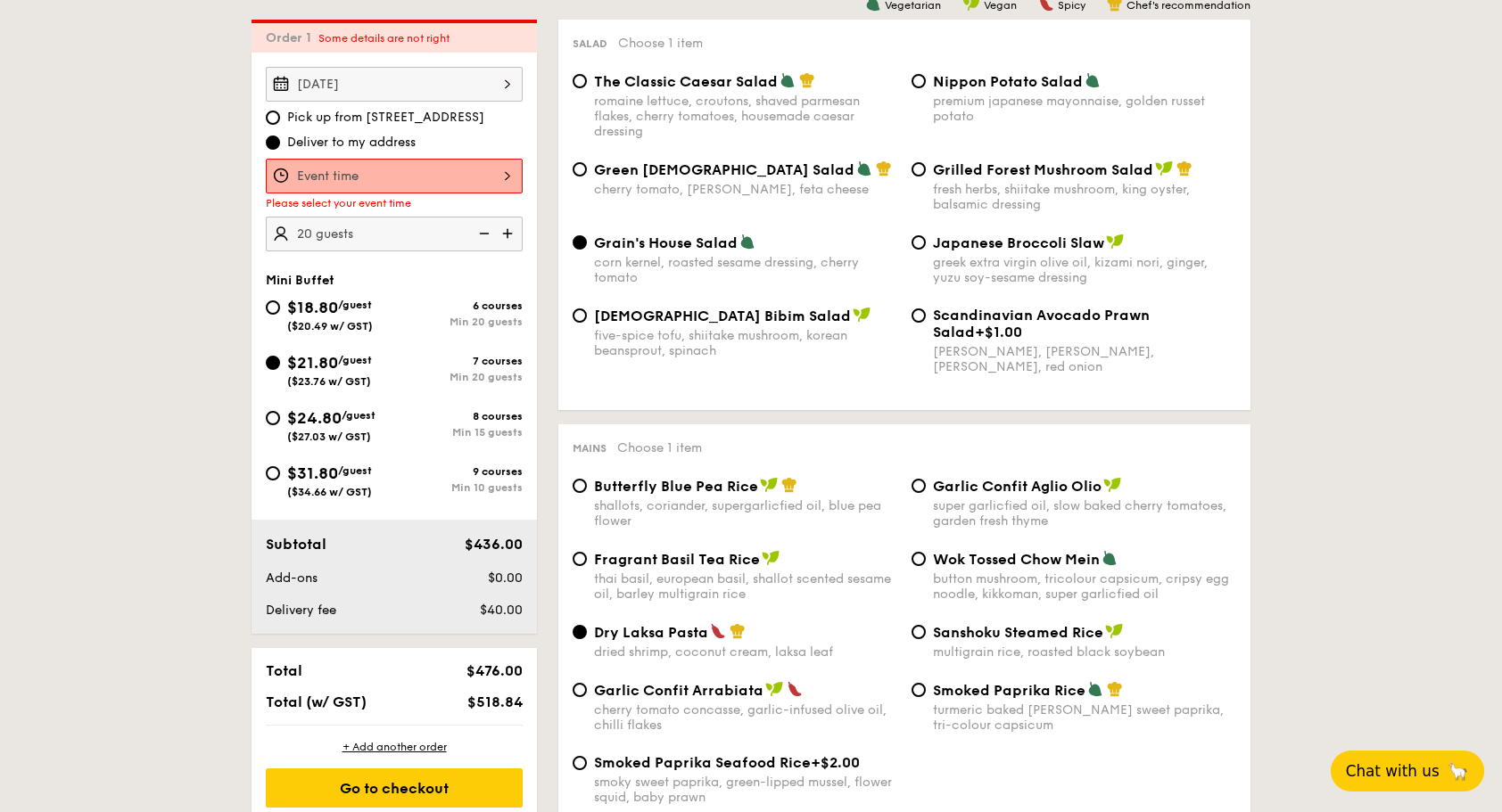
scroll to position [512, 0]
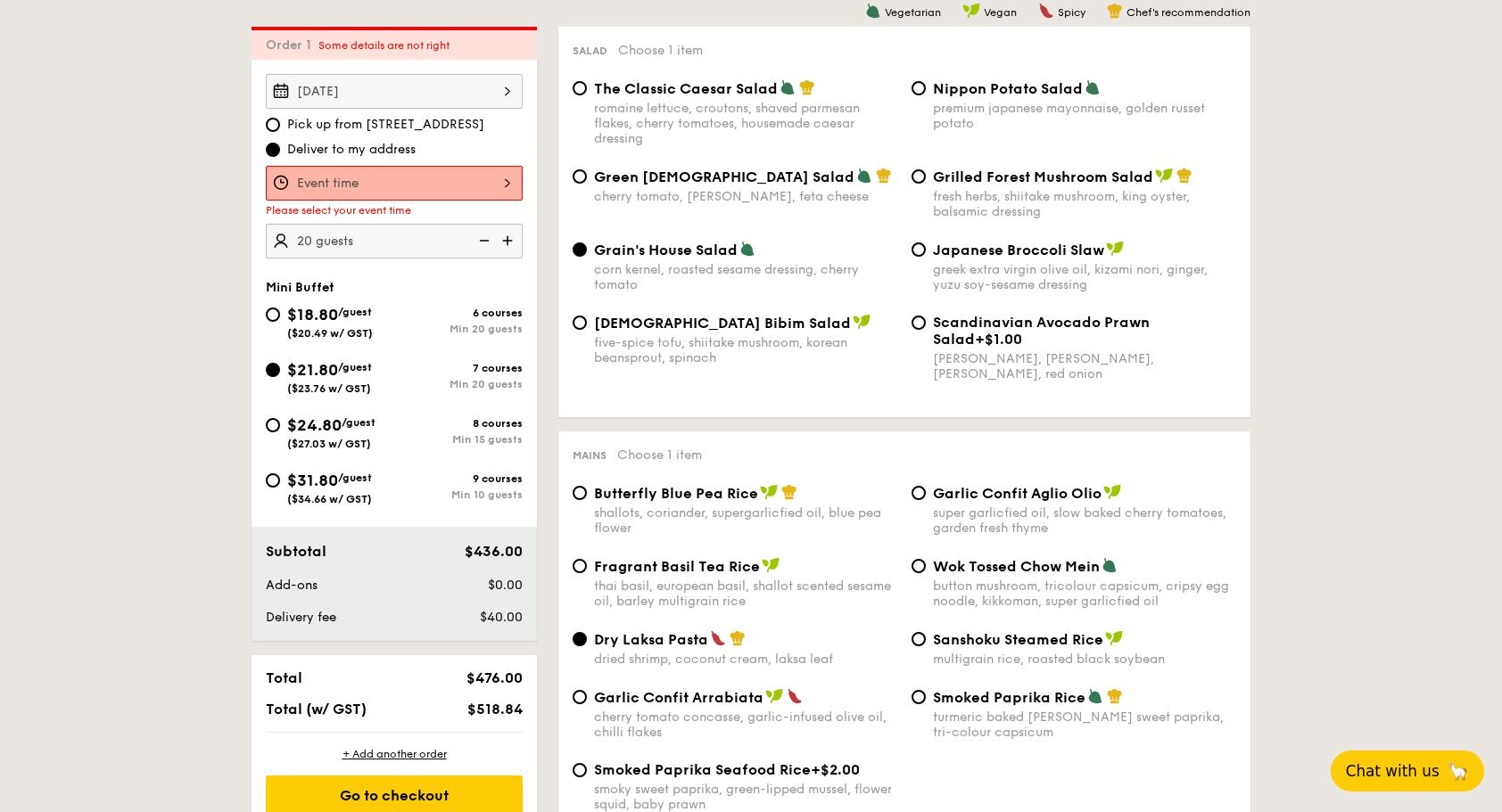
click at [476, 183] on div "12 1 2 3 4 5 6 7 8 9 10 11 00 15 30 45 am pm Cancel OK" at bounding box center [393, 183] width 256 height 35
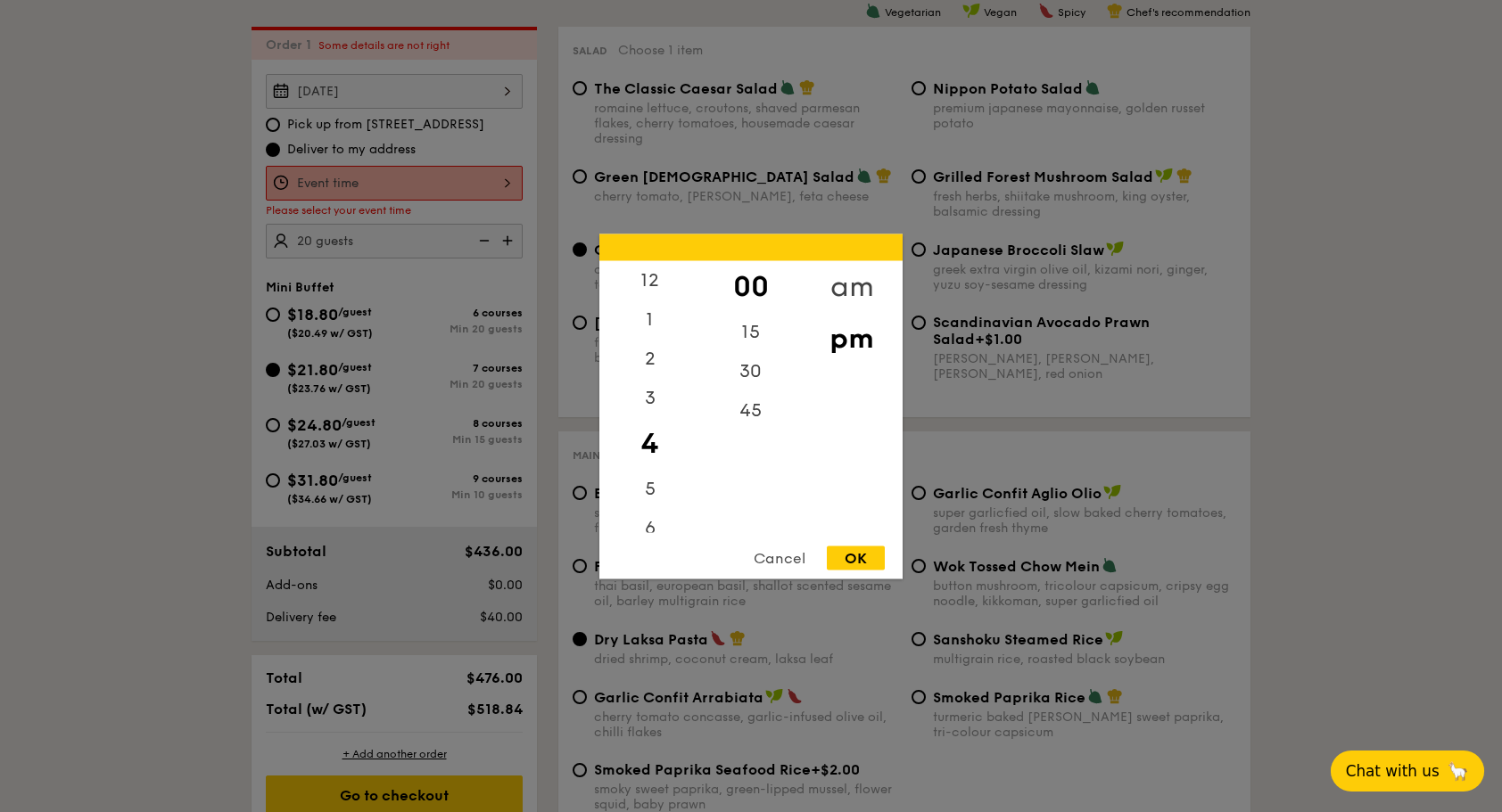
click at [842, 285] on div "am" at bounding box center [850, 286] width 100 height 52
drag, startPoint x: 700, startPoint y: 401, endPoint x: 699, endPoint y: 474, distance: 73.0
click at [699, 474] on div "12 1 2 3 4 5 6 7 8 9 10 11 00 15 30 45 am pm" at bounding box center [751, 396] width 303 height 272
drag, startPoint x: 696, startPoint y: 401, endPoint x: 697, endPoint y: 469, distance: 68.0
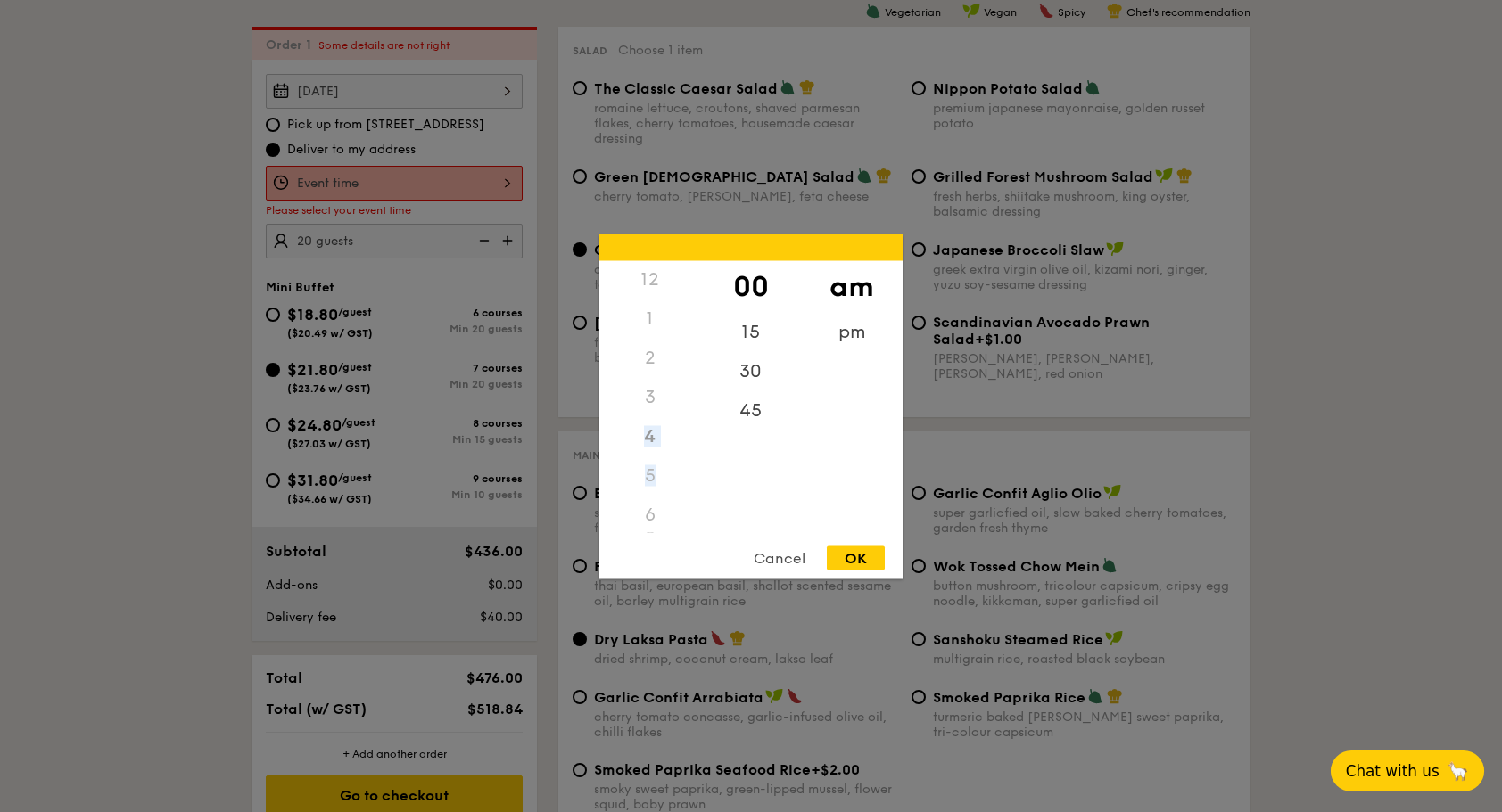
click at [697, 469] on div "12 1 2 3 4 5 6 7 8 9 10 11" at bounding box center [650, 396] width 100 height 272
drag, startPoint x: 697, startPoint y: 469, endPoint x: 694, endPoint y: 401, distance: 68.1
click at [694, 401] on div "3" at bounding box center [650, 396] width 100 height 39
click at [651, 522] on div "11" at bounding box center [650, 519] width 100 height 52
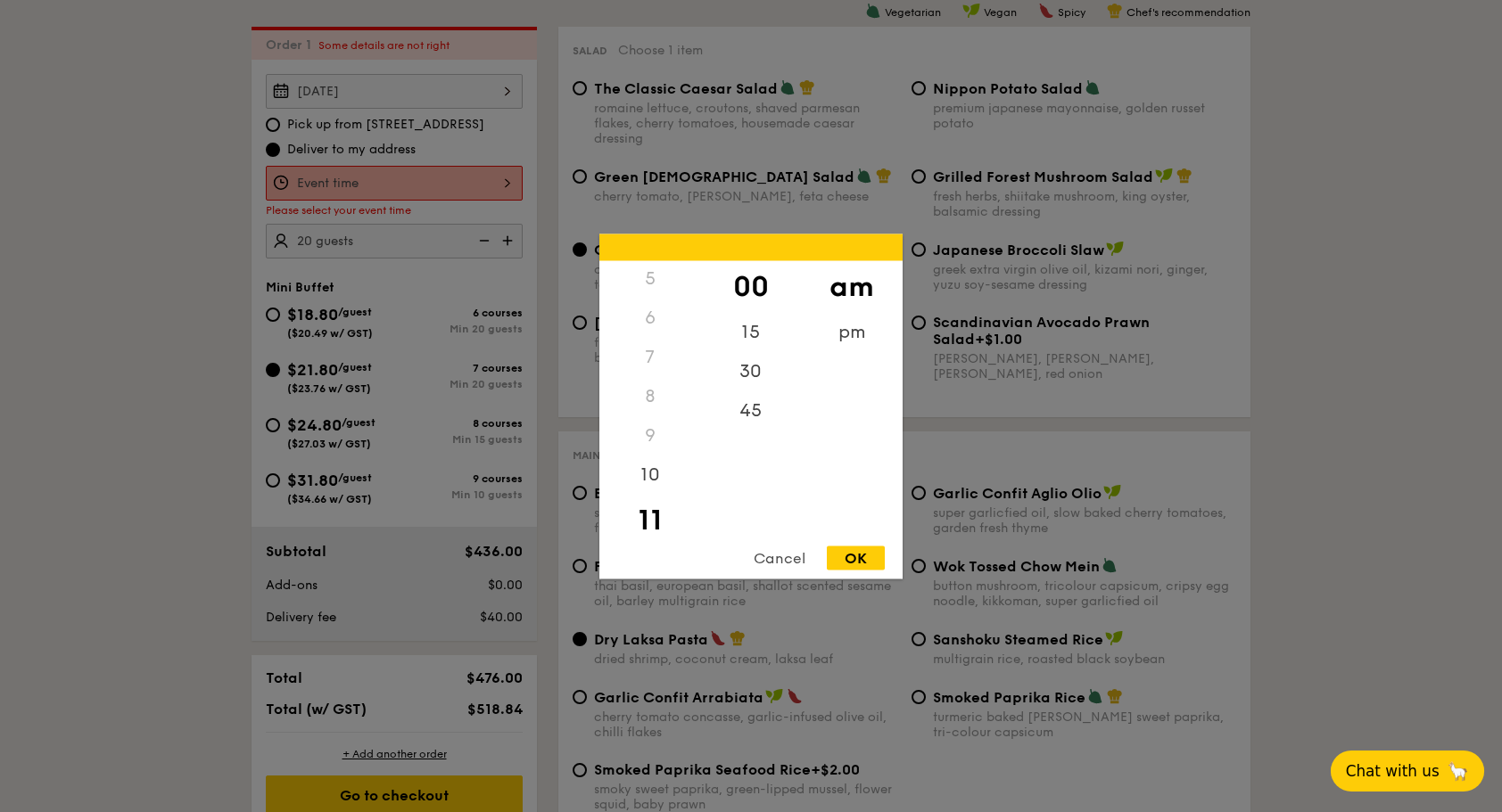
click at [653, 519] on div "11" at bounding box center [650, 519] width 100 height 52
click at [756, 378] on div "30" at bounding box center [750, 377] width 100 height 52
click at [865, 551] on div "OK" at bounding box center [856, 557] width 58 height 24
type input "11:30AM"
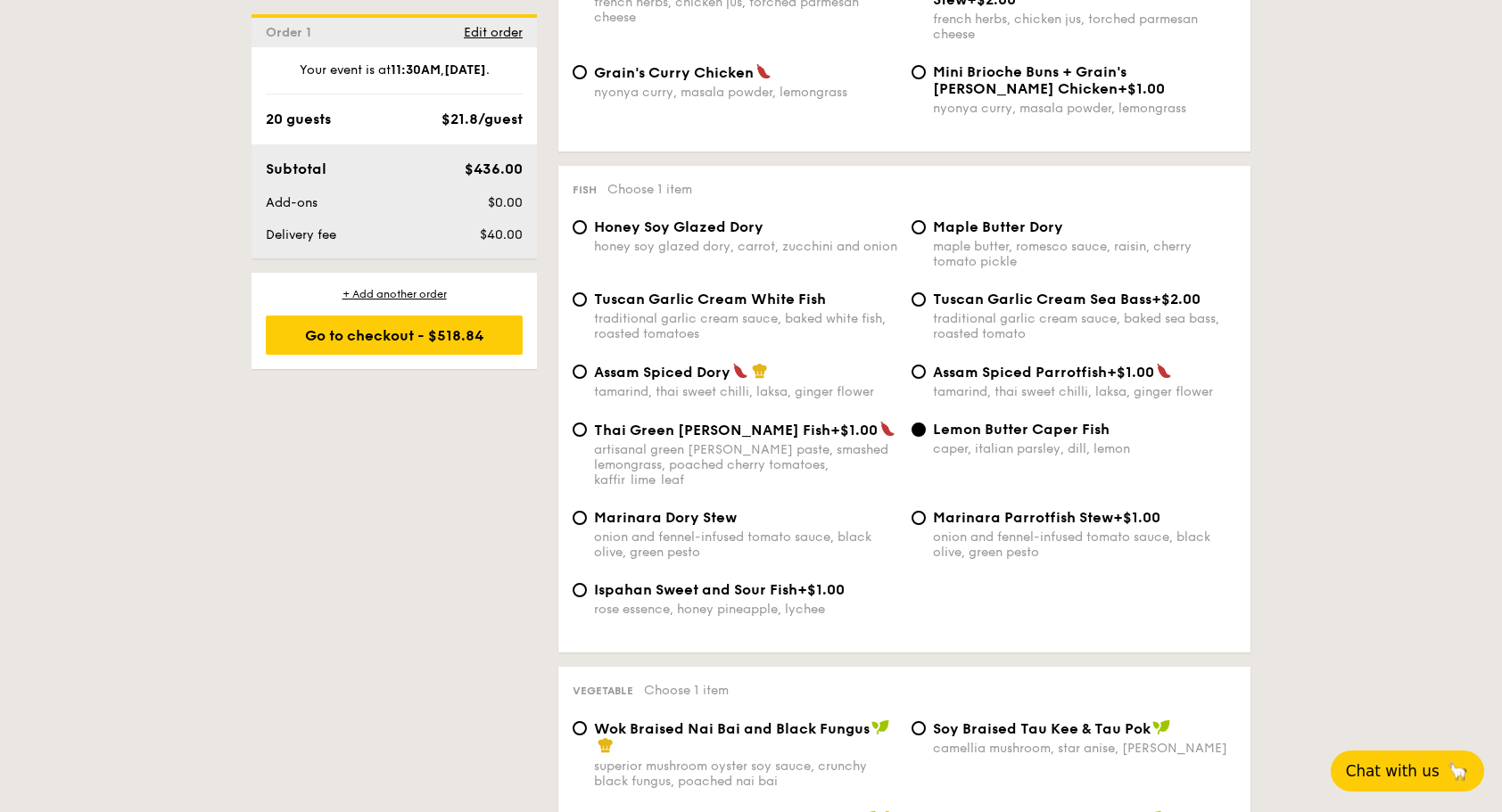
scroll to position [2027, 0]
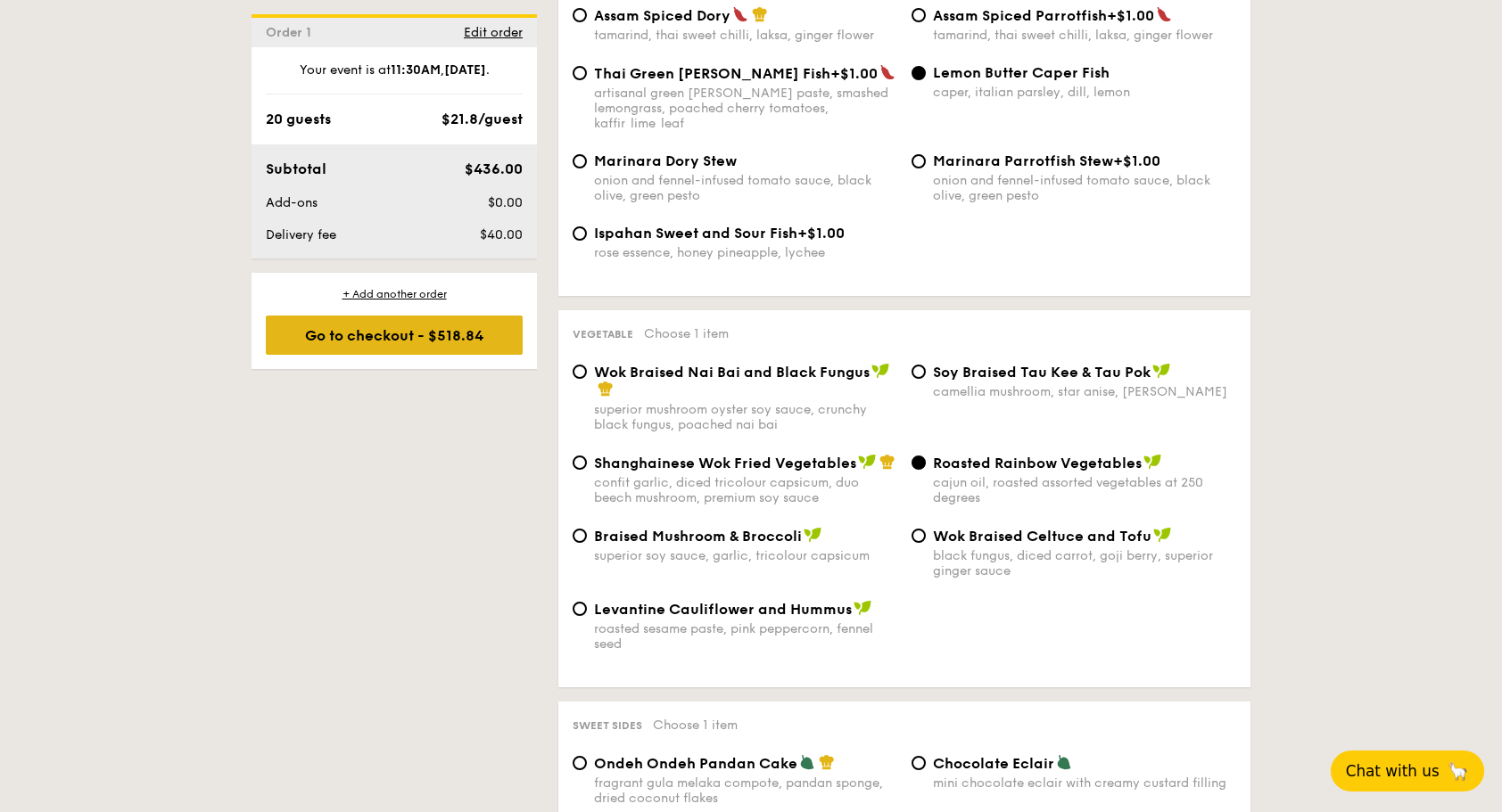
click at [449, 328] on div "Go to checkout - $518.84" at bounding box center [393, 335] width 256 height 39
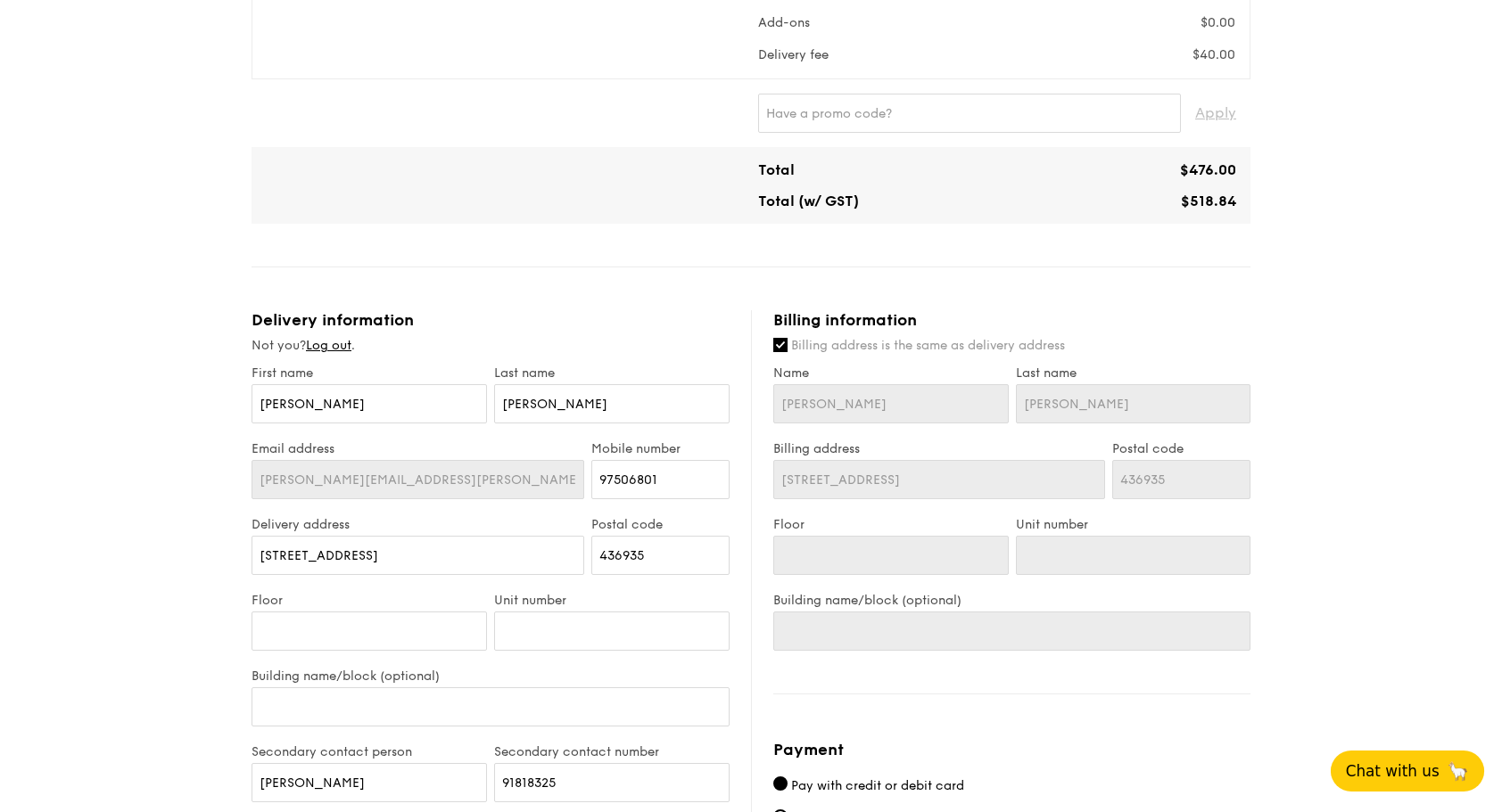
scroll to position [713, 0]
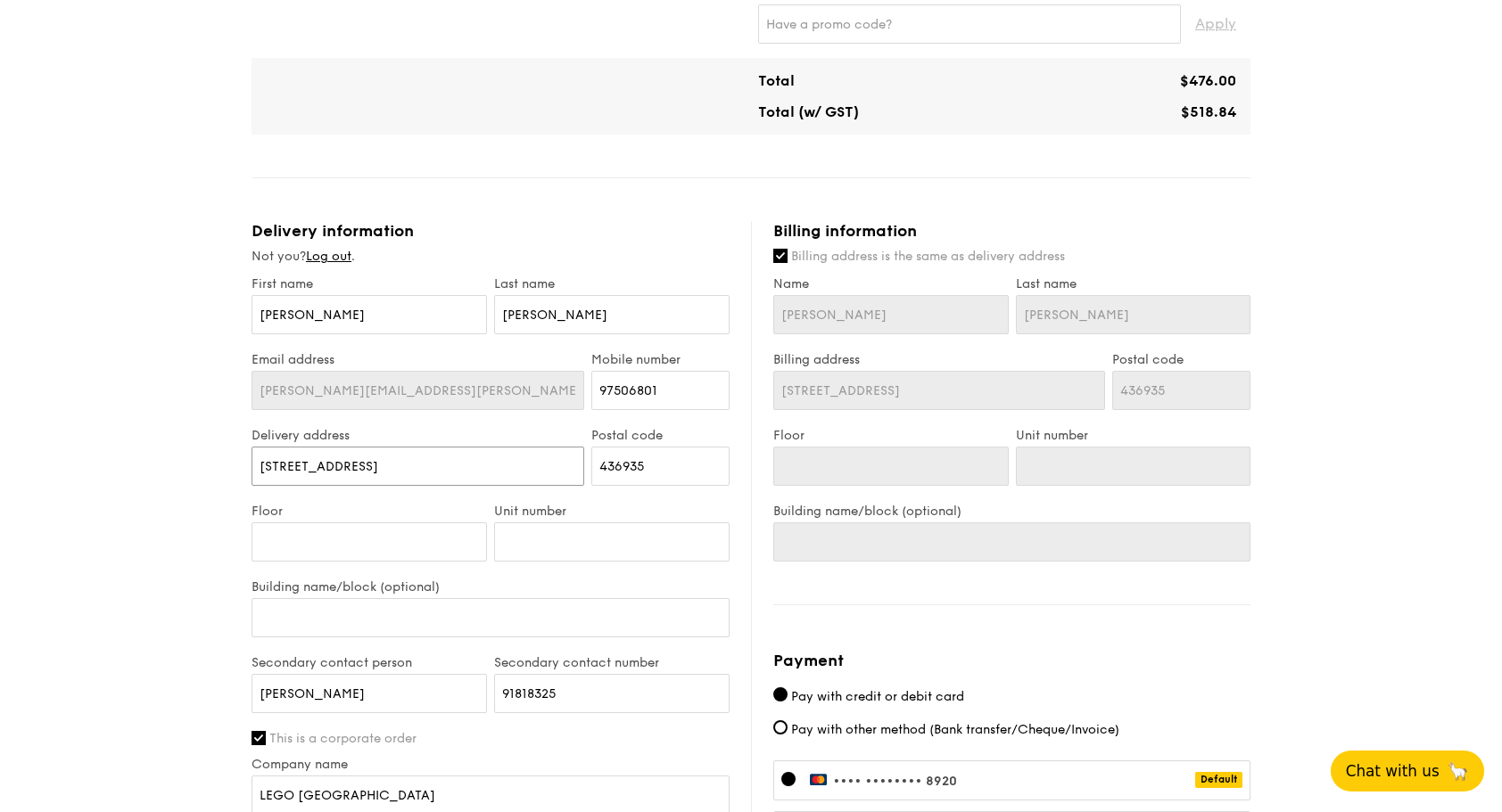
click at [481, 456] on input "[STREET_ADDRESS]" at bounding box center [418, 466] width 332 height 39
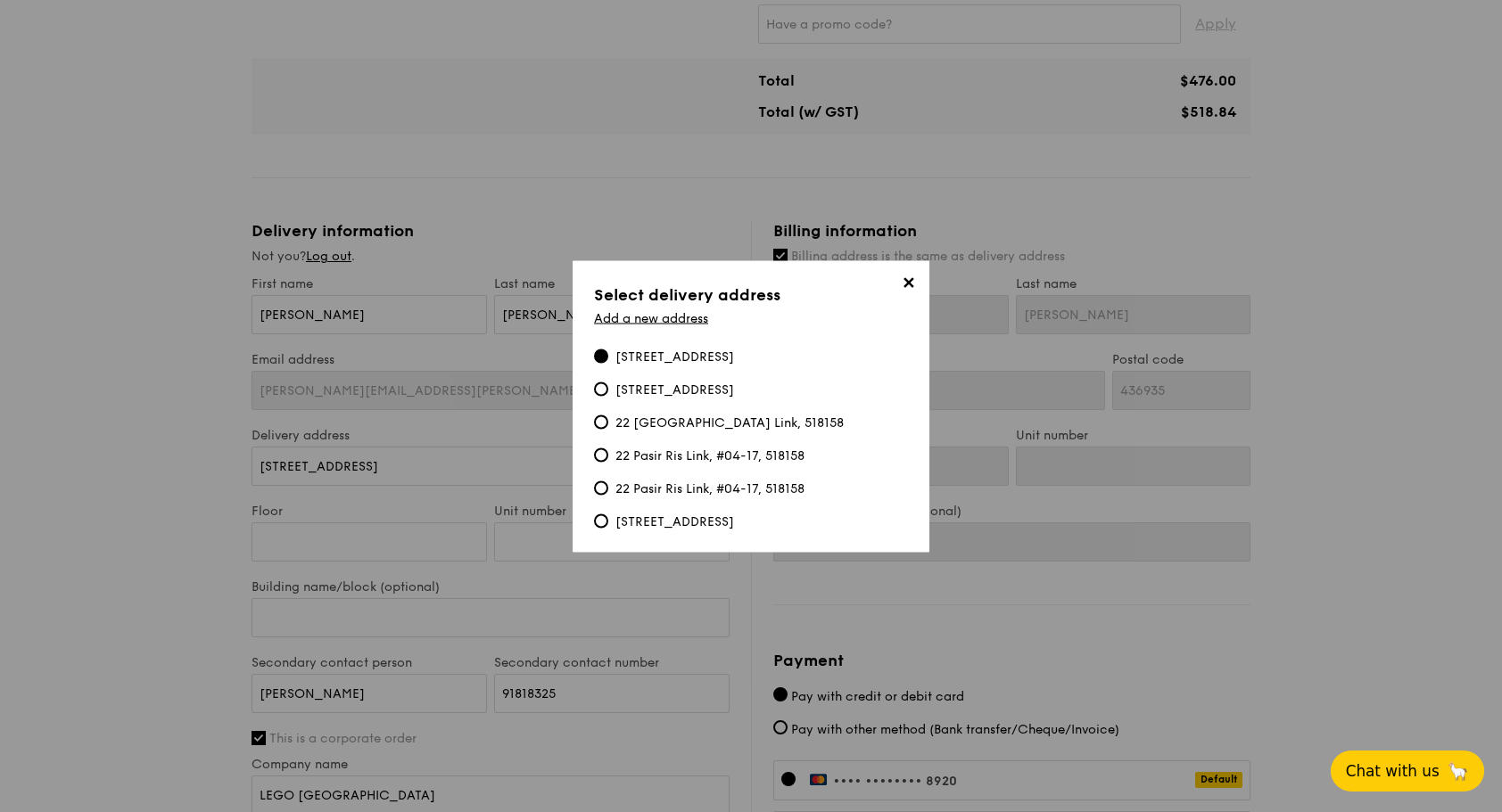
click at [669, 392] on div "38 Beach Road, #13-11, 189767" at bounding box center [674, 390] width 119 height 18
click at [608, 392] on input "38 Beach Road, #13-11, 189767" at bounding box center [601, 389] width 15 height 15
type input "38 Beach Road"
type input "189767"
type input "13"
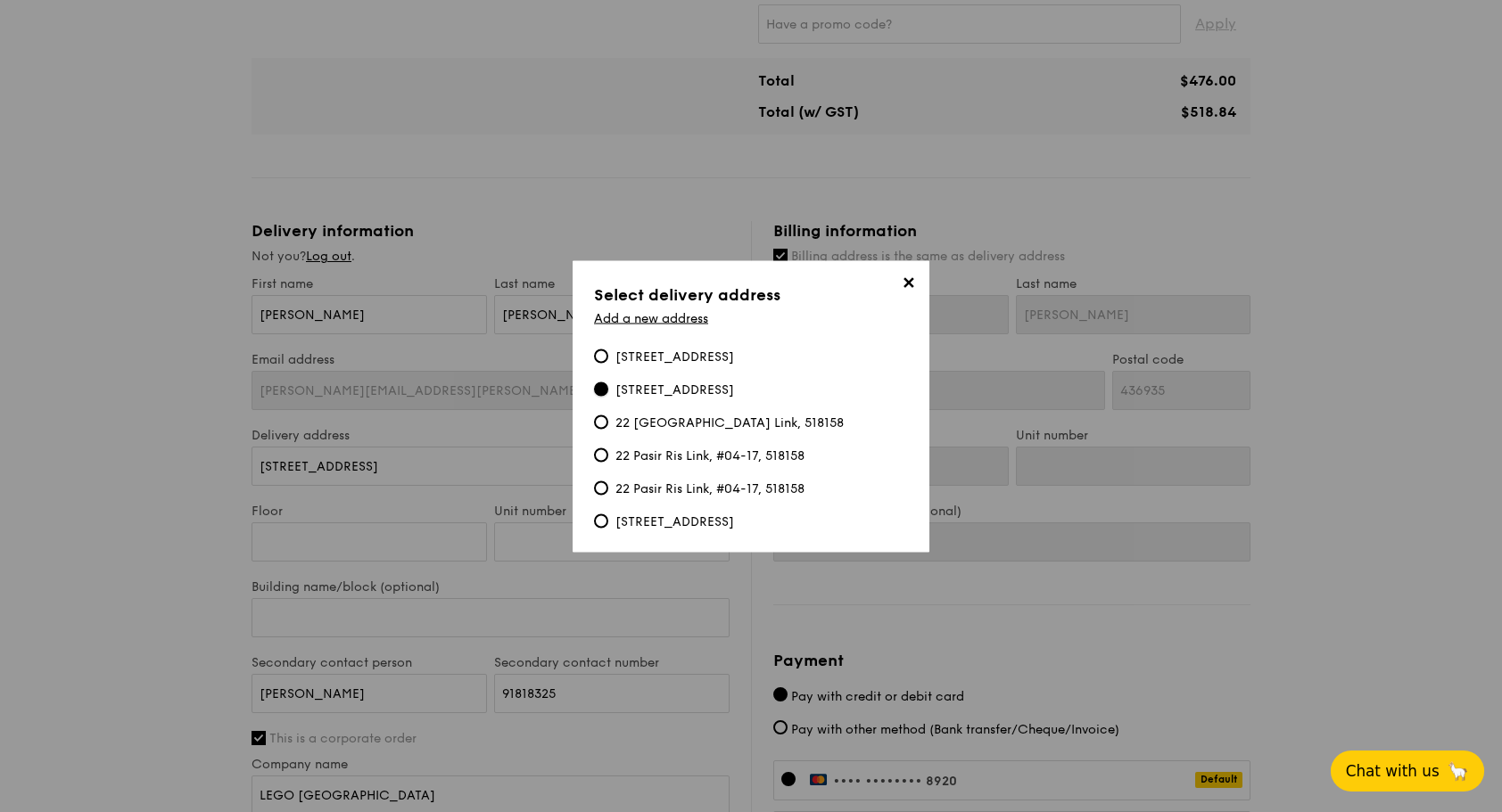
type input "11"
type input "38 Beach Road"
type input "189767"
type input "13"
type input "11"
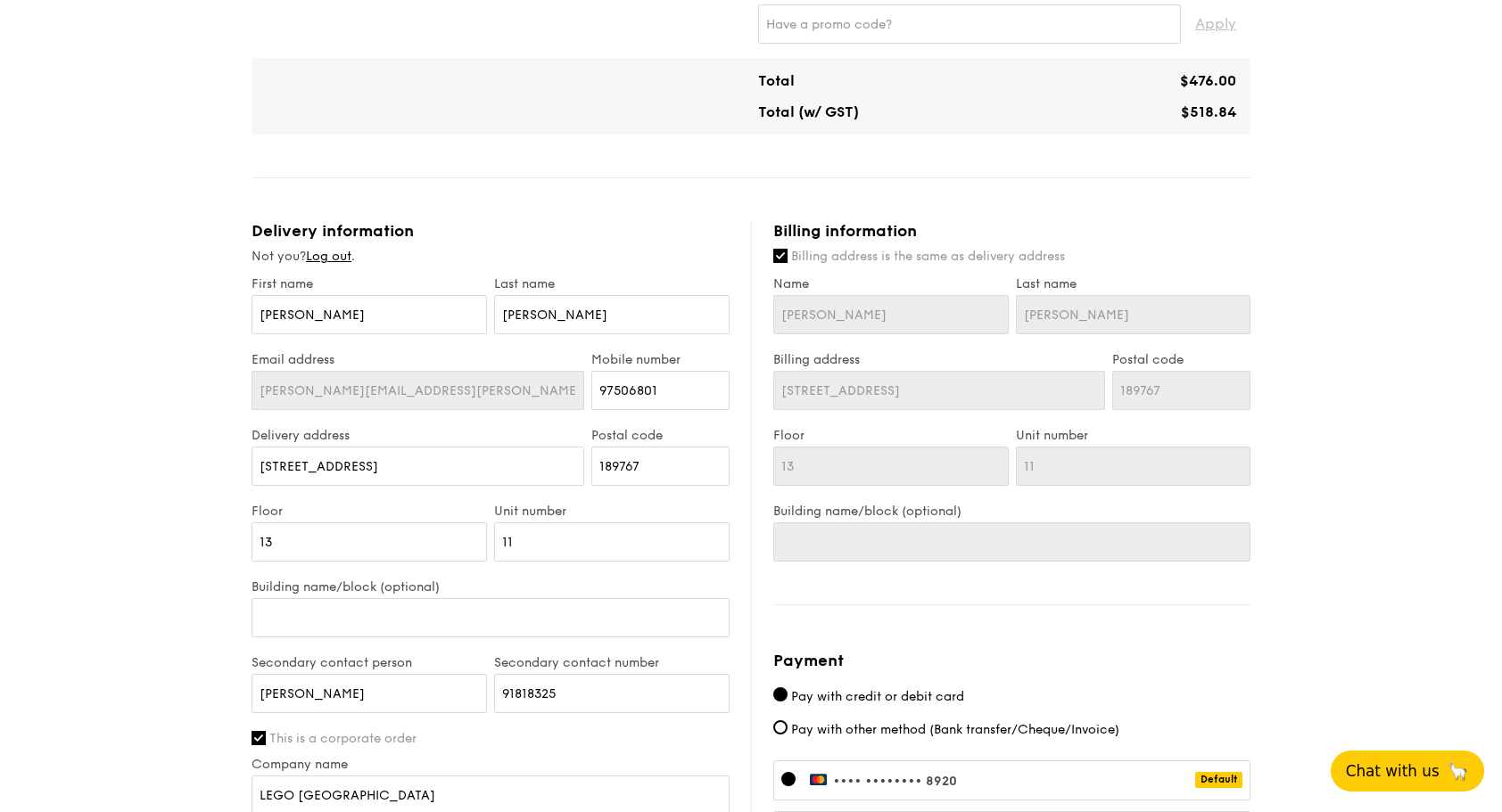
click at [157, 529] on div "1 - Select menu 2 - Select items 3 - Check out Mini Buffet $21.80 /guest ($23.7…" at bounding box center [751, 220] width 1502 height 1796
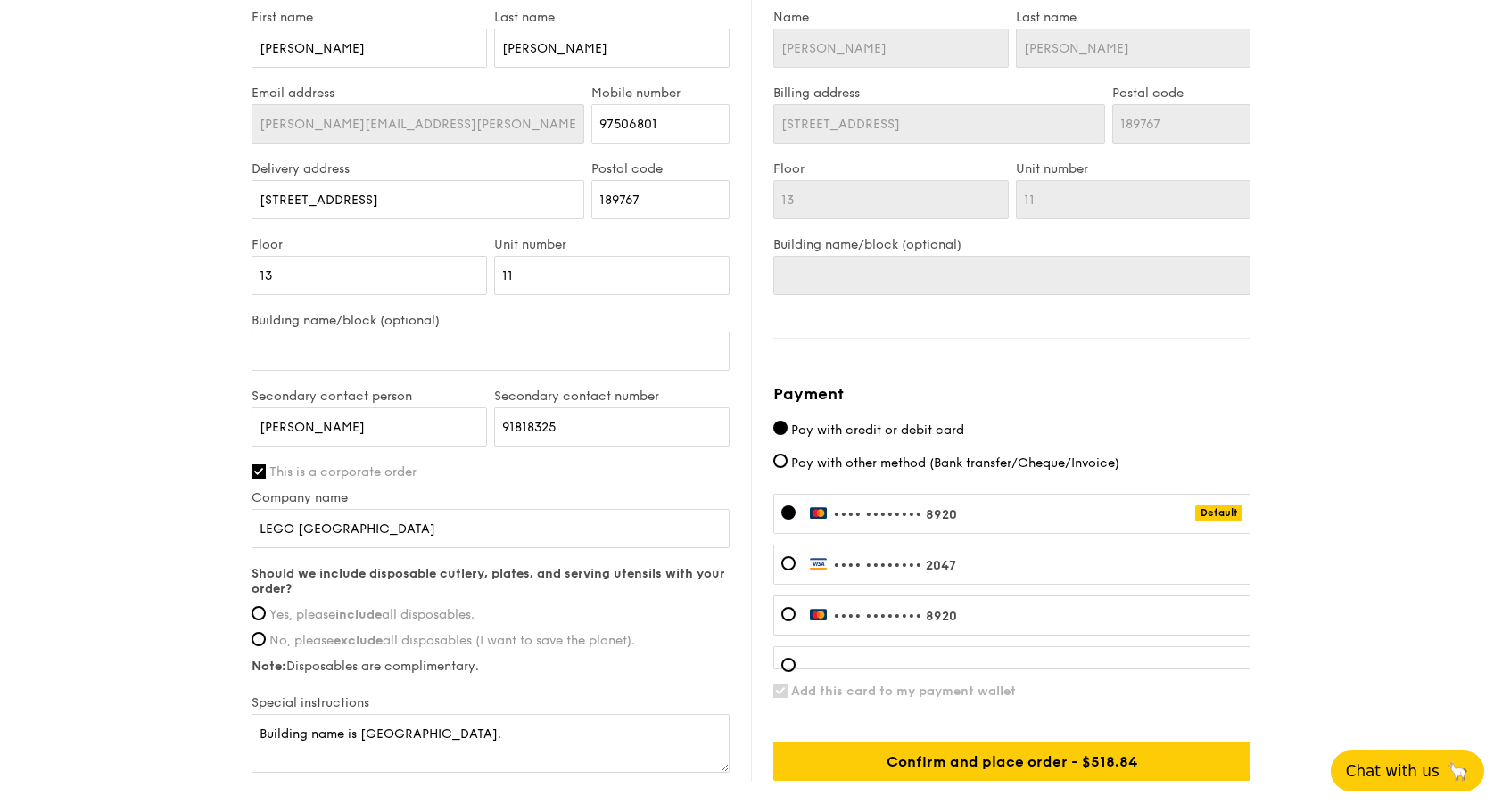
scroll to position [981, 0]
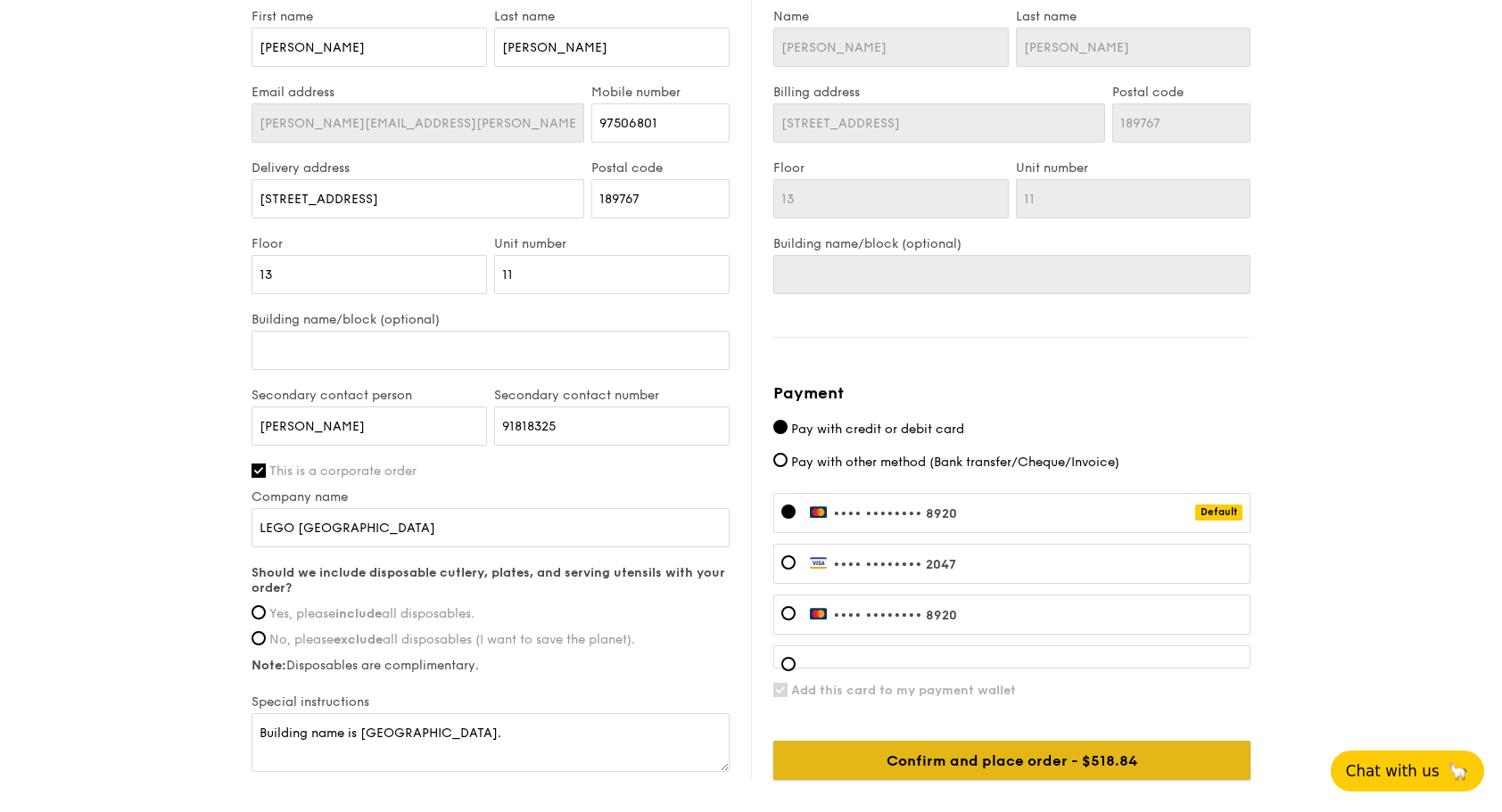
click at [919, 749] on input "Confirm and place order - $518.84" at bounding box center [1011, 760] width 477 height 39
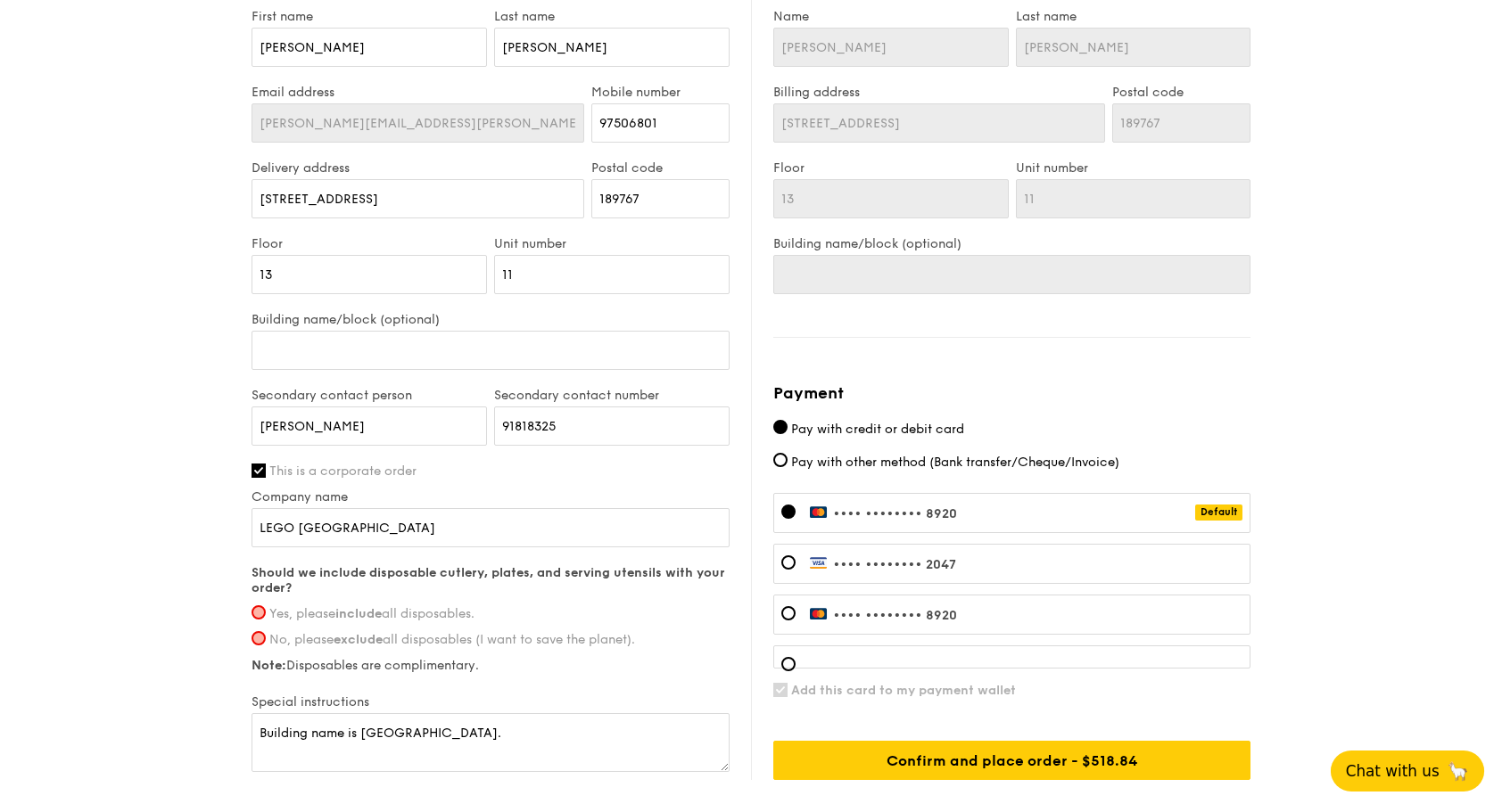
click at [360, 611] on strong "include" at bounding box center [358, 613] width 47 height 16
click at [266, 611] on input "Yes, please include all disposables." at bounding box center [259, 612] width 15 height 15
radio input "true"
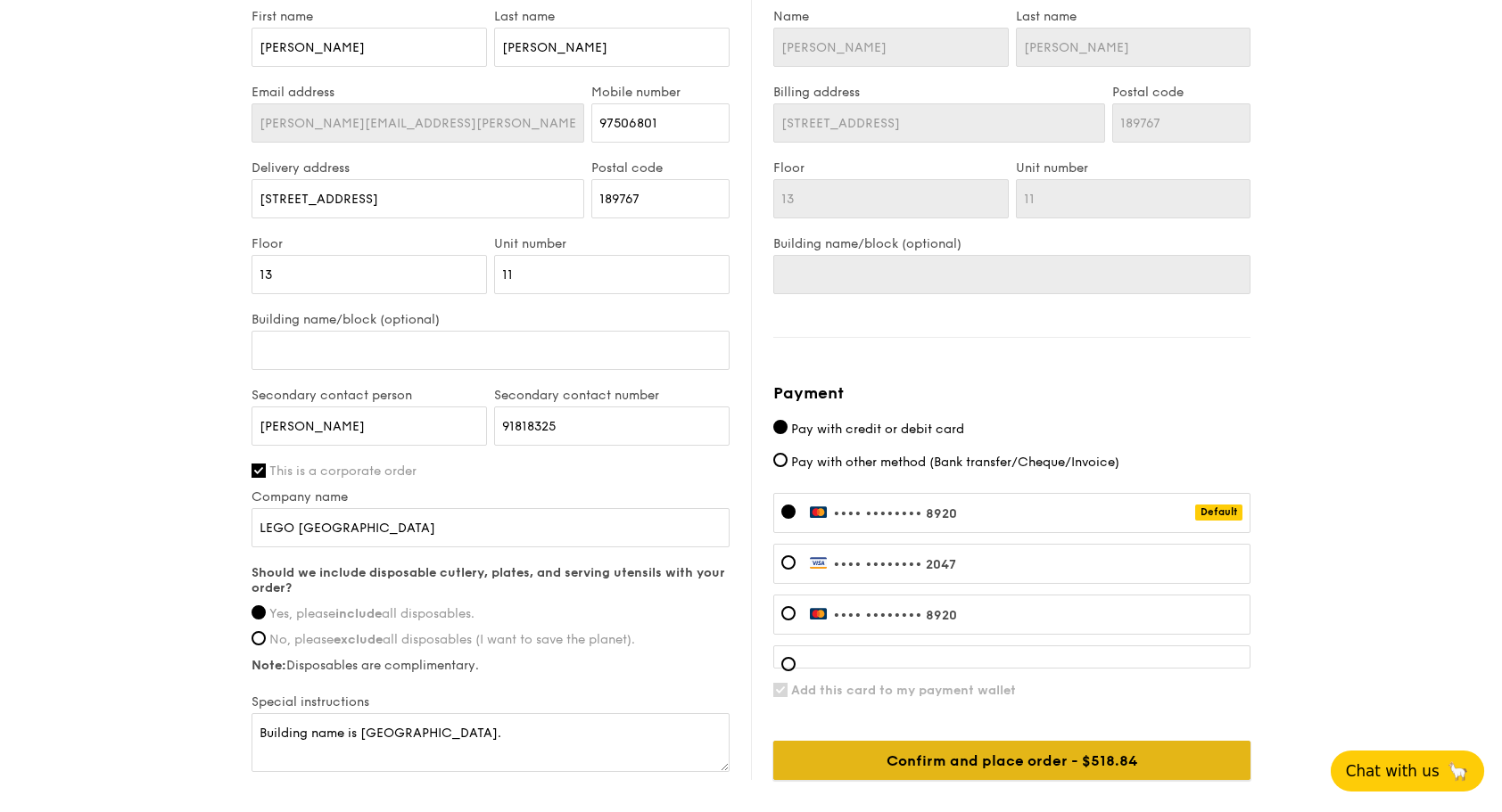
click at [945, 753] on input "Confirm and place order - $518.84" at bounding box center [1011, 760] width 477 height 39
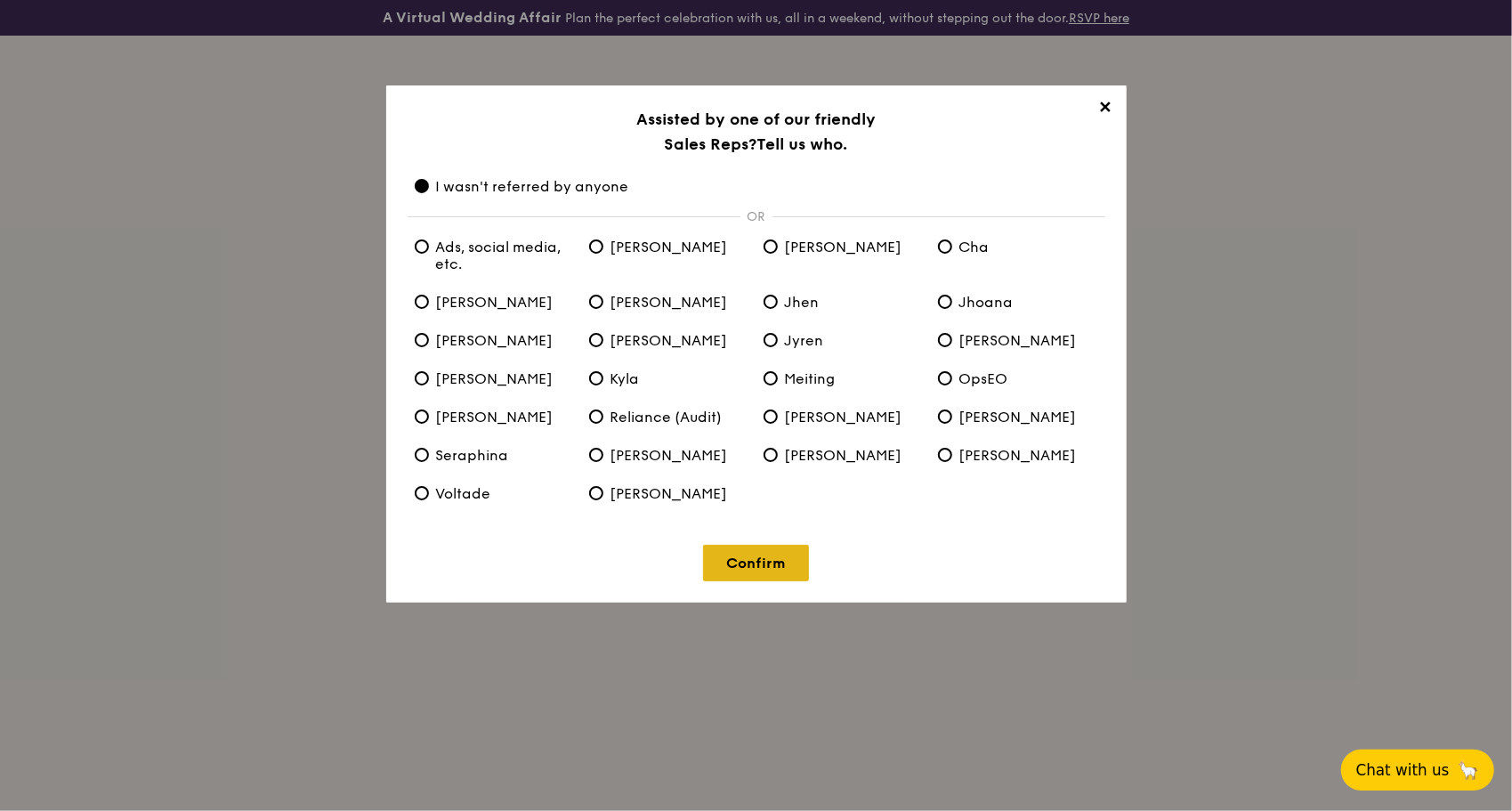
click at [760, 561] on link "Confirm" at bounding box center [756, 563] width 106 height 36
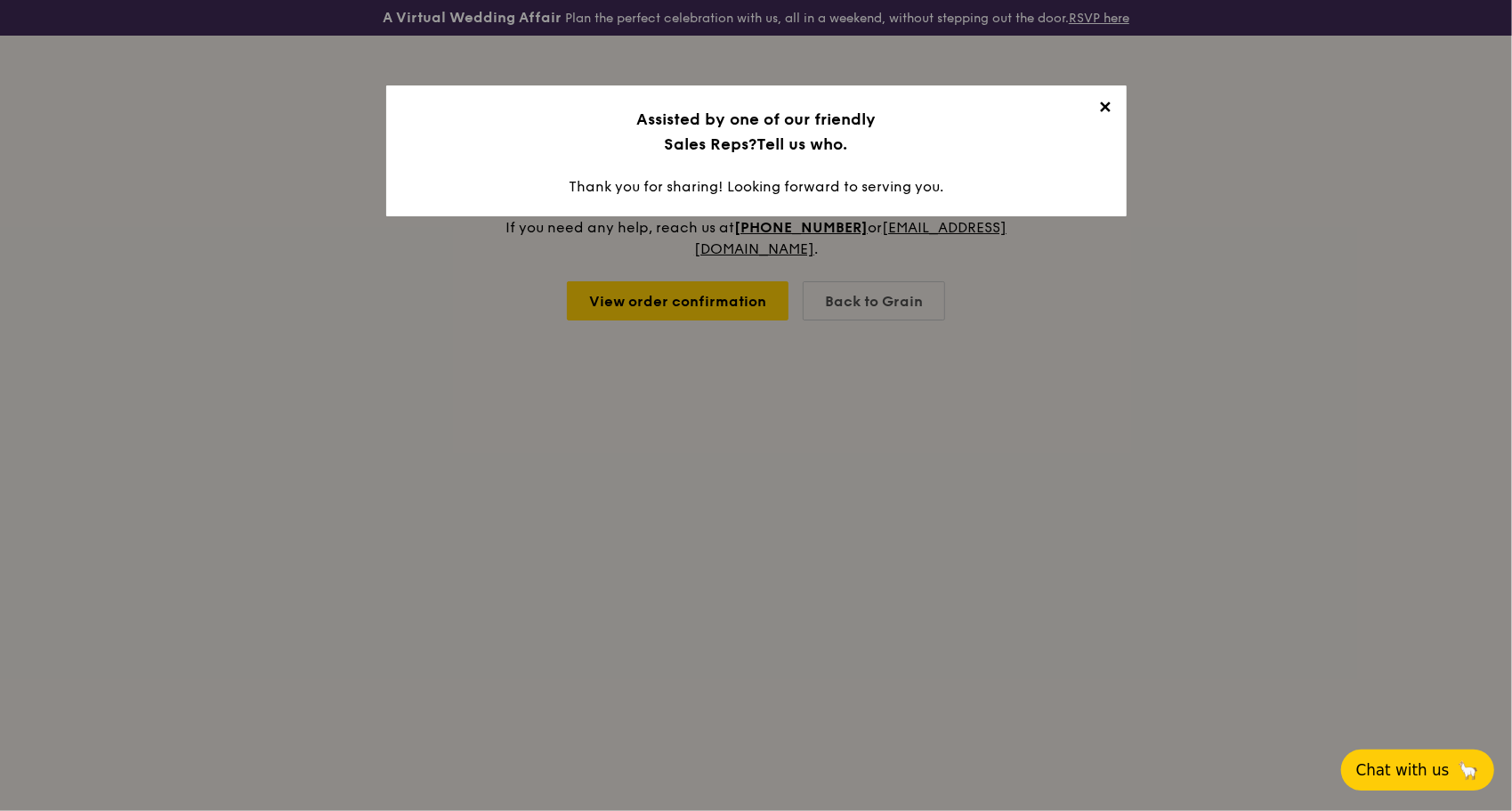
click at [1104, 110] on span "✕" at bounding box center [1105, 109] width 25 height 25
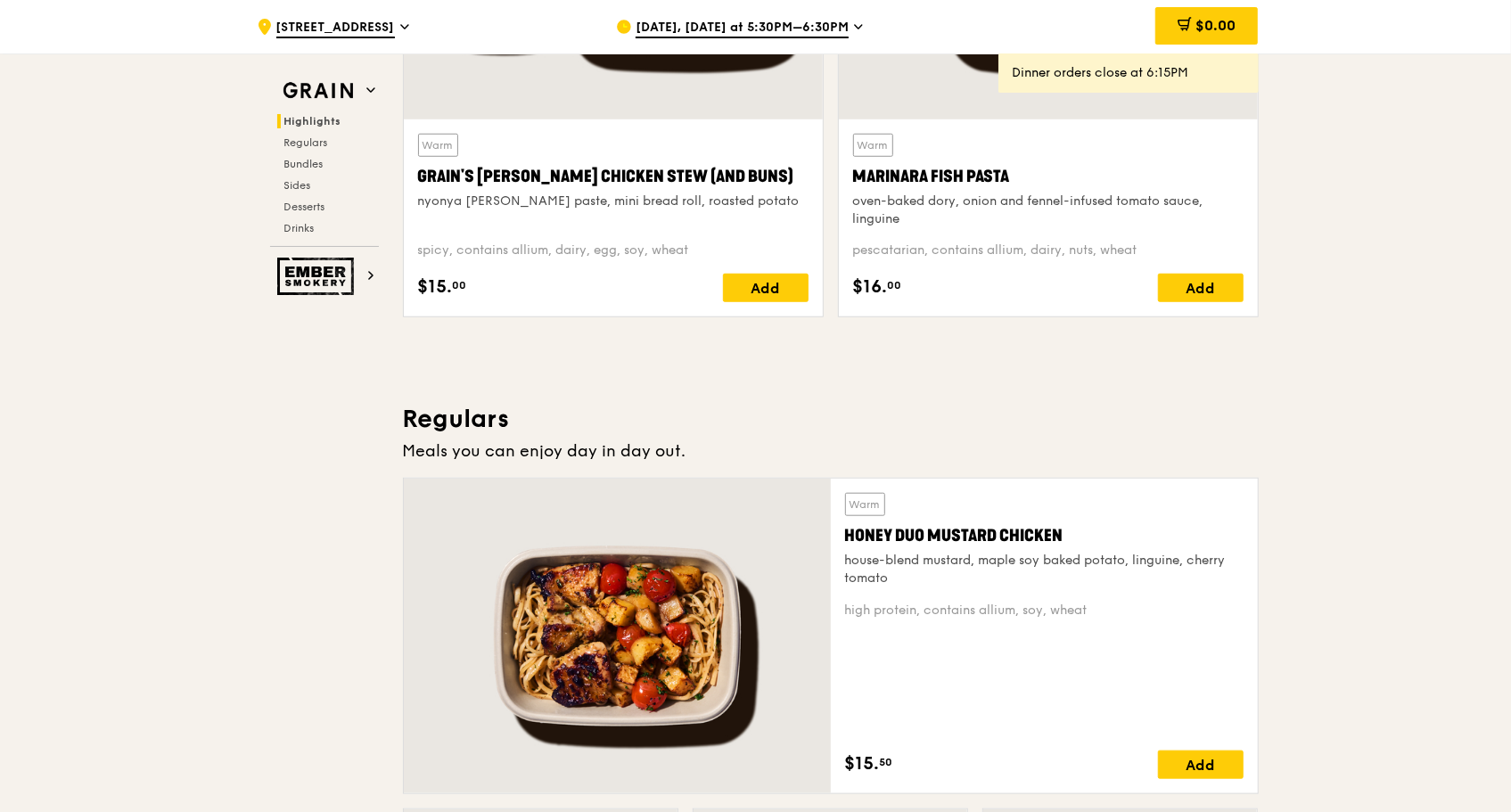
scroll to position [803, 0]
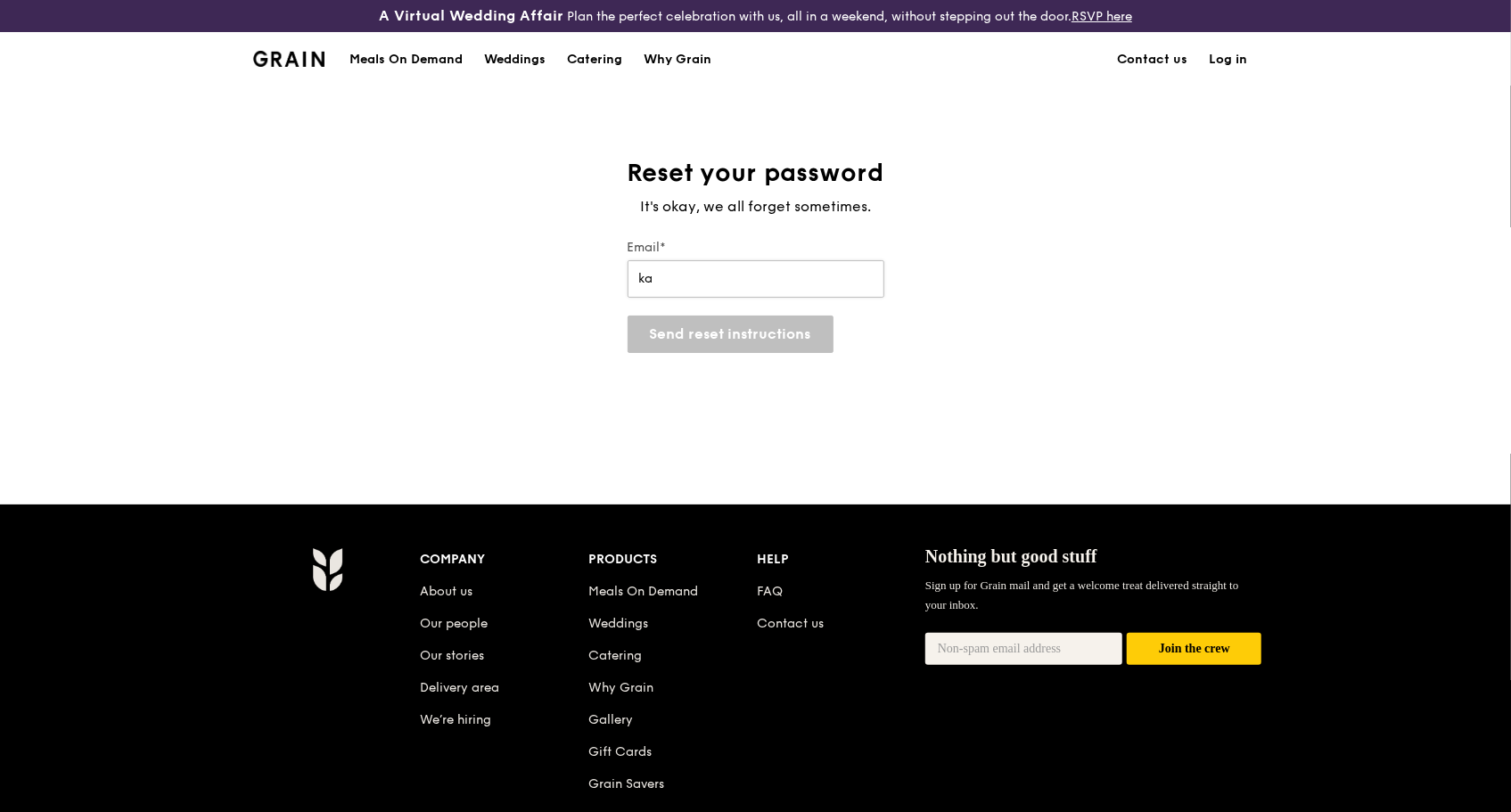
type input "[PERSON_NAME][EMAIL_ADDRESS][PERSON_NAME][DOMAIN_NAME]"
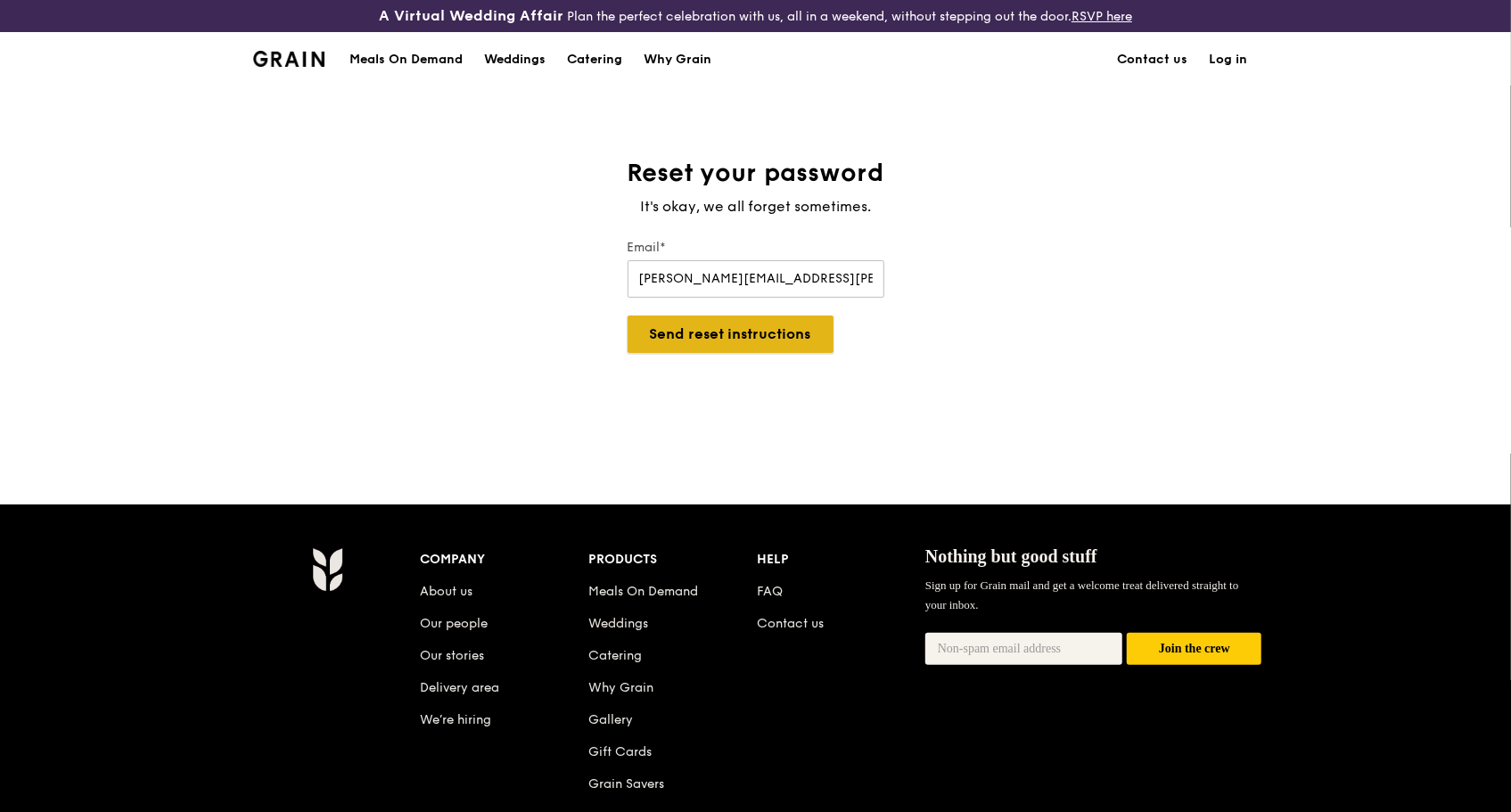
click at [683, 337] on button "Send reset instructions" at bounding box center [731, 334] width 206 height 37
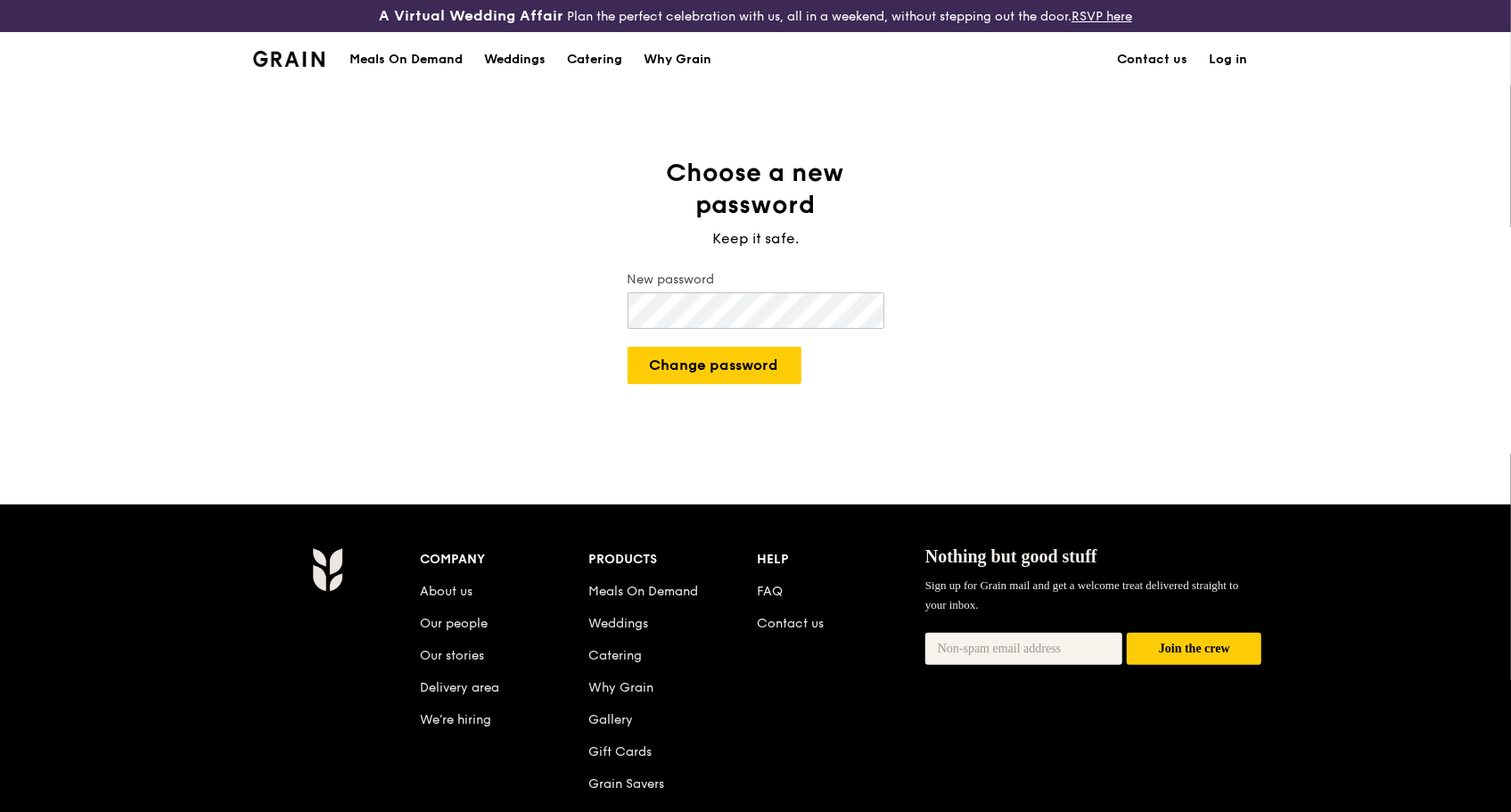
click at [608, 309] on div "Choose a new password Keep it safe. New password Change password" at bounding box center [756, 295] width 1511 height 276
click at [723, 378] on button "Change password" at bounding box center [714, 365] width 174 height 37
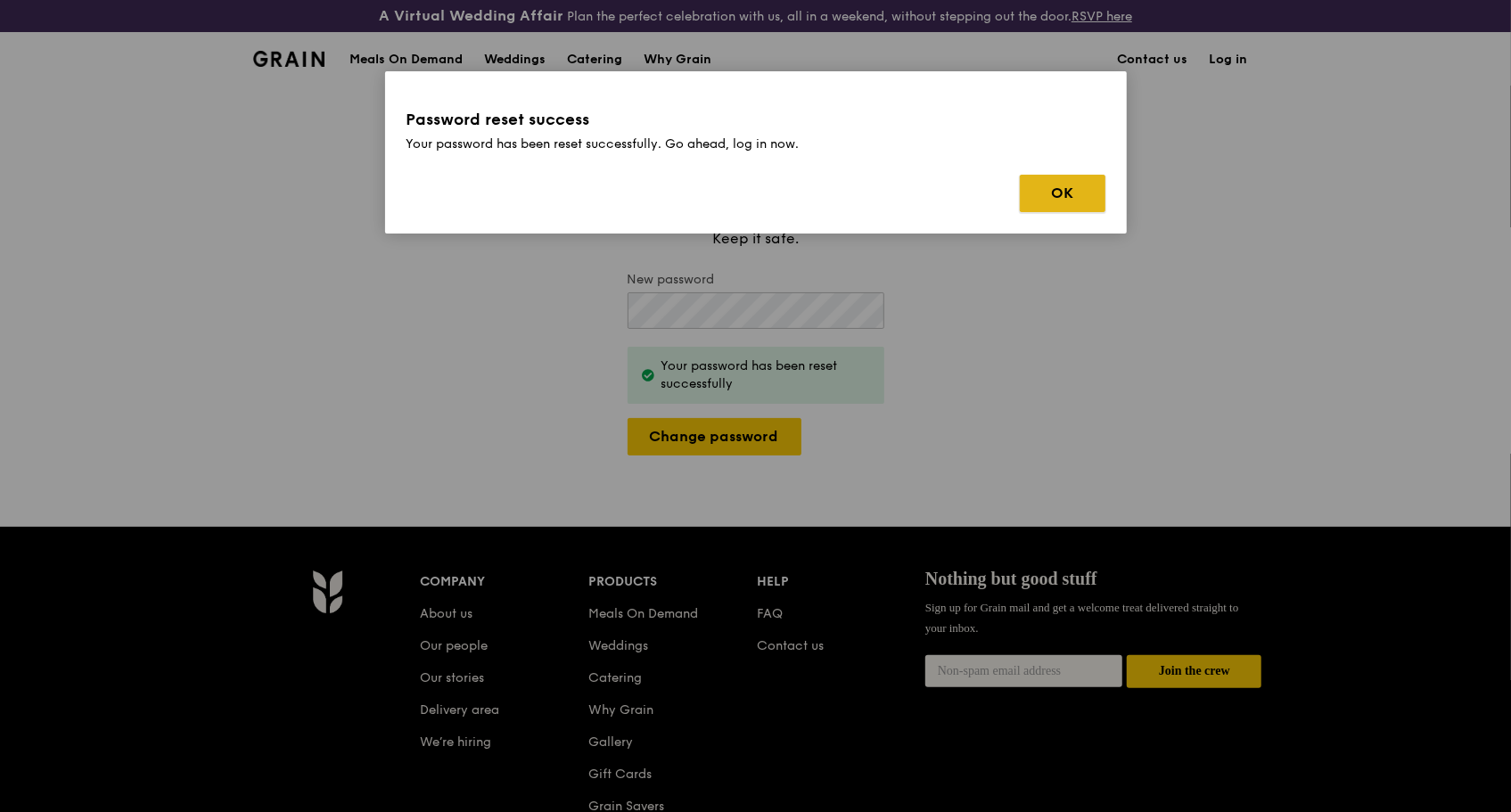
click at [1055, 196] on button "OK" at bounding box center [1063, 193] width 86 height 37
